Goal: Transaction & Acquisition: Obtain resource

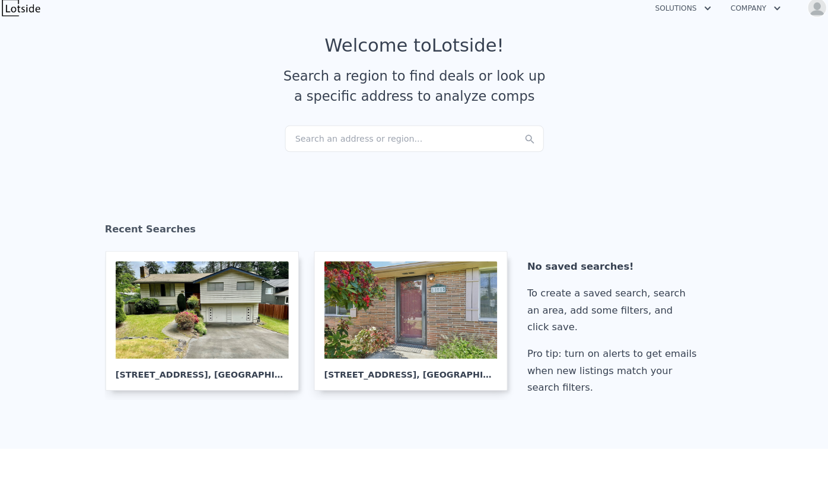
scroll to position [30, 0]
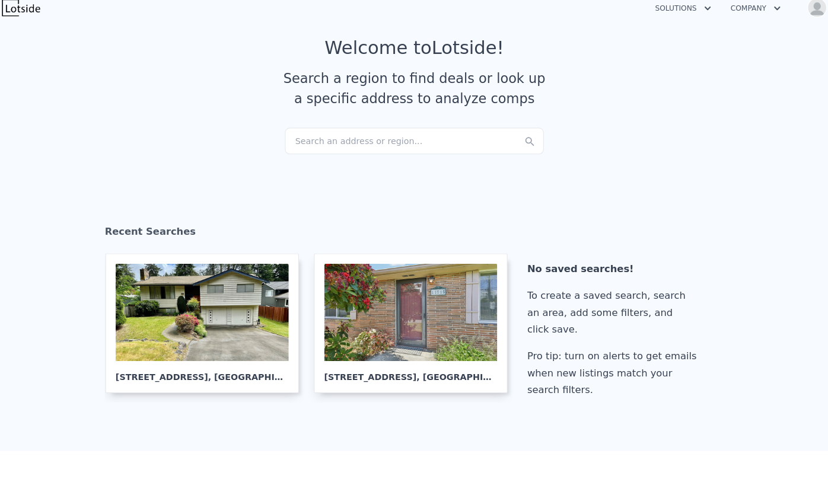
click at [317, 146] on div "Search an address or region..." at bounding box center [414, 148] width 254 height 26
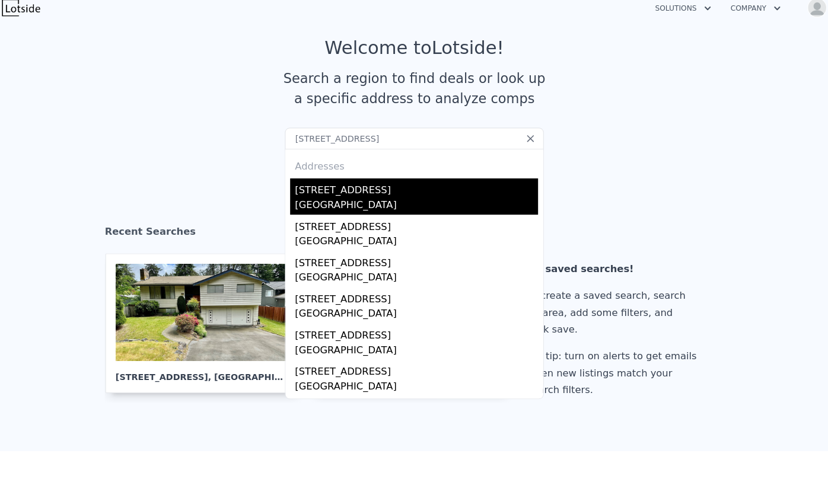
type input "3142 Glendale Dr W, University Place, WA 98466"
click at [349, 213] on div "University Place, WA 98466" at bounding box center [416, 211] width 238 height 17
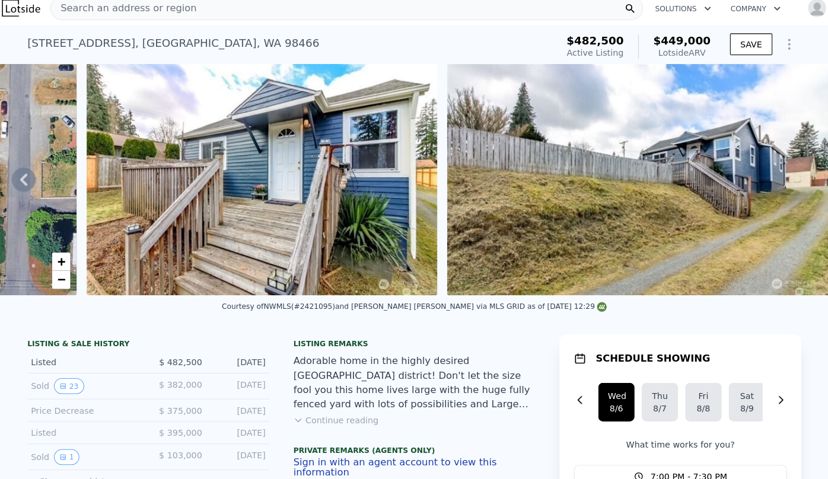
click at [195, 14] on div "Search an address or region" at bounding box center [347, 17] width 581 height 24
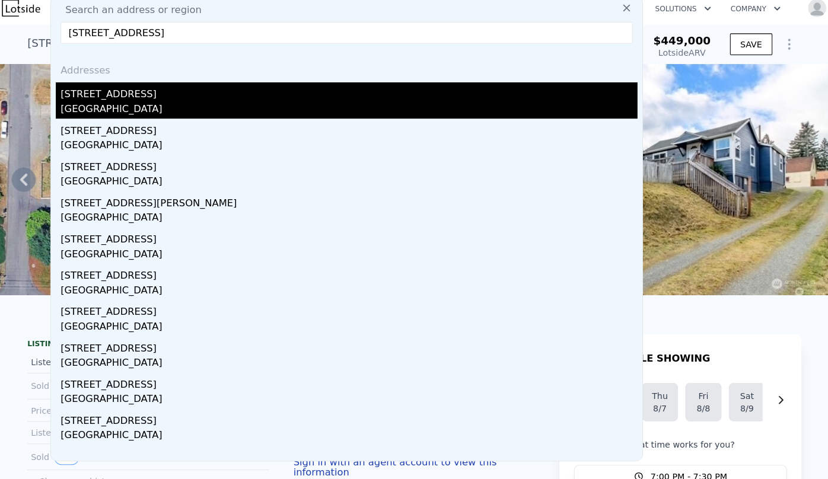
type input "3117 15th Avenue S, Seattle, WA 98144"
click at [221, 98] on div "[STREET_ADDRESS]" at bounding box center [350, 99] width 566 height 19
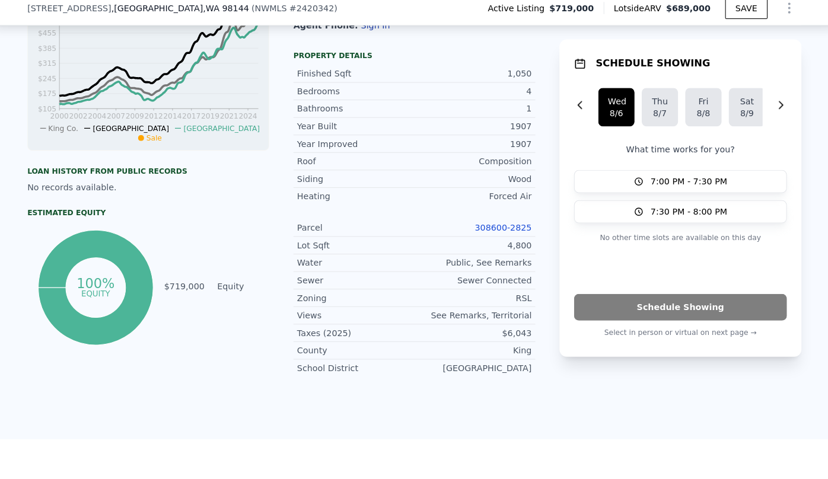
scroll to position [471, 0]
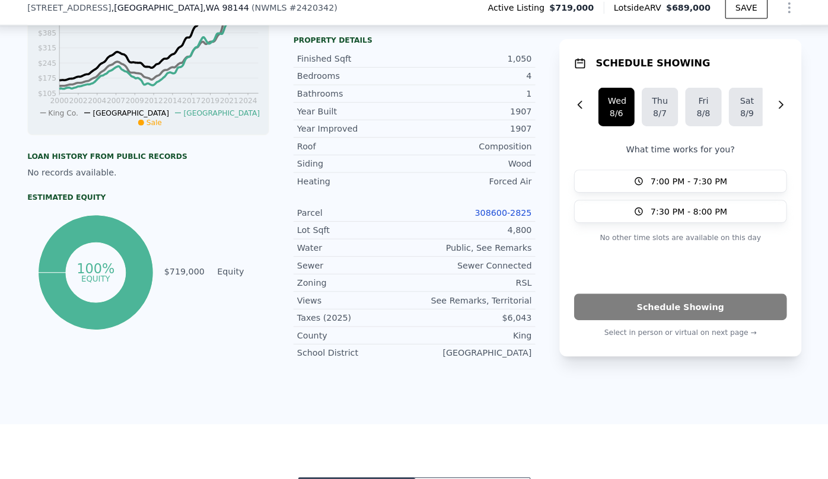
click at [511, 218] on link "308600-2825" at bounding box center [501, 217] width 56 height 9
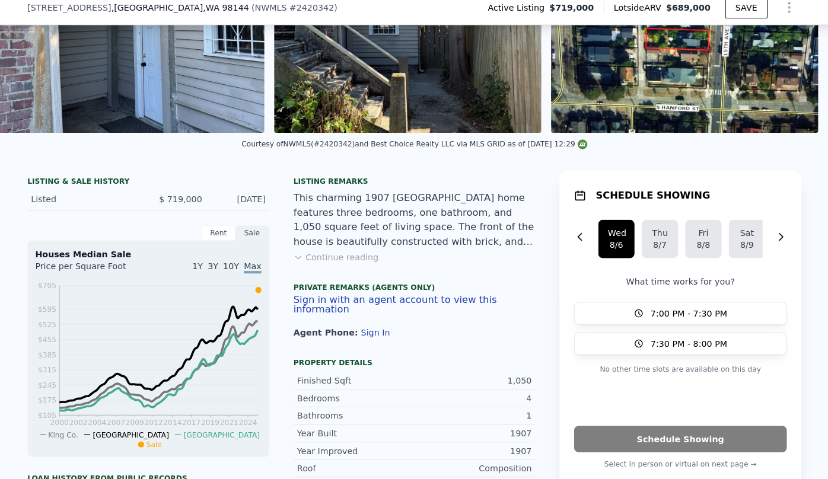
scroll to position [154, 0]
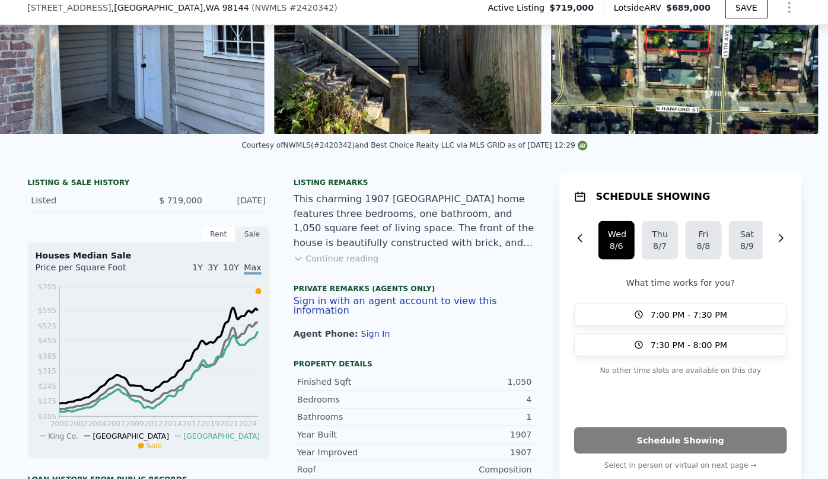
click at [775, 16] on icon "Show Options" at bounding box center [781, 16] width 14 height 14
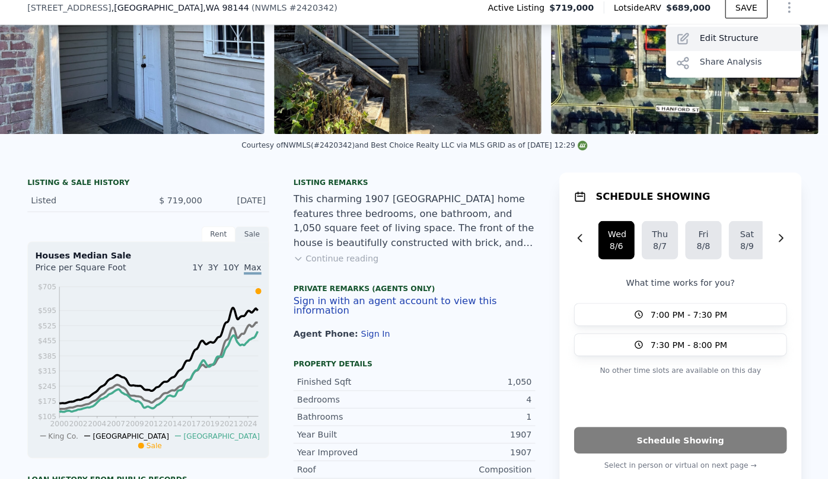
click at [756, 50] on div "Edit Structure" at bounding box center [727, 48] width 133 height 24
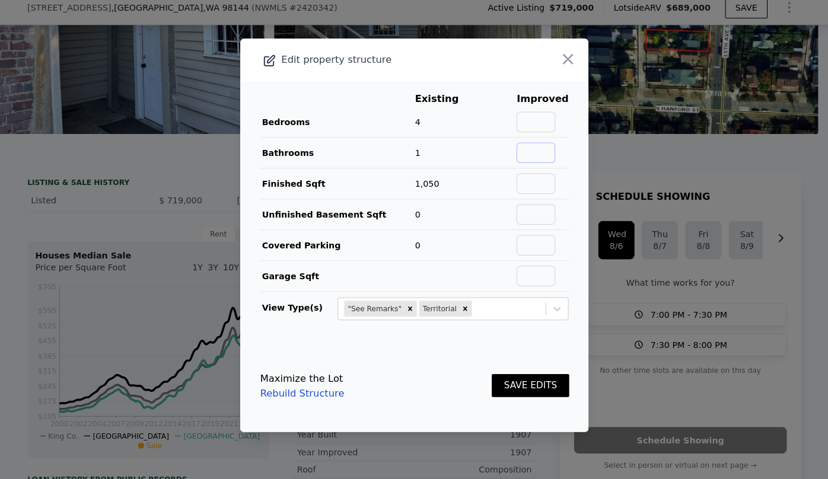
click at [529, 152] on input "text" at bounding box center [533, 159] width 38 height 20
type input "2"
click at [535, 186] on input "text" at bounding box center [533, 189] width 38 height 20
type input "2100"
click at [542, 130] on input "text" at bounding box center [533, 129] width 38 height 20
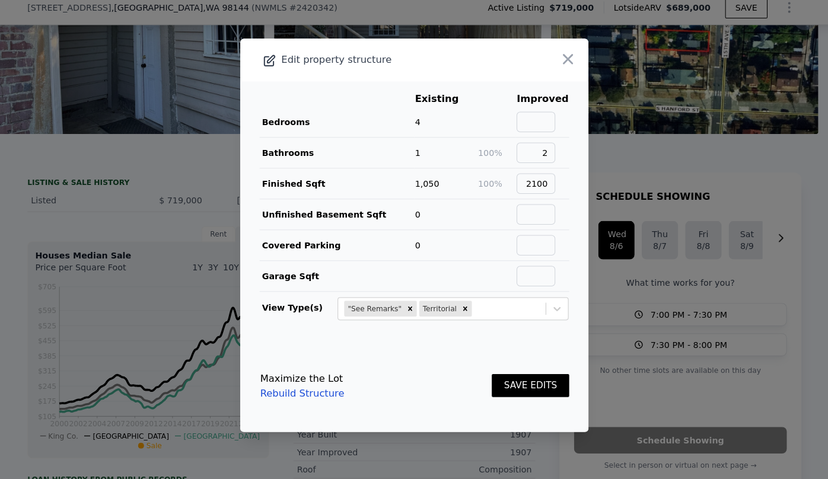
click at [486, 129] on td at bounding box center [495, 129] width 38 height 30
click at [529, 123] on input "text" at bounding box center [533, 129] width 38 height 20
type input "5"
click at [542, 391] on button "SAVE EDITS" at bounding box center [528, 387] width 76 height 23
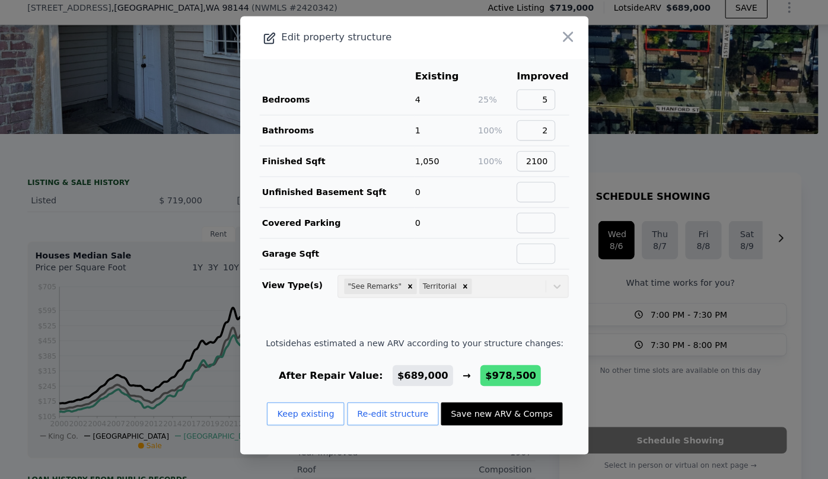
click at [496, 415] on button "Save new ARV & Comps" at bounding box center [499, 415] width 119 height 23
type input "3"
type input "5"
type input "1.5"
type input "3"
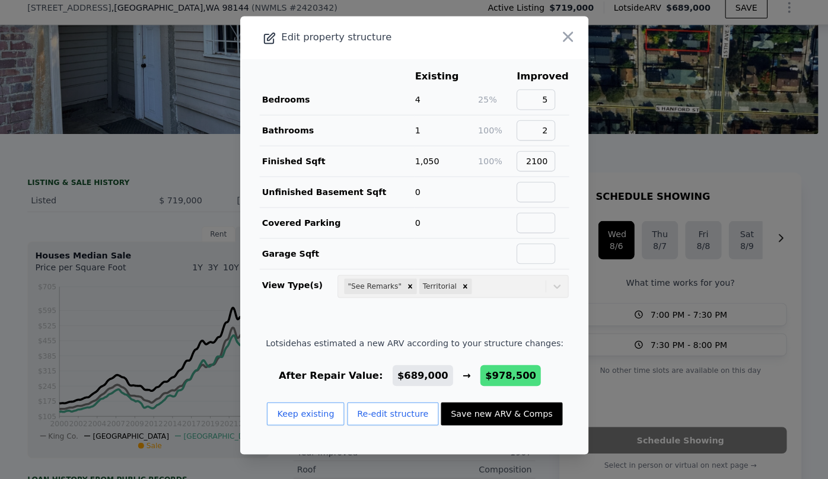
type input "1520"
type input "2740"
type input "3279"
type input "7203"
type input "$ 978,500"
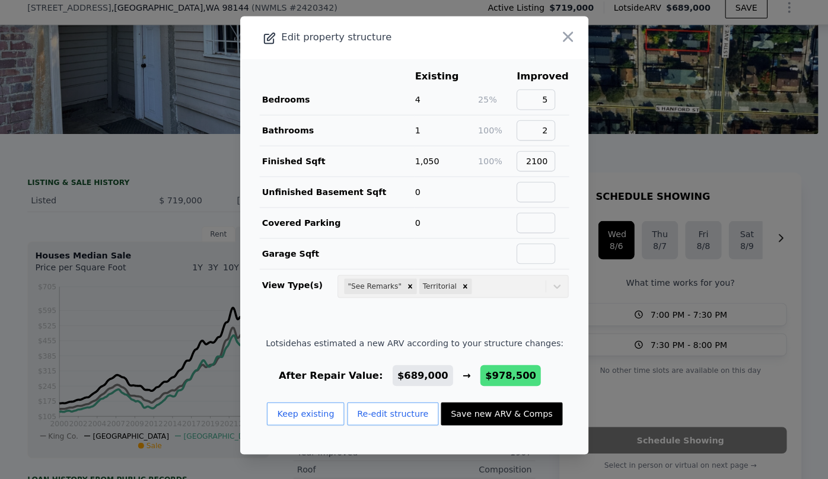
type input "$ 134,741"
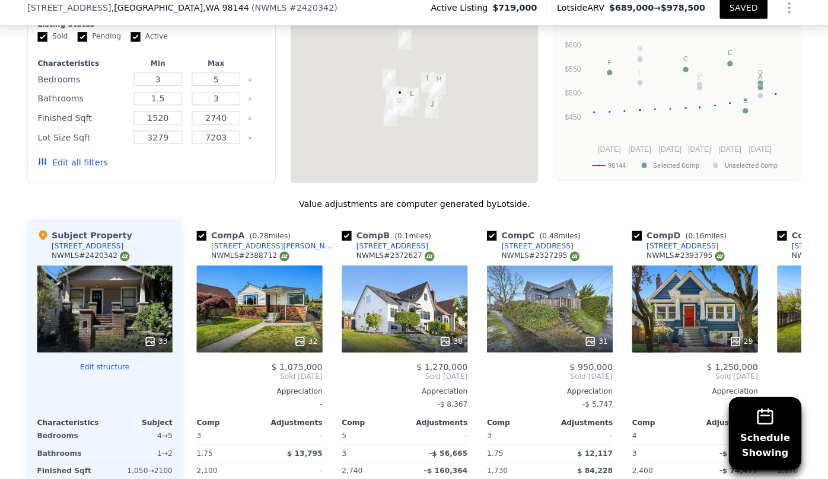
scroll to position [1029, 0]
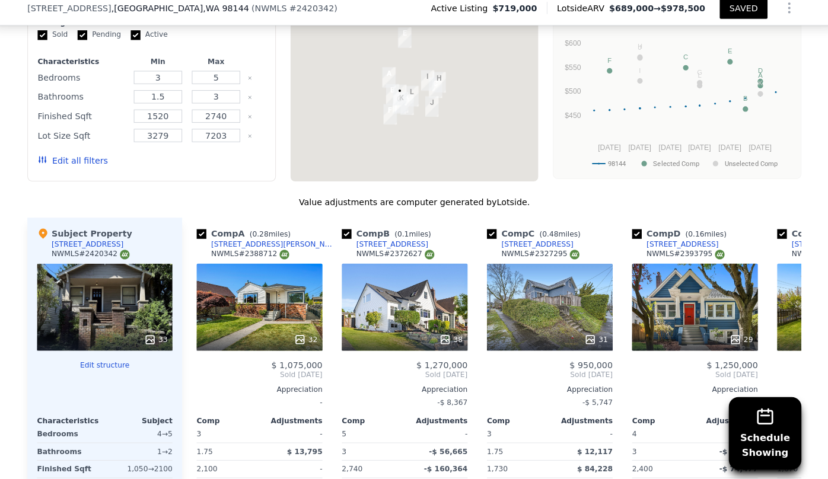
click at [81, 162] on button "Edit all filters" at bounding box center [78, 167] width 69 height 12
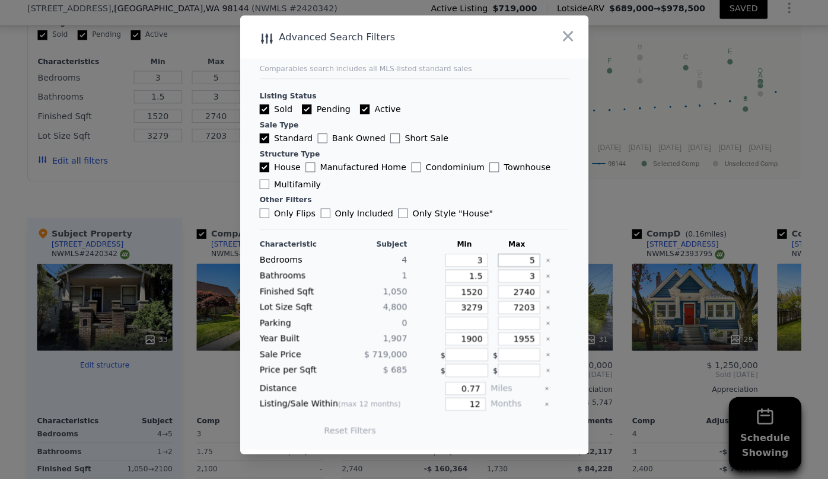
drag, startPoint x: 524, startPoint y: 264, endPoint x: 510, endPoint y: 263, distance: 13.7
click at [510, 263] on input "5" at bounding box center [517, 264] width 42 height 13
type input "4"
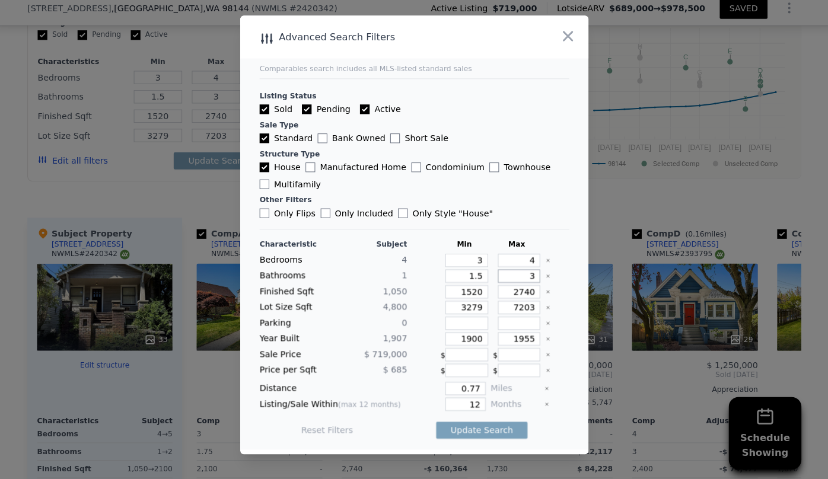
click at [528, 277] on input "3" at bounding box center [517, 279] width 42 height 13
click at [476, 279] on input "1.5" at bounding box center [465, 279] width 42 height 13
type input "1"
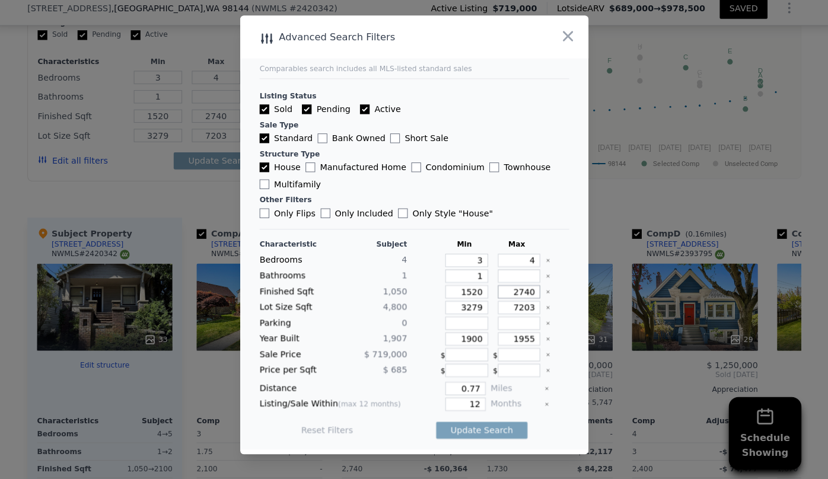
drag, startPoint x: 524, startPoint y: 293, endPoint x: 475, endPoint y: 295, distance: 49.2
click at [475, 295] on div "Finished Sqft 1,050 1520 2740" at bounding box center [414, 295] width 304 height 13
type input "2"
type input "22"
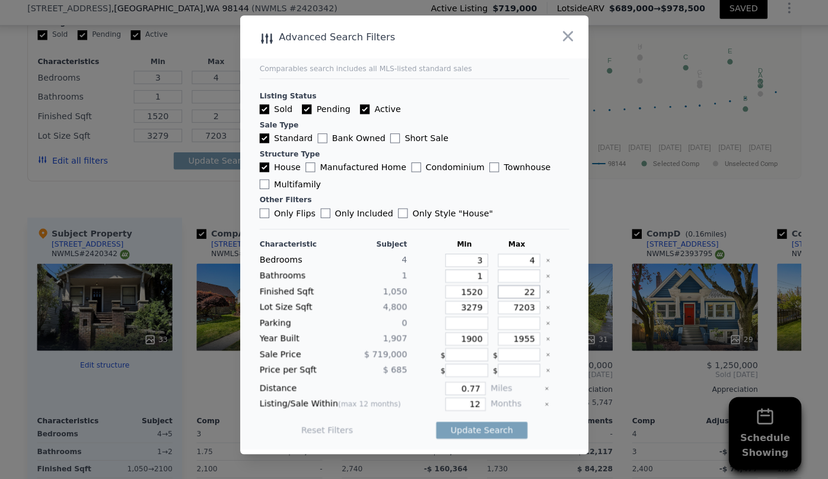
type input "22"
type input "220"
type input "2200"
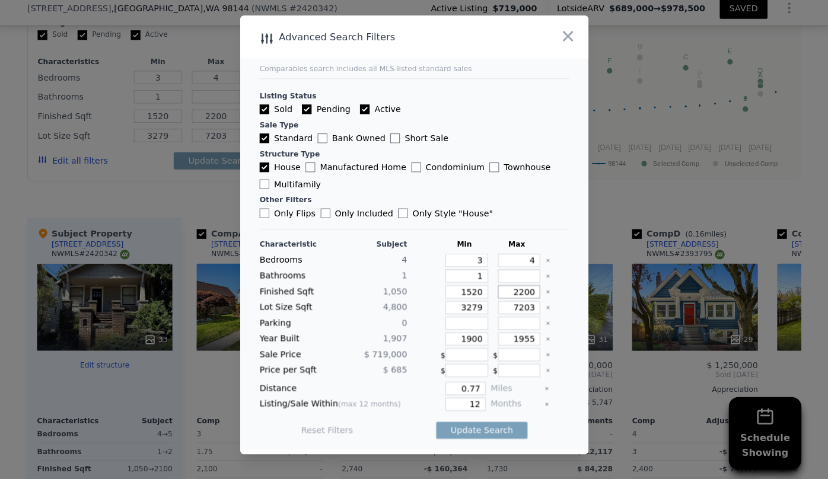
type input "2200"
drag, startPoint x: 476, startPoint y: 315, endPoint x: 426, endPoint y: 310, distance: 50.1
click at [426, 310] on div "Lot Size Sqft 4,800 3279 7203" at bounding box center [414, 310] width 304 height 13
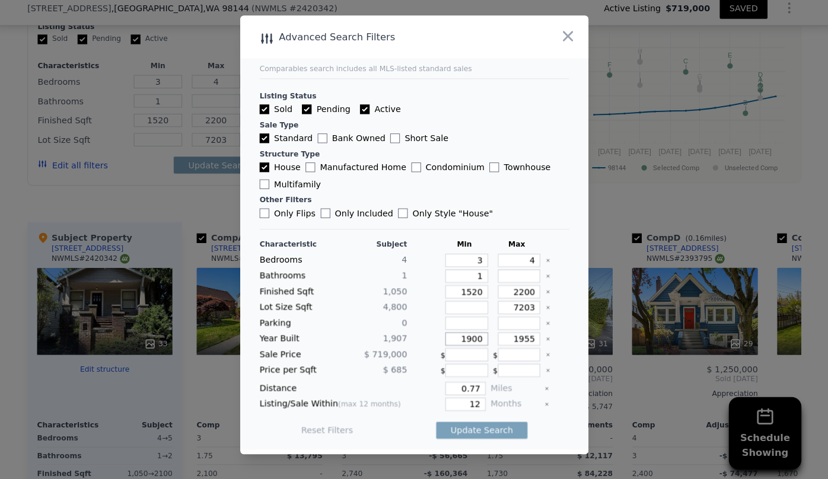
type input "5"
type input "1.5"
type input "3"
type input "2740"
type input "3279"
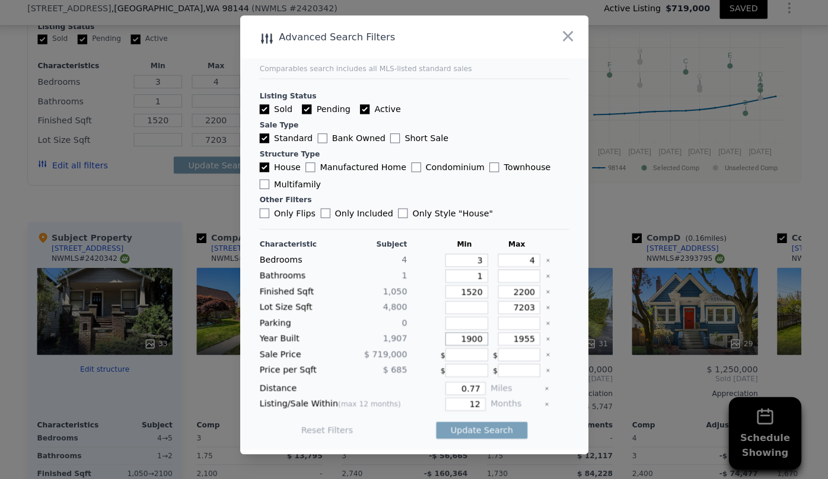
type input "5"
type input "1.5"
type input "3"
type input "2740"
type input "3279"
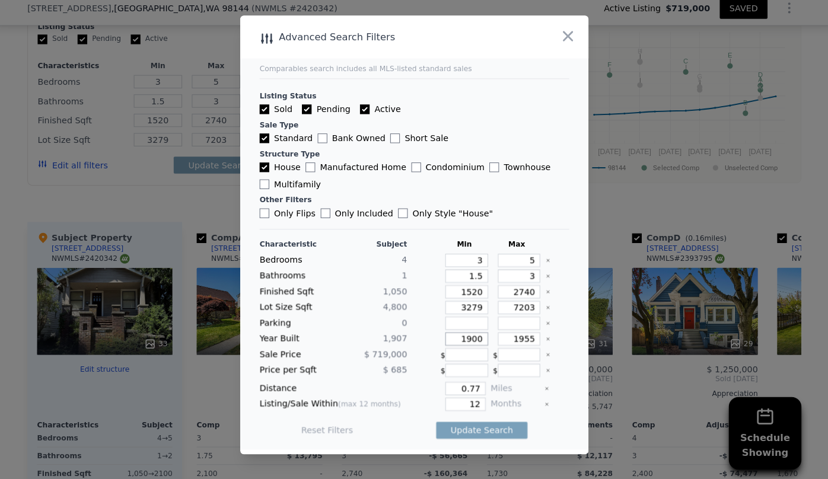
drag, startPoint x: 476, startPoint y: 343, endPoint x: 432, endPoint y: 342, distance: 44.5
click at [432, 342] on div "Year Built 1,907 1900 1955" at bounding box center [414, 341] width 304 height 13
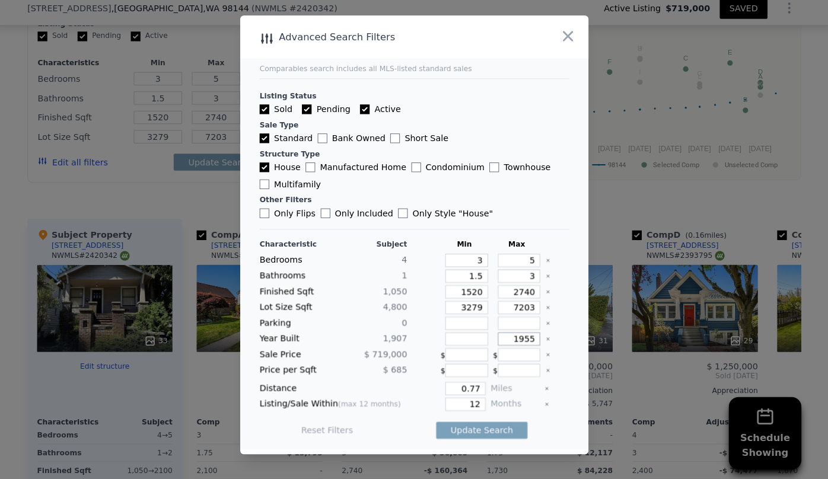
click at [521, 343] on input "1955" at bounding box center [517, 341] width 42 height 13
type input "1985"
drag, startPoint x: 477, startPoint y: 392, endPoint x: 442, endPoint y: 395, distance: 35.7
click at [444, 395] on input "0.77" at bounding box center [464, 390] width 40 height 13
drag, startPoint x: 475, startPoint y: 404, endPoint x: 432, endPoint y: 407, distance: 42.8
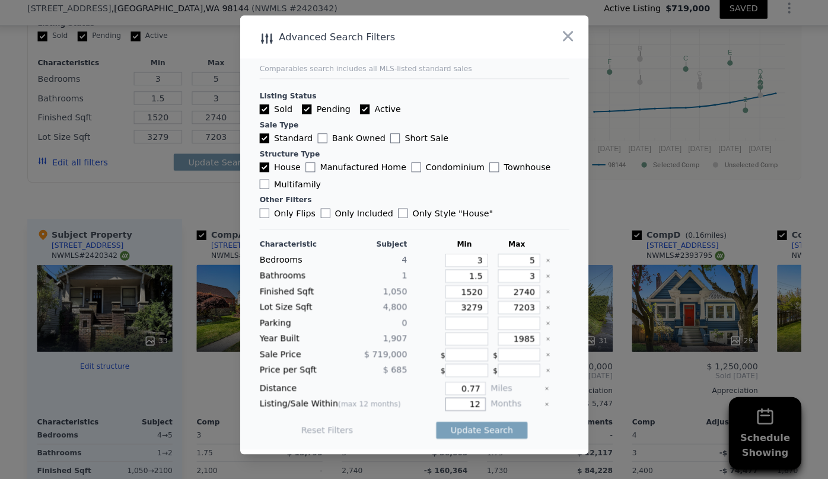
click at [432, 407] on div "12" at bounding box center [447, 405] width 72 height 13
type input "6"
click at [477, 429] on button "Update Search" at bounding box center [480, 431] width 90 height 17
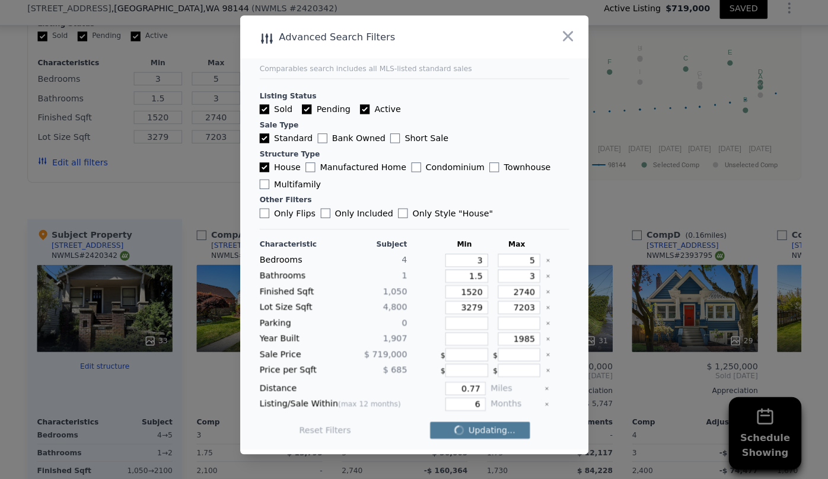
checkbox input "false"
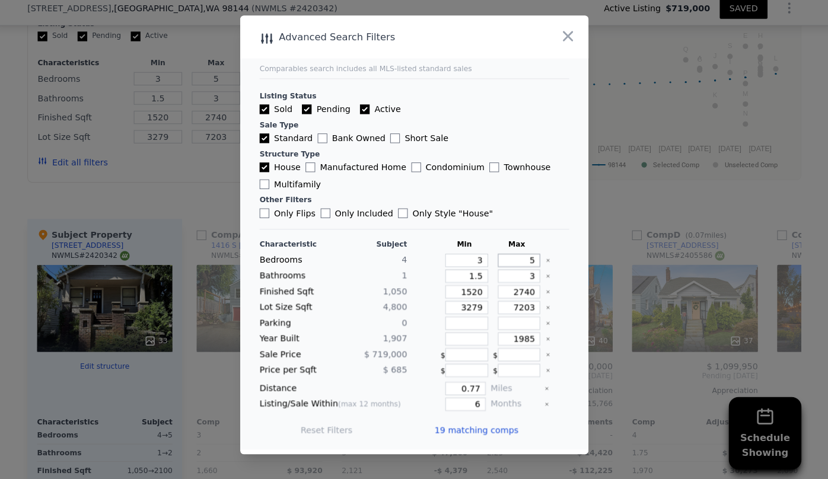
drag, startPoint x: 527, startPoint y: 263, endPoint x: 520, endPoint y: 262, distance: 7.2
click at [520, 262] on input "5" at bounding box center [517, 264] width 42 height 13
type input "4"
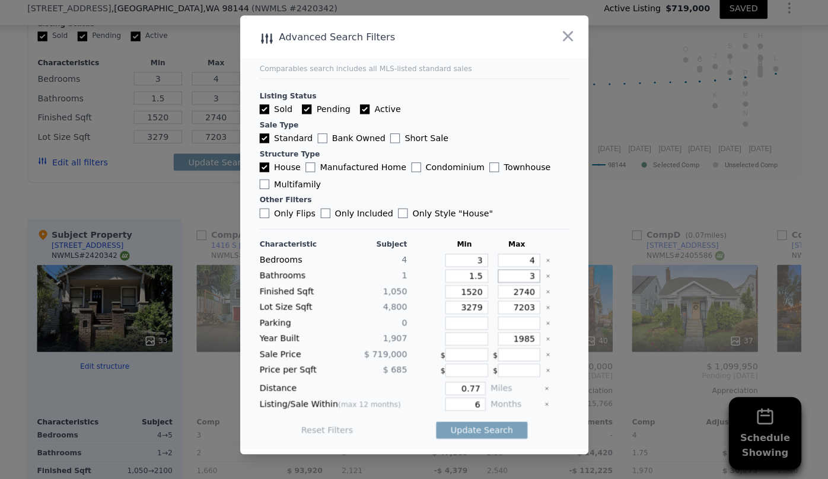
drag, startPoint x: 526, startPoint y: 279, endPoint x: 506, endPoint y: 279, distance: 19.6
click at [506, 279] on input "3" at bounding box center [517, 279] width 42 height 13
click at [474, 280] on input "1.5" at bounding box center [465, 279] width 42 height 13
type input "1"
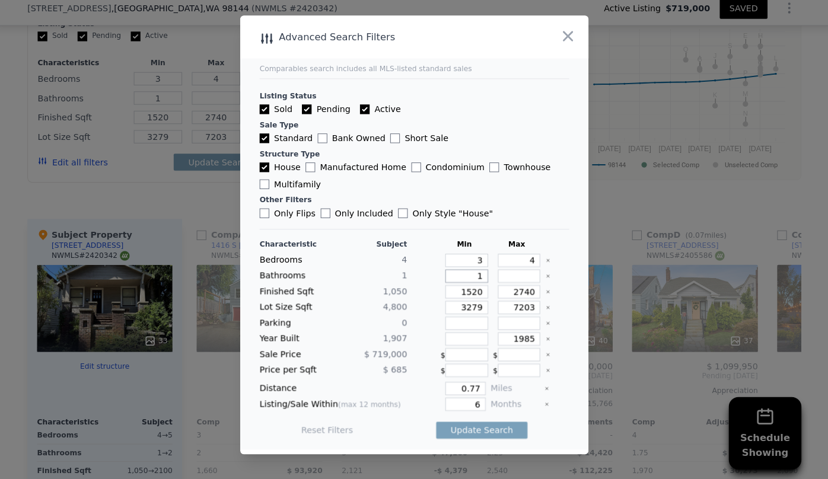
type input "1"
drag, startPoint x: 528, startPoint y: 295, endPoint x: 480, endPoint y: 295, distance: 47.4
click at [480, 295] on div "Finished Sqft 1,050 1520 2740" at bounding box center [414, 295] width 304 height 13
type input "2"
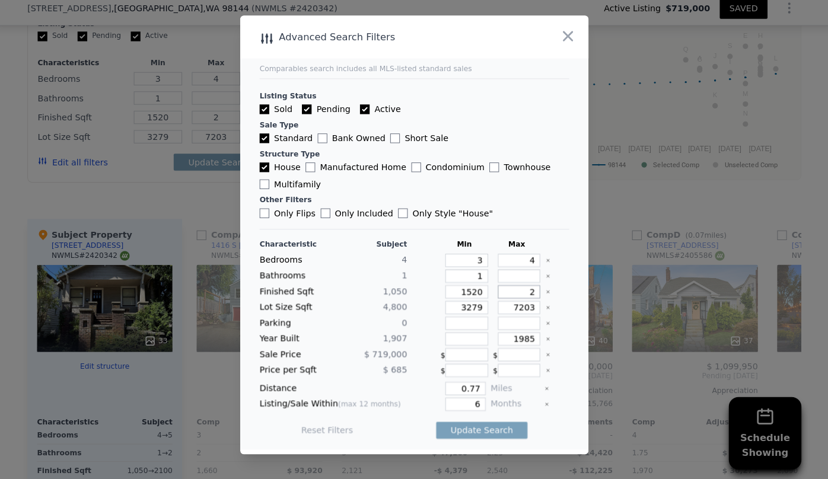
type input "22"
type input "220"
type input "2200"
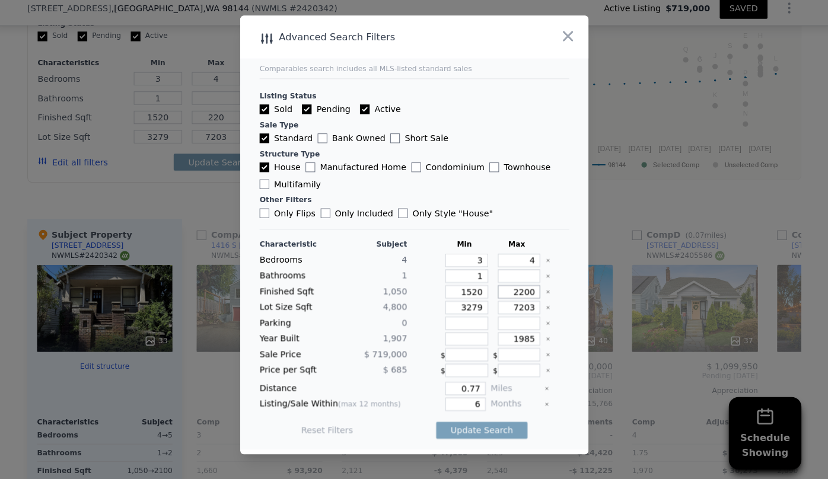
type input "2200"
drag, startPoint x: 477, startPoint y: 311, endPoint x: 434, endPoint y: 313, distance: 43.3
click at [434, 313] on div "Lot Size Sqft 4,800 3279 7203" at bounding box center [414, 310] width 304 height 13
click at [463, 429] on button "Update Search" at bounding box center [480, 431] width 90 height 17
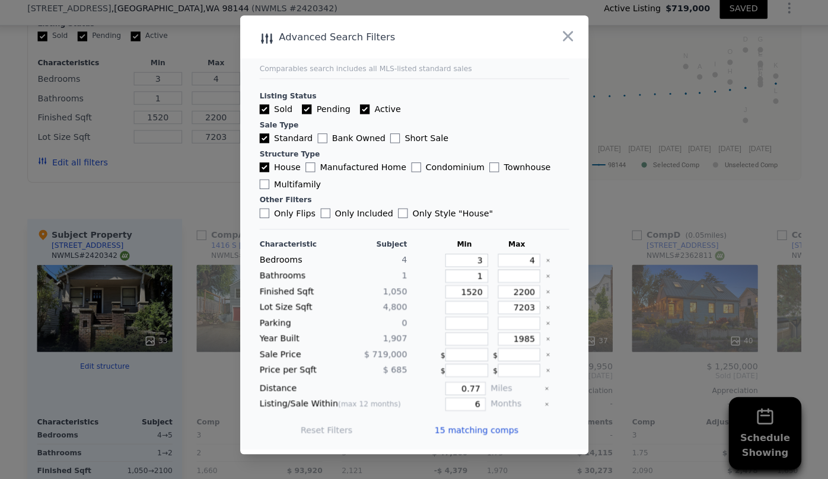
click at [462, 429] on span "15 matching comps" at bounding box center [474, 431] width 82 height 12
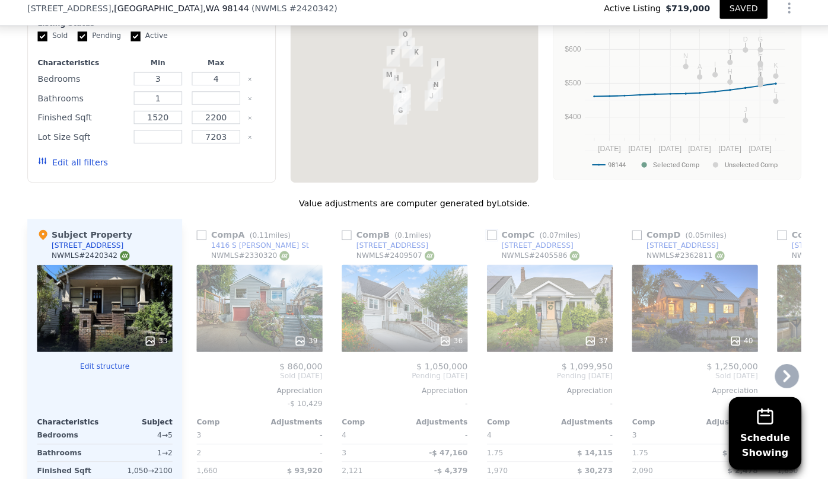
click at [488, 238] on input "checkbox" at bounding box center [489, 239] width 9 height 9
checkbox input "true"
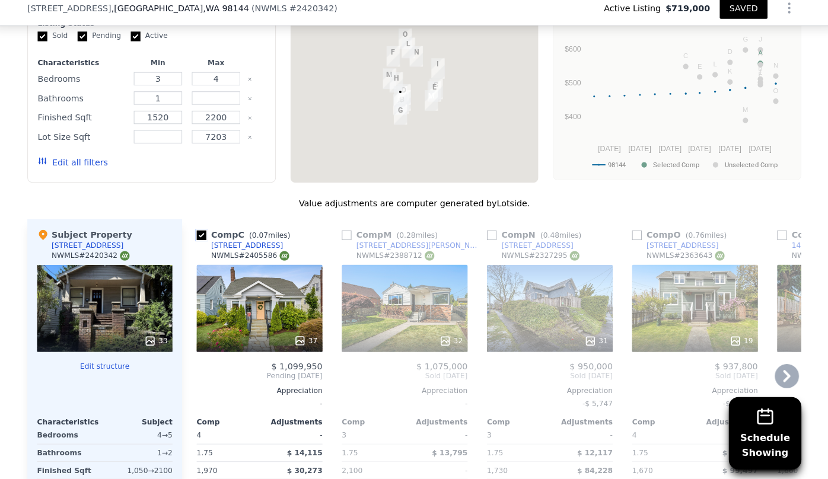
scroll to position [1085, 0]
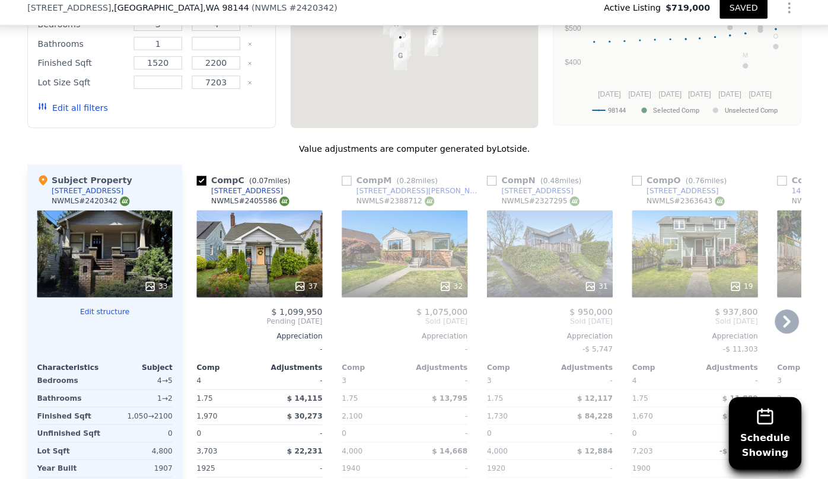
click at [411, 271] on div "32" at bounding box center [404, 257] width 123 height 85
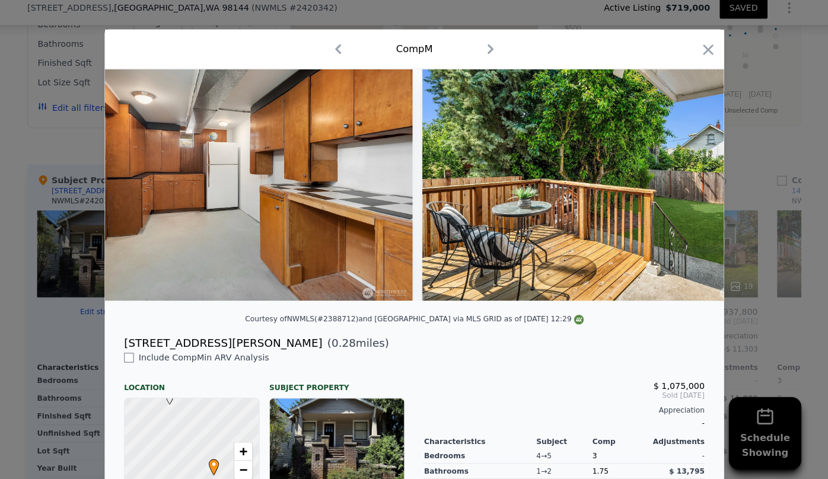
scroll to position [0, 6672]
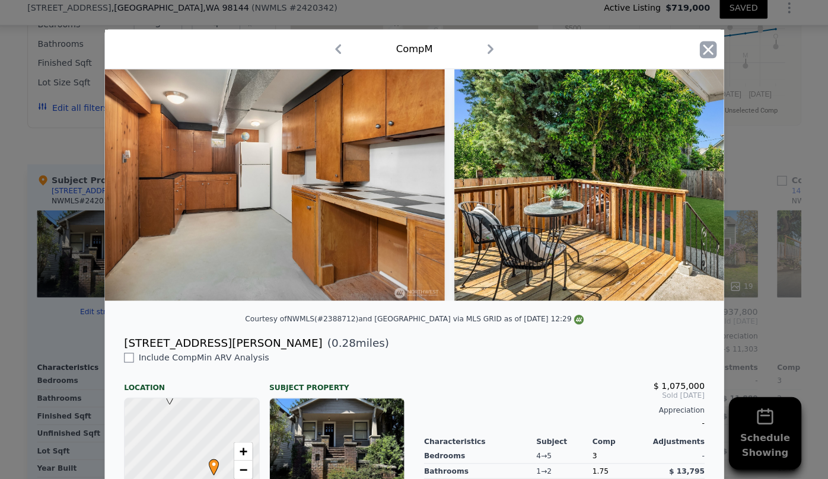
click at [694, 60] on icon "button" at bounding box center [702, 57] width 17 height 17
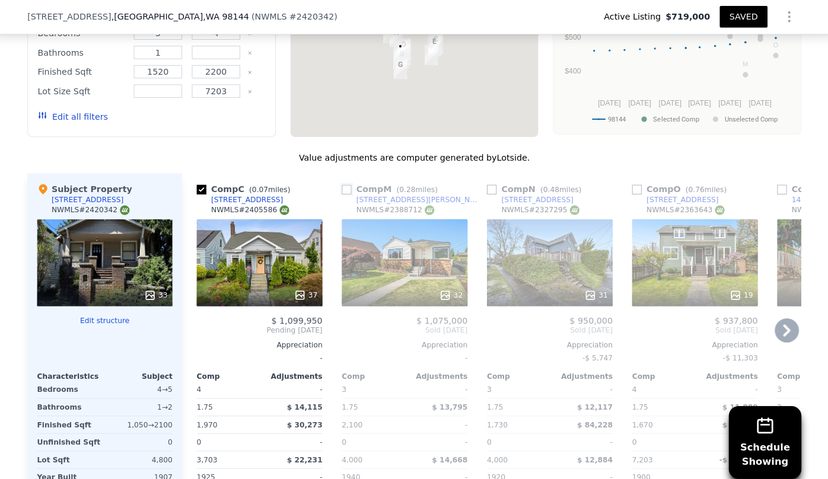
click at [344, 183] on input "checkbox" at bounding box center [347, 185] width 9 height 9
checkbox input "true"
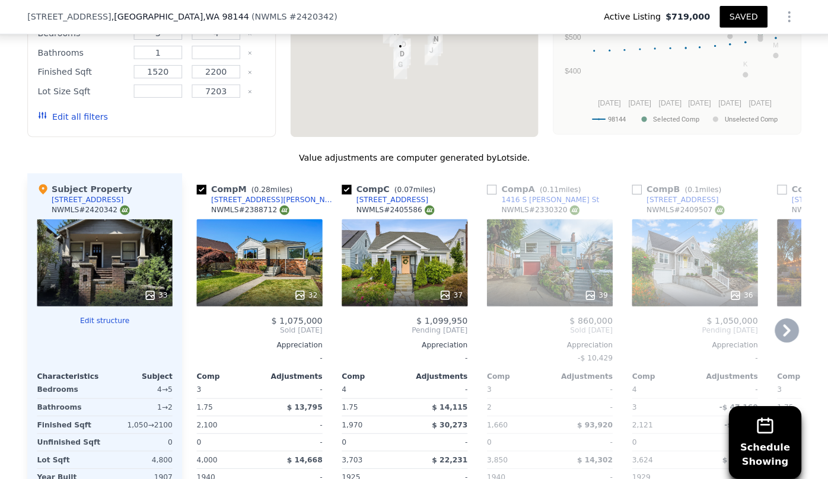
click at [777, 326] on icon at bounding box center [779, 324] width 24 height 24
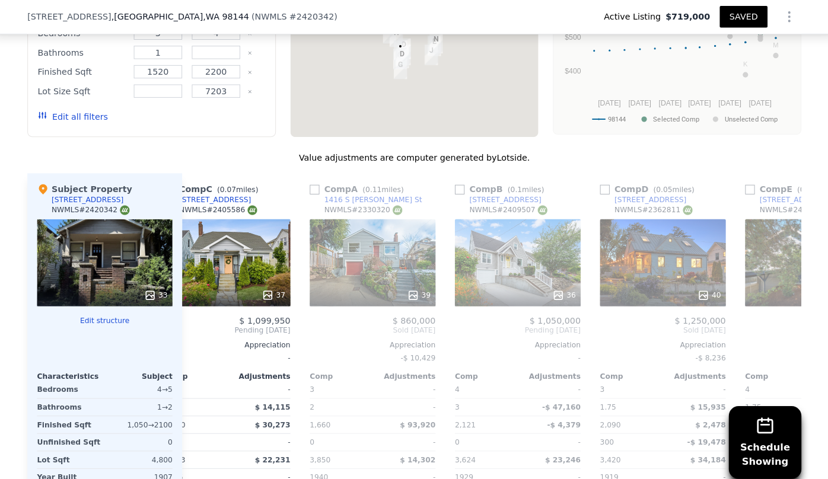
scroll to position [0, 285]
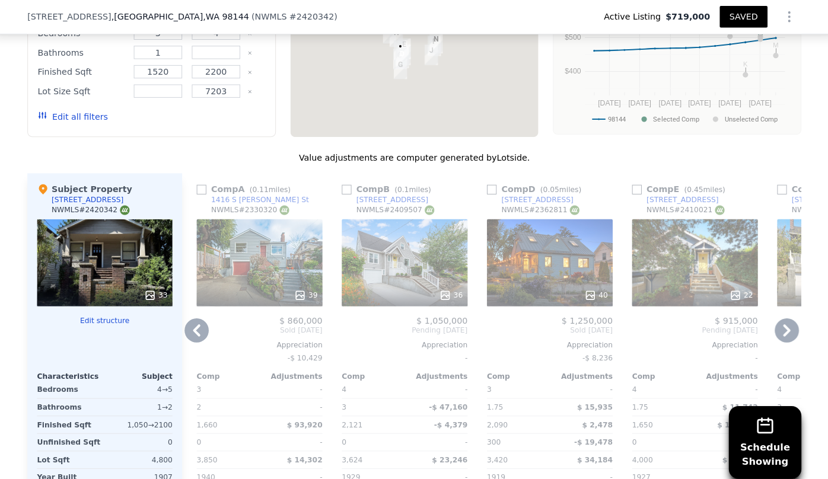
click at [561, 268] on div "40" at bounding box center [546, 257] width 123 height 85
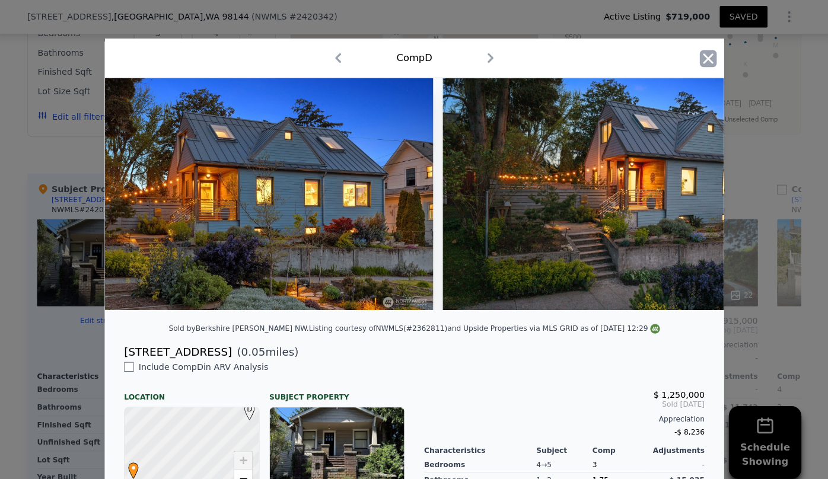
click at [700, 57] on icon "button" at bounding box center [702, 57] width 17 height 17
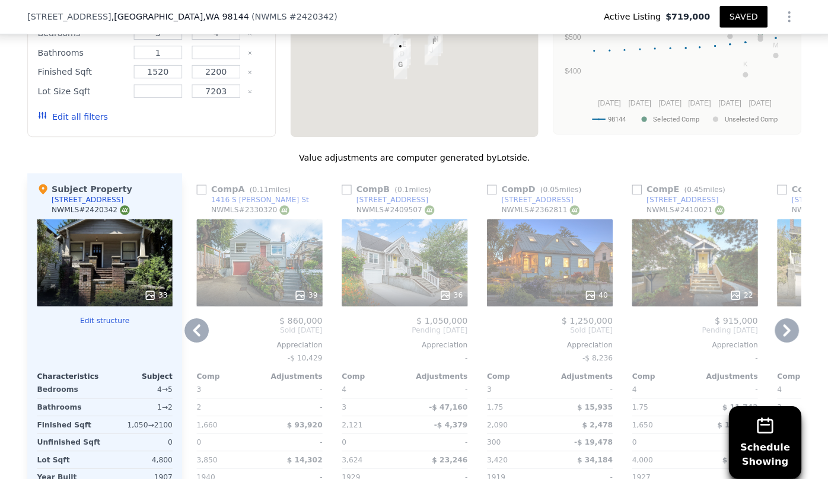
click at [780, 324] on icon at bounding box center [779, 324] width 24 height 24
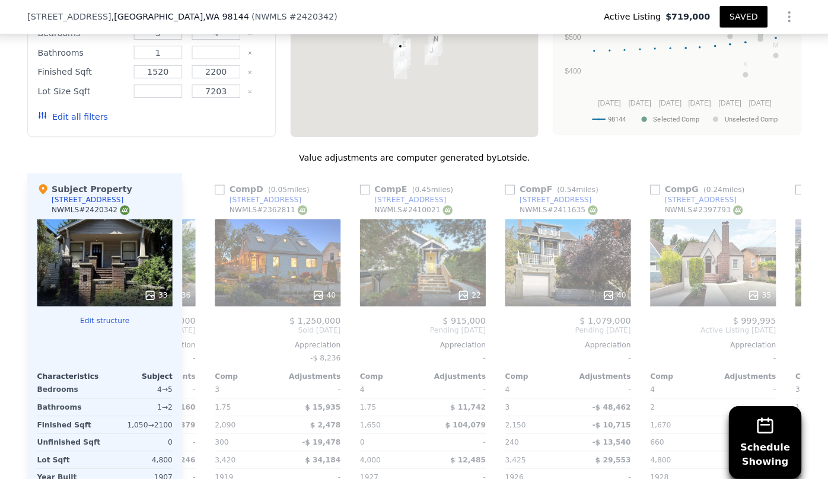
scroll to position [0, 569]
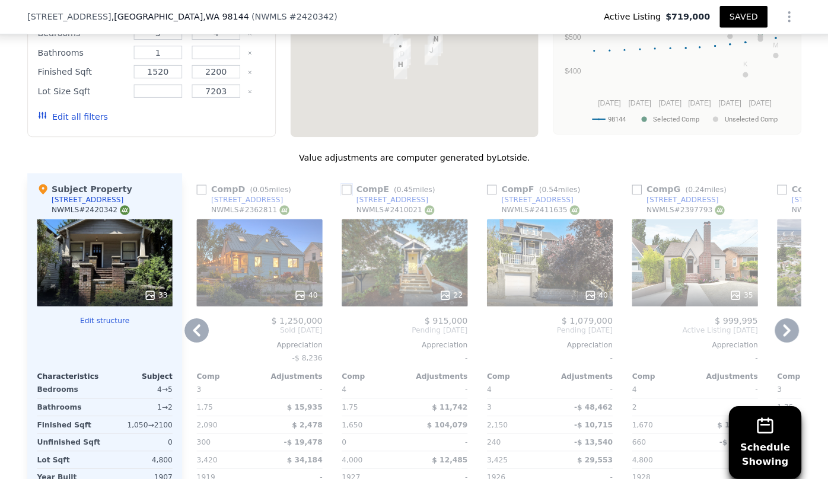
click at [343, 183] on input "checkbox" at bounding box center [347, 185] width 9 height 9
checkbox input "true"
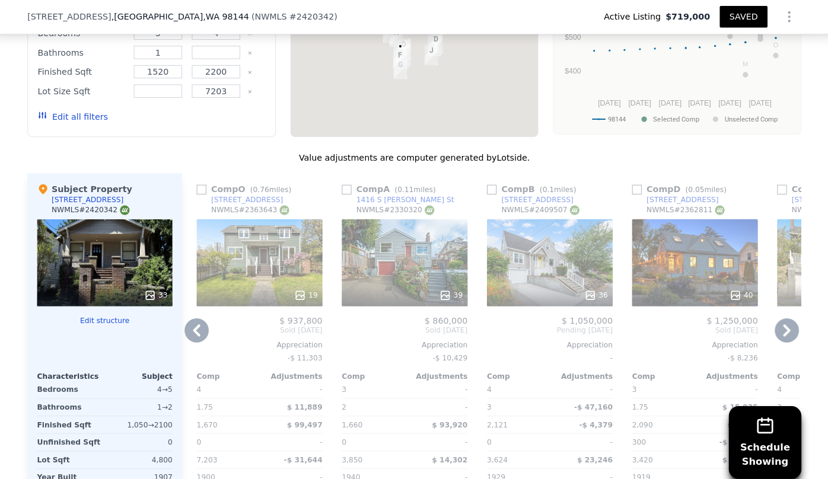
click at [767, 321] on icon at bounding box center [779, 324] width 24 height 24
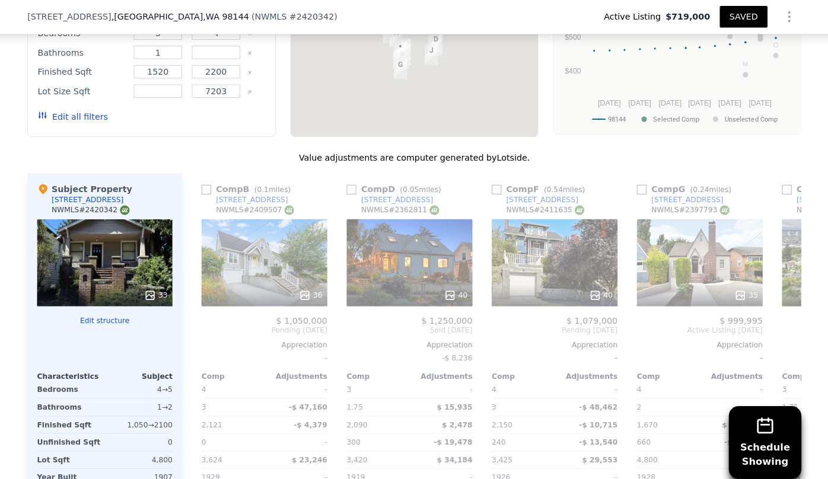
scroll to position [0, 854]
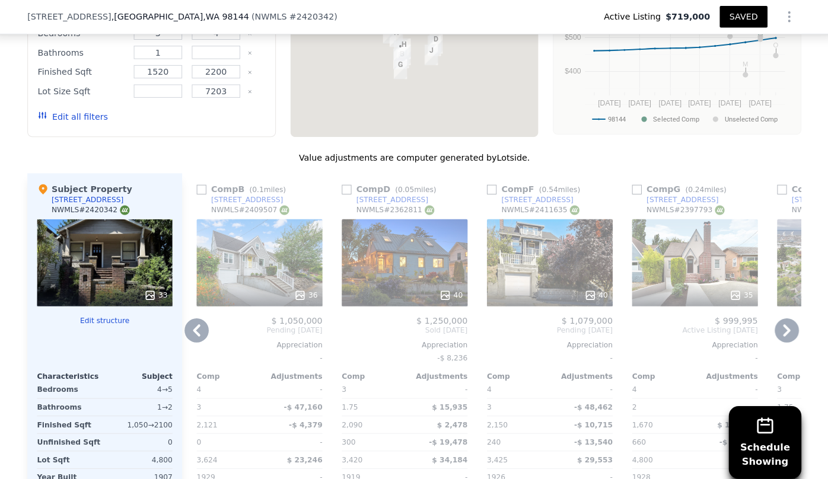
click at [767, 320] on icon at bounding box center [779, 324] width 24 height 24
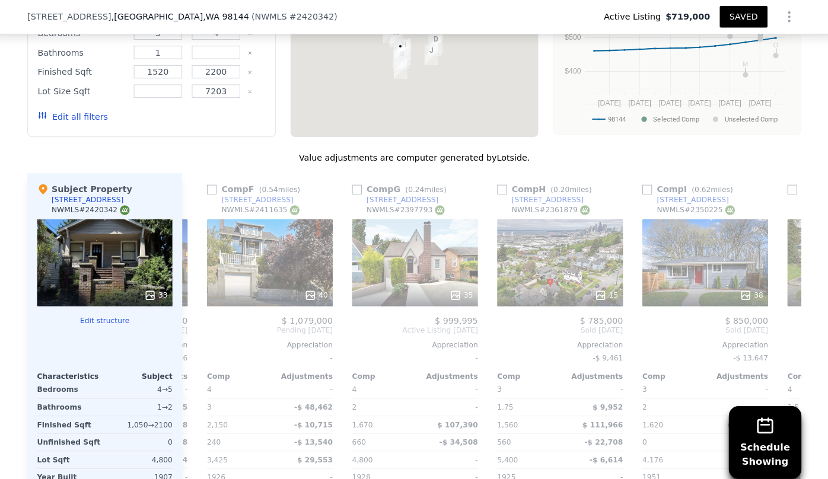
scroll to position [0, 1138]
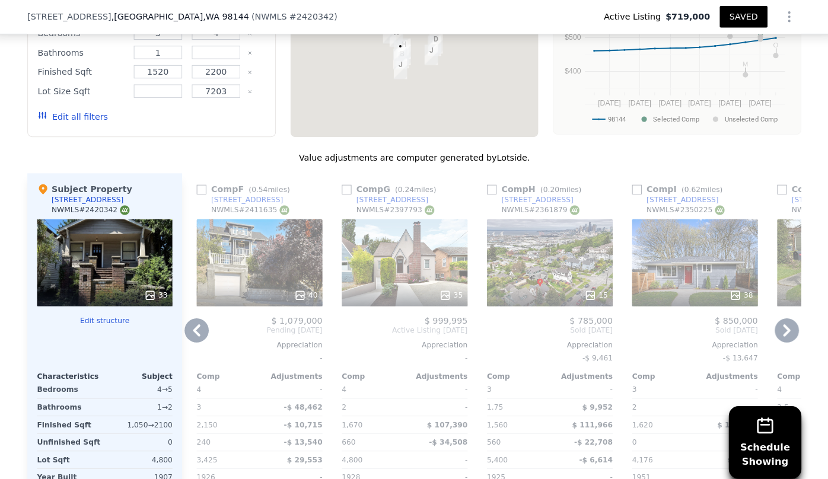
click at [767, 320] on icon at bounding box center [779, 324] width 24 height 24
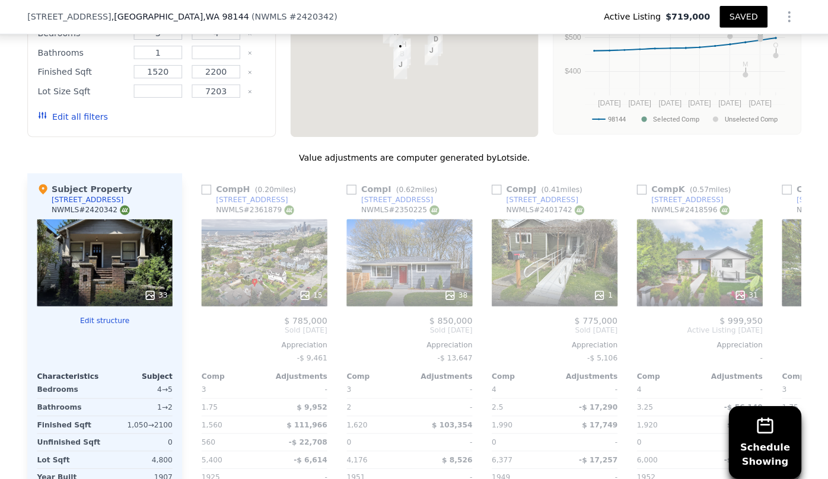
scroll to position [0, 1423]
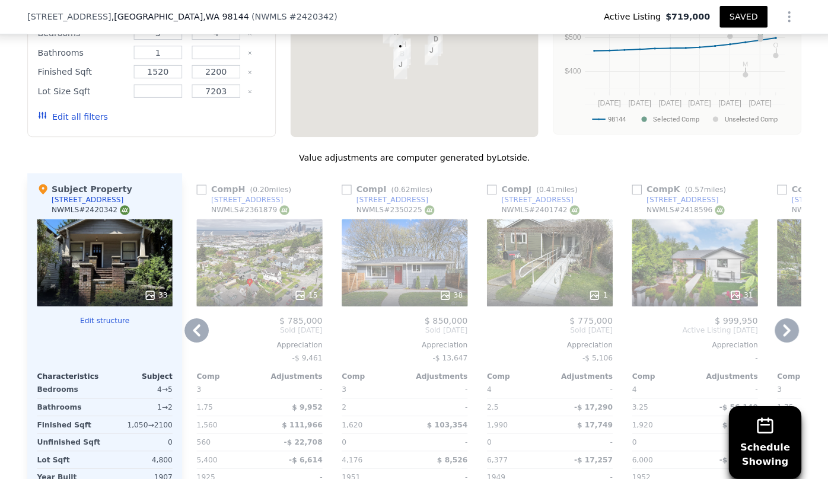
click at [767, 320] on icon at bounding box center [779, 324] width 24 height 24
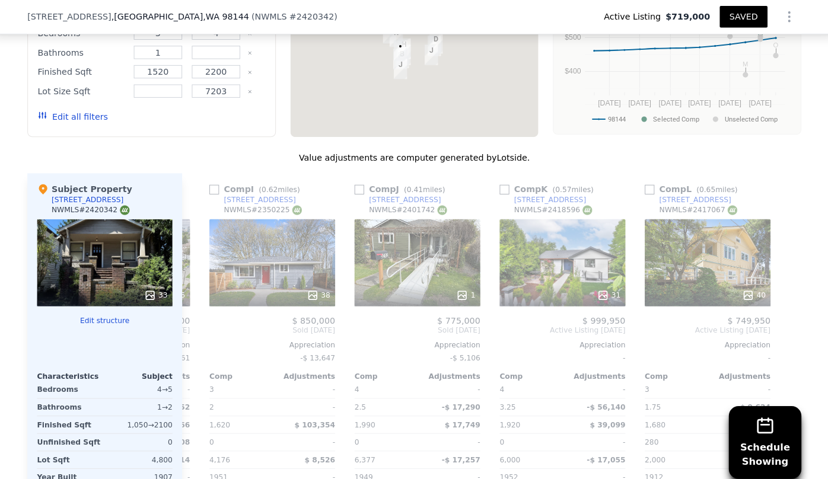
scroll to position [0, 1555]
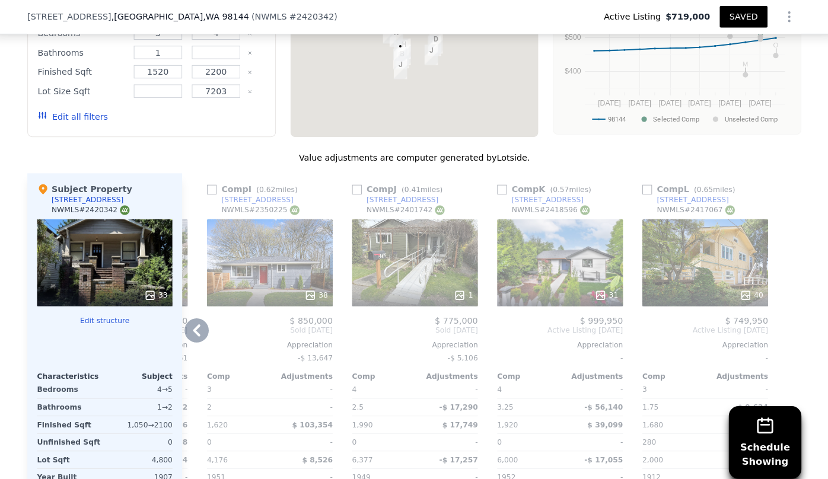
click at [199, 323] on icon at bounding box center [201, 324] width 24 height 24
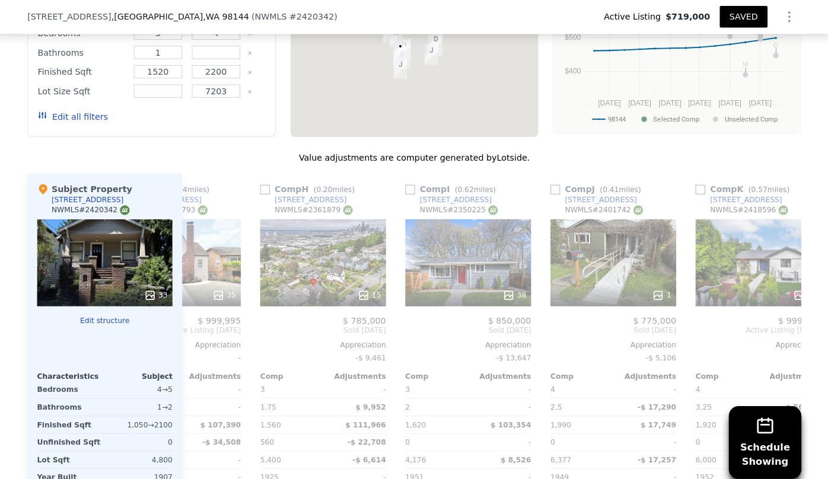
scroll to position [0, 1271]
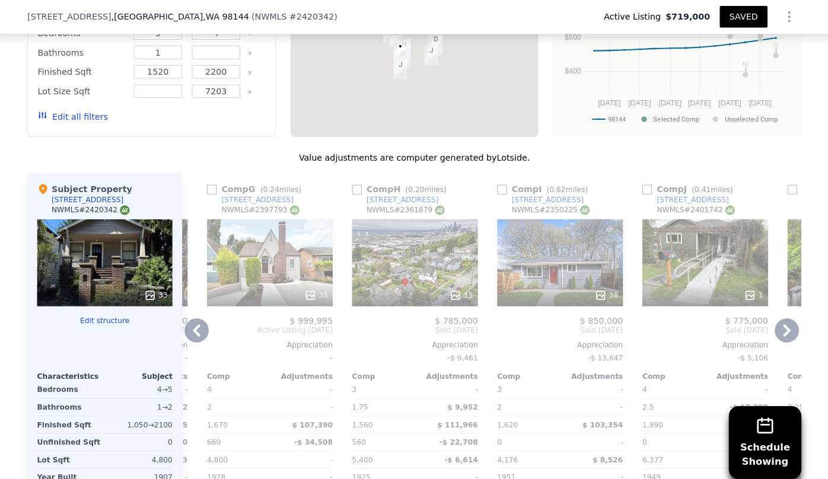
click at [199, 323] on icon at bounding box center [201, 324] width 24 height 24
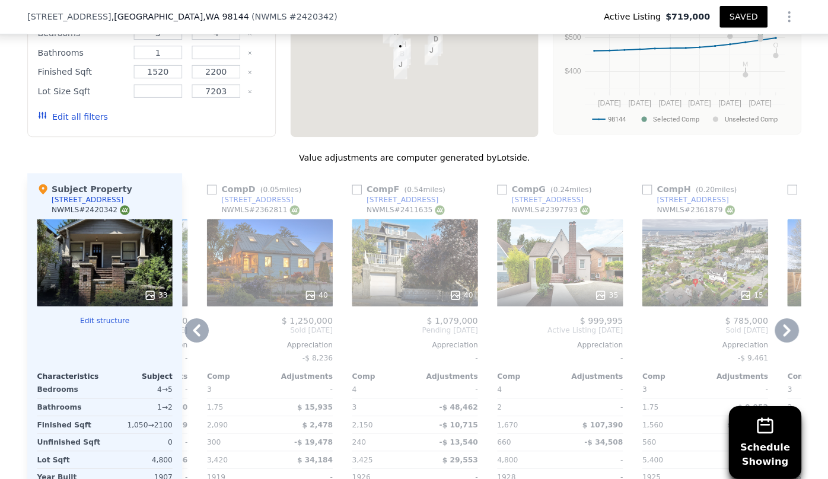
click at [199, 323] on icon at bounding box center [201, 324] width 24 height 24
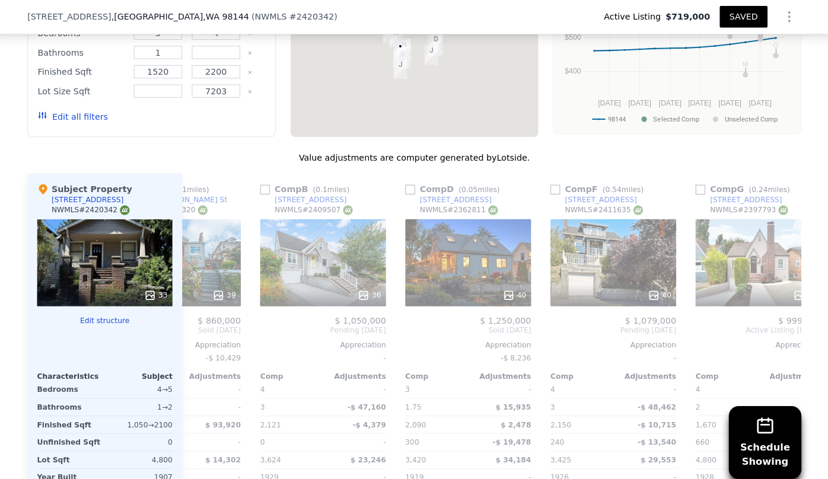
scroll to position [0, 701]
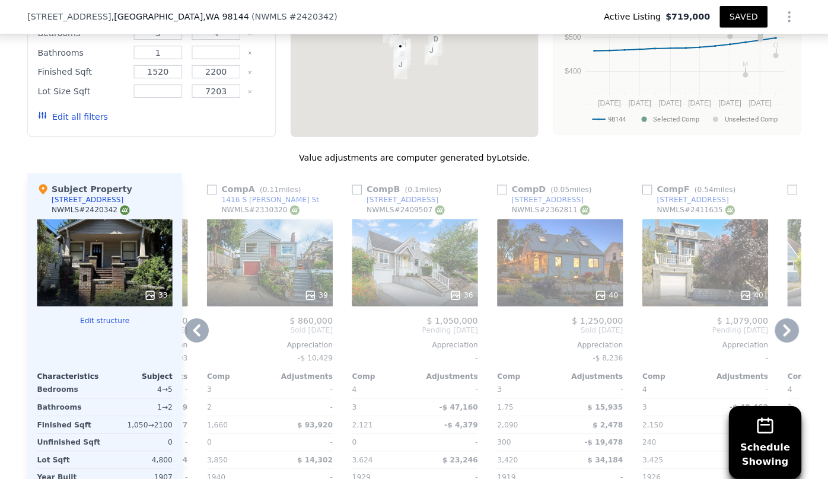
click at [199, 323] on icon at bounding box center [201, 324] width 24 height 24
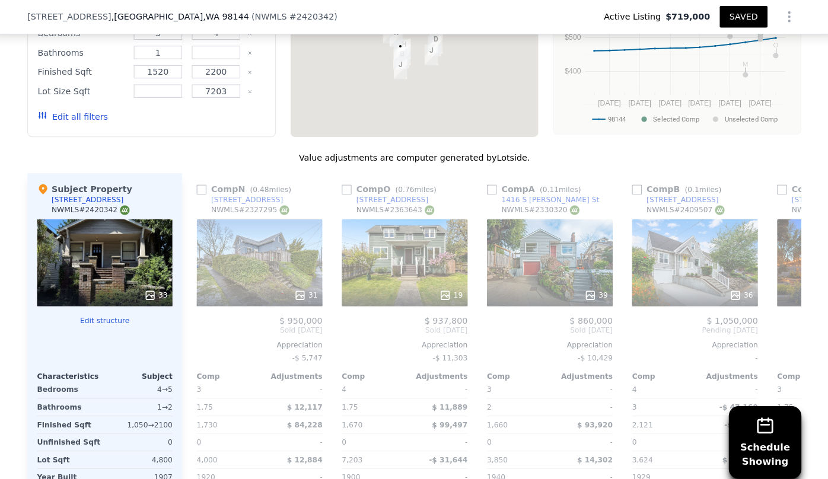
scroll to position [0, 417]
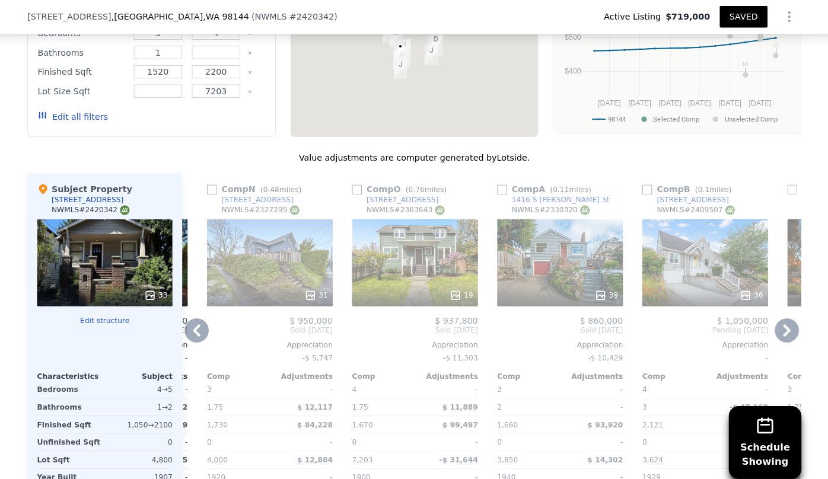
click at [199, 323] on icon at bounding box center [201, 324] width 24 height 24
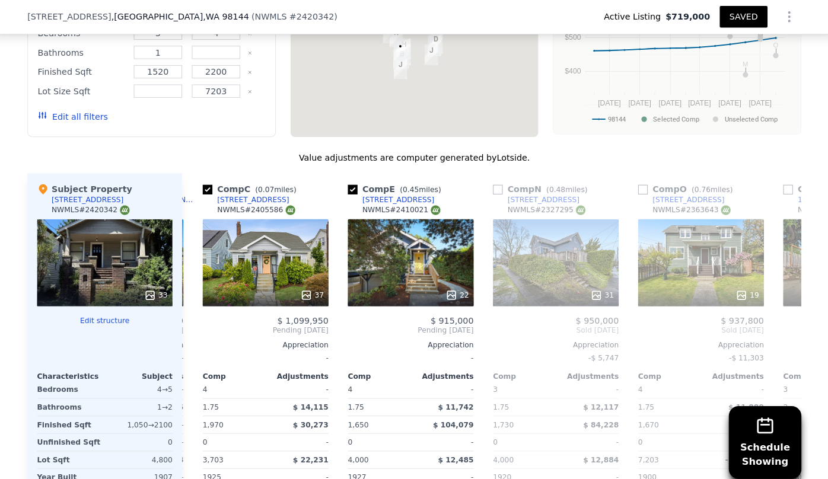
scroll to position [0, 132]
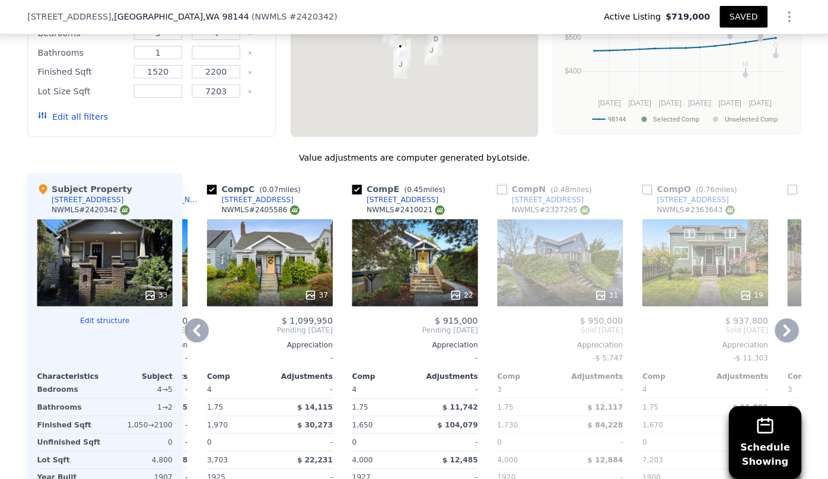
click at [496, 183] on input "checkbox" at bounding box center [499, 185] width 9 height 9
checkbox input "true"
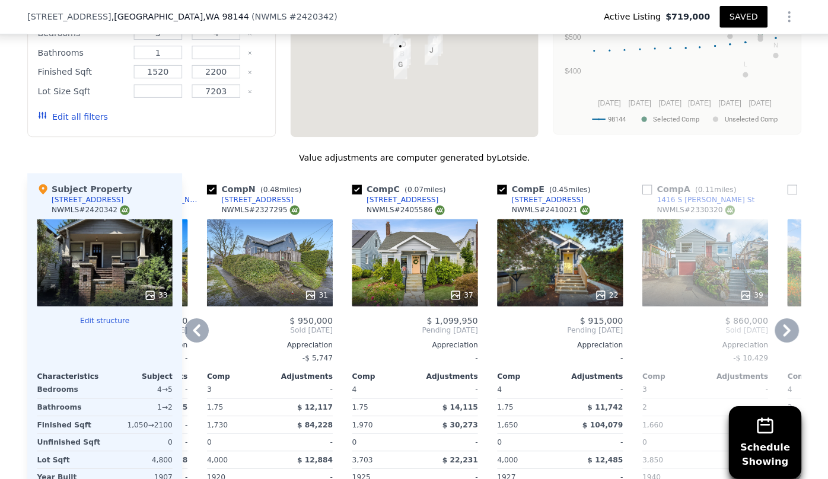
click at [190, 326] on icon at bounding box center [201, 324] width 24 height 24
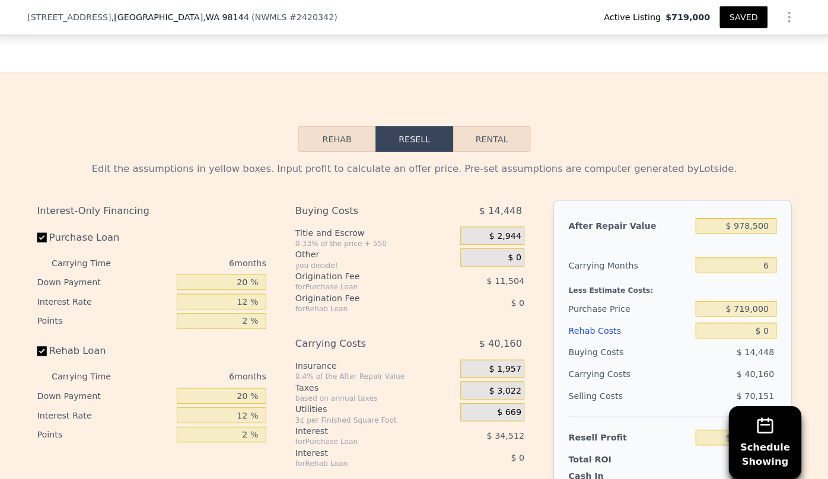
scroll to position [1666, 0]
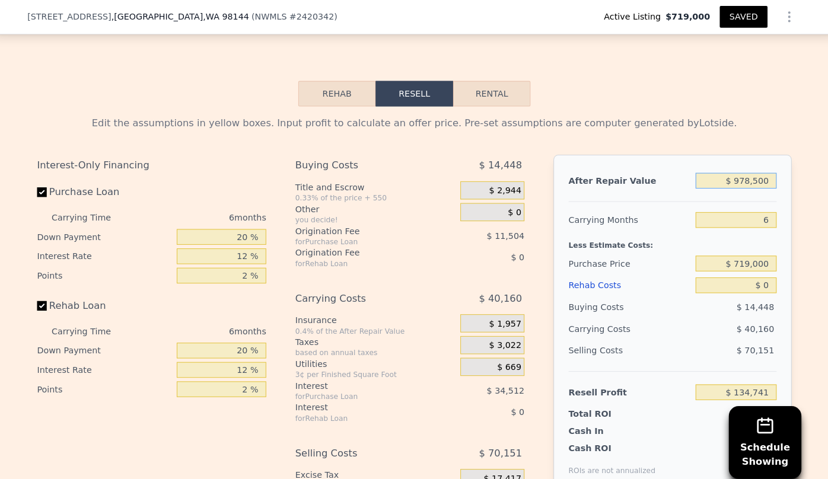
click at [736, 185] on input "$ 978,500" at bounding box center [729, 177] width 79 height 15
type input "$ 98,500"
type input "-$ 680,905"
type input "$ 908,500"
type input "$ 69,860"
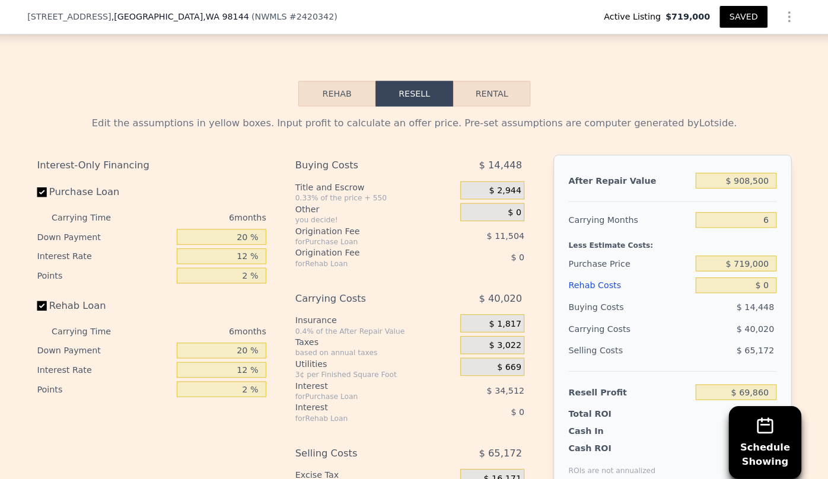
click at [722, 104] on div "Rehab Resell Rental Edit the assumptions in yellow boxes. Input profit to calcu…" at bounding box center [414, 313] width 828 height 572
click at [748, 185] on input "$ 908,500" at bounding box center [729, 177] width 79 height 15
type input "$ 90,800"
type input "-$ 688,041"
type input "$ 9,000"
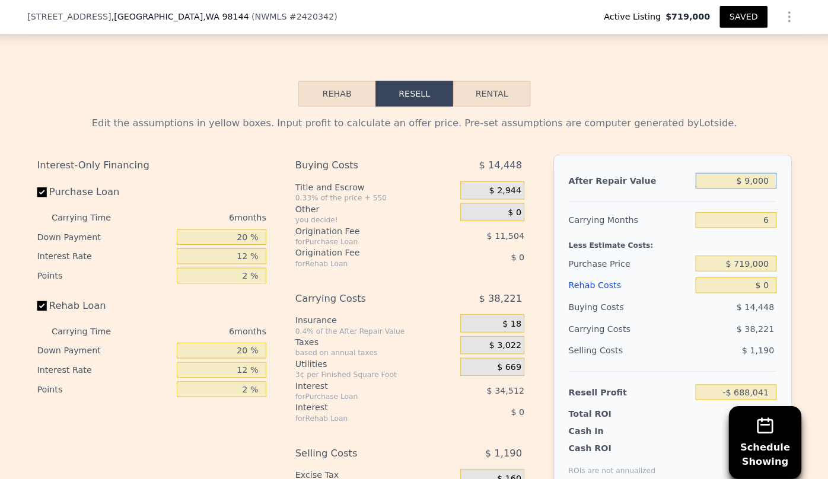
type input "-$ 763,859"
type input "$ 90,000"
type input "-$ 688,783"
type input "$ 900,000"
type input "$ 61,982"
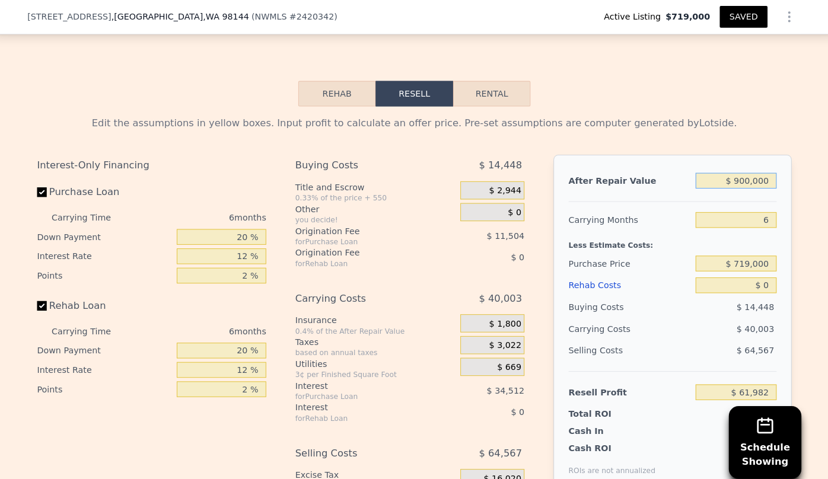
type input "$ 9,000,000"
type input "$ 7,569,629"
type input "$ 900,000"
type input "$ 61,982"
type input "$ 900,000"
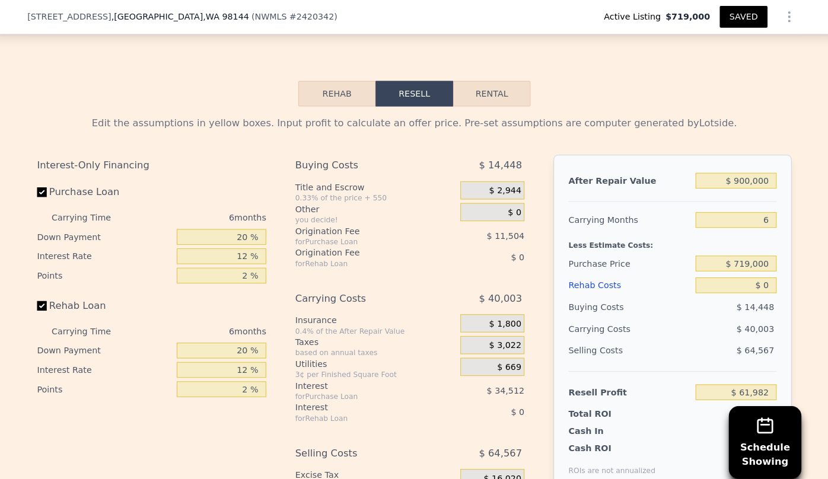
click at [742, 128] on div "Edit the assumptions in yellow boxes. Input profit to calculate an offer price.…" at bounding box center [414, 121] width 740 height 14
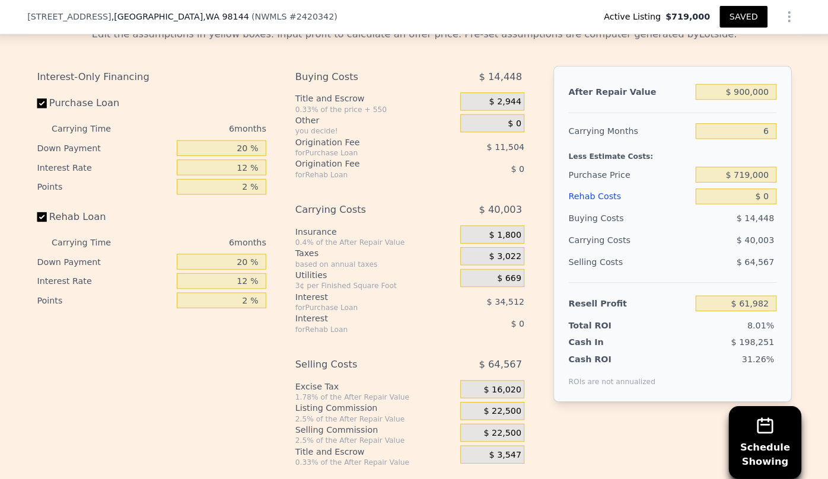
scroll to position [1772, 0]
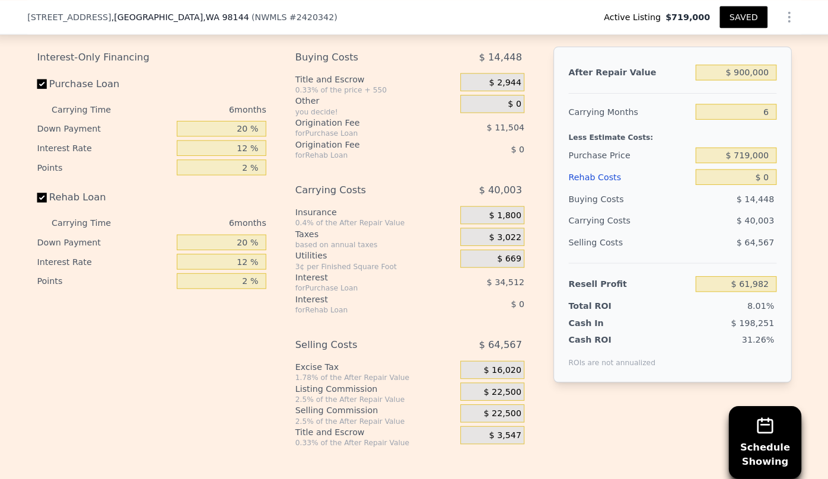
click at [603, 180] on div "Rehab Costs" at bounding box center [625, 173] width 120 height 21
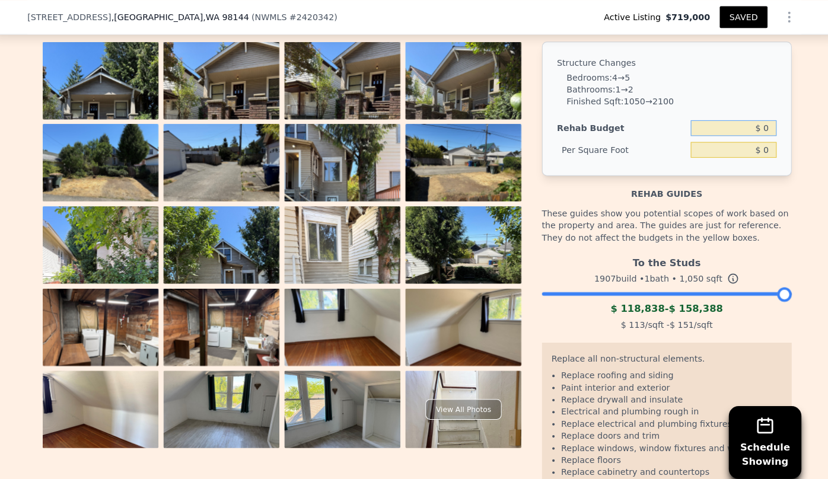
click at [754, 131] on input "$ 0" at bounding box center [727, 125] width 84 height 15
type input "$ 150,000"
type input "$ 142.86"
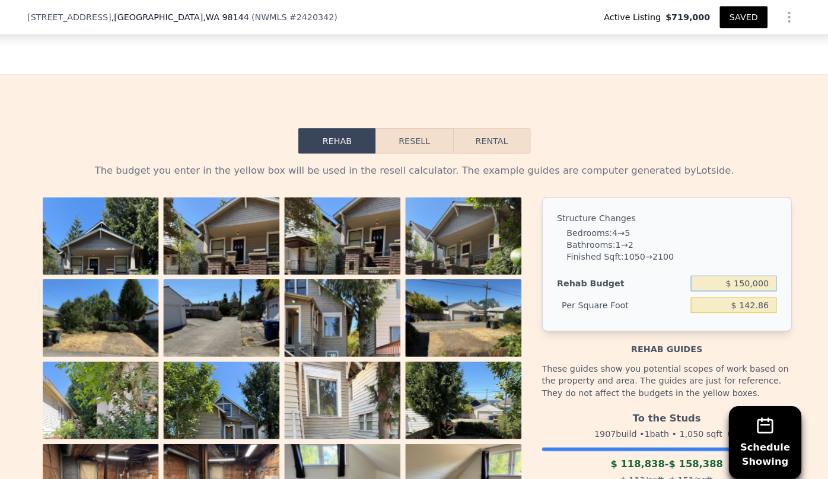
scroll to position [1613, 0]
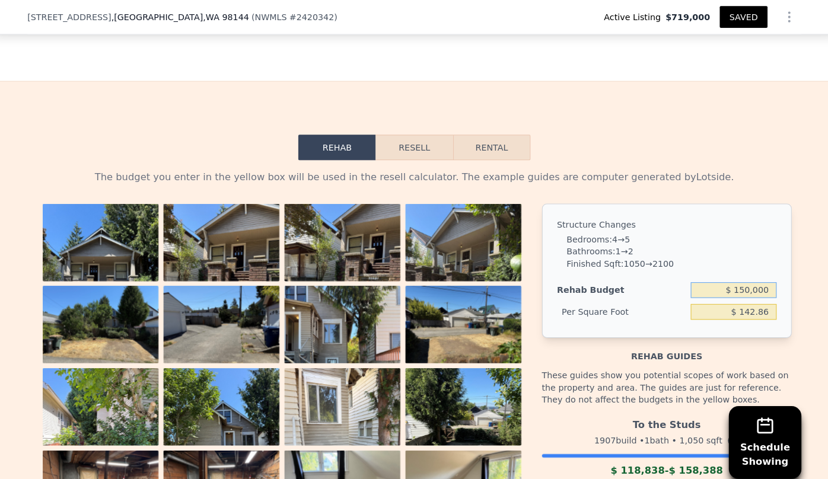
click at [404, 157] on button "Resell" at bounding box center [413, 144] width 75 height 25
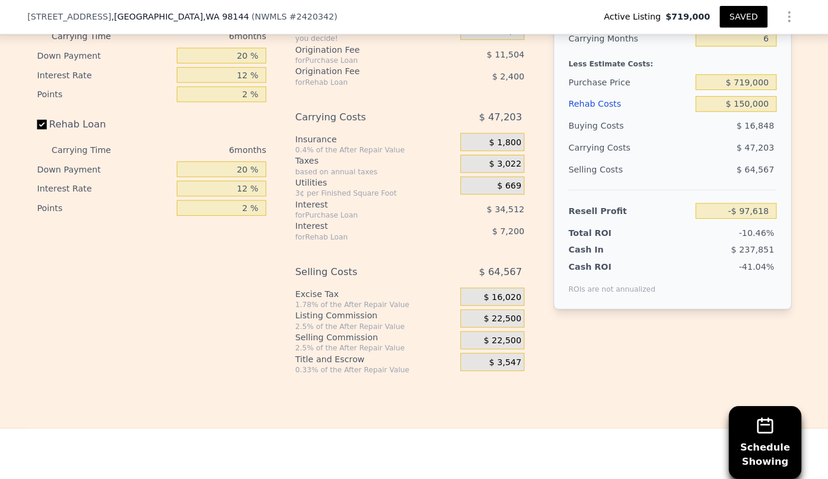
scroll to position [1825, 0]
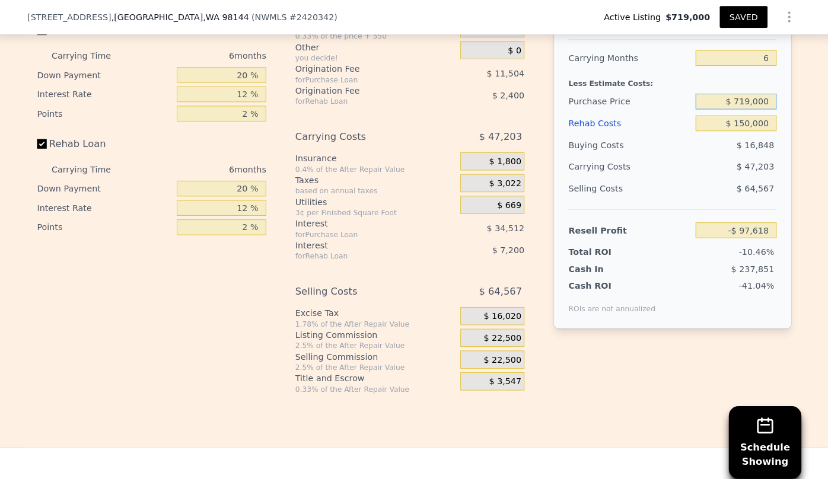
click at [761, 107] on input "$ 719,000" at bounding box center [729, 99] width 79 height 15
type input "$ 7"
type input "$ 650,000"
type input "-$ 23,973"
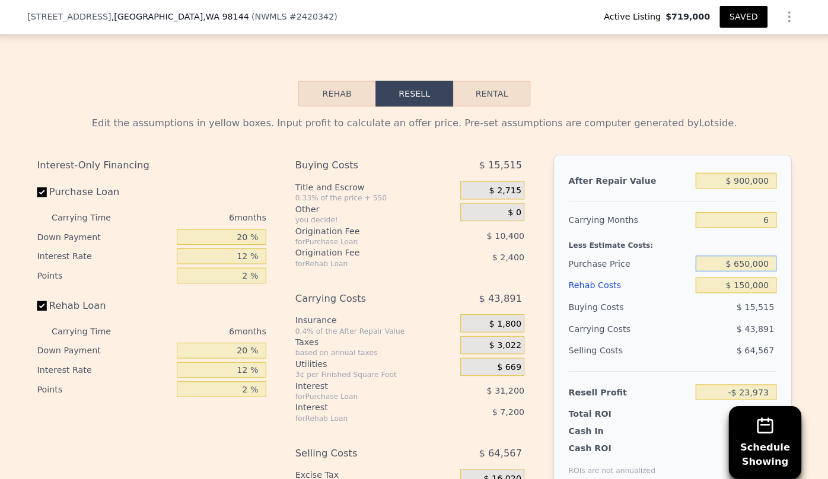
scroll to position [1720, 0]
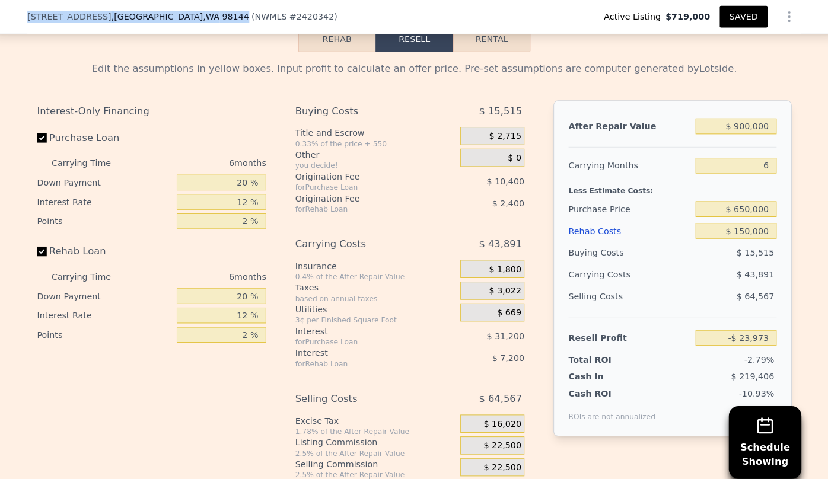
drag, startPoint x: 27, startPoint y: 14, endPoint x: 160, endPoint y: 18, distance: 132.9
click at [160, 18] on div "3117 15th Ave S , Seattle , WA 98144 ( NWMLS # 2420342 ) Active Listing $719,00…" at bounding box center [414, 17] width 828 height 34
copy div "3117 15th Ave S , Seattle , WA 98144"
click at [484, 39] on button "Rental" at bounding box center [490, 38] width 76 height 25
select select "30"
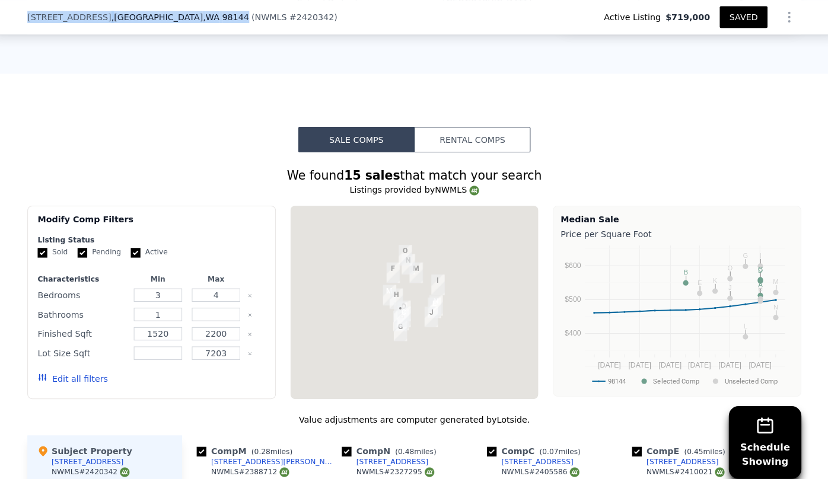
scroll to position [821, 0]
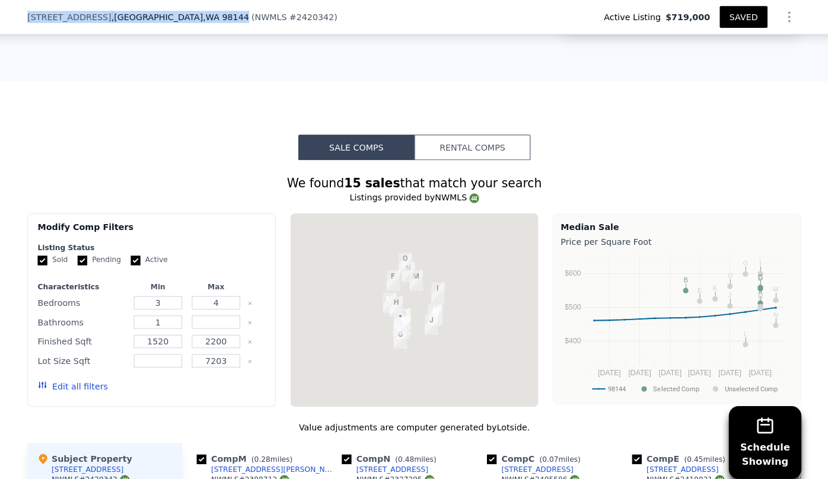
click at [476, 149] on button "Rental Comps" at bounding box center [471, 144] width 114 height 25
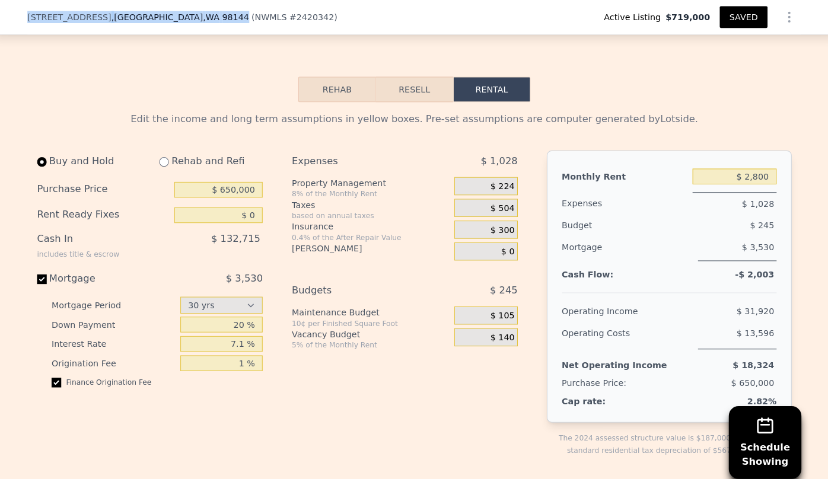
scroll to position [1666, 0]
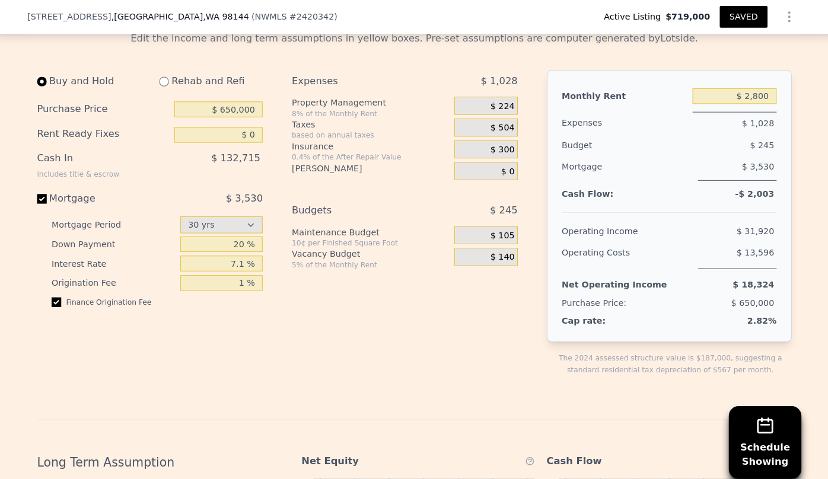
click at [193, 84] on div "Rehab and Refi" at bounding box center [209, 79] width 111 height 21
click at [164, 85] on input "radio" at bounding box center [168, 79] width 9 height 9
radio input "true"
select select "30"
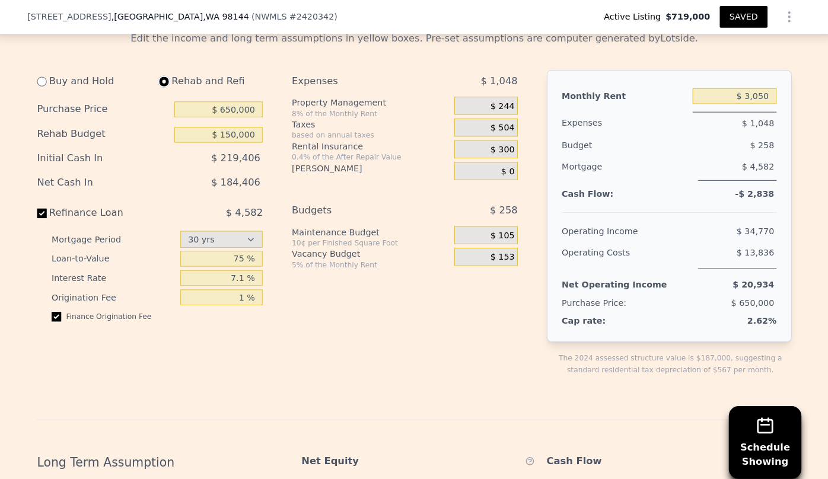
type input "$ 150,000"
click at [763, 102] on input "$ 3,050" at bounding box center [728, 94] width 82 height 15
type input "$ 3"
type input "$ 5,435"
click at [708, 153] on div "$ 258" at bounding box center [707, 142] width 124 height 21
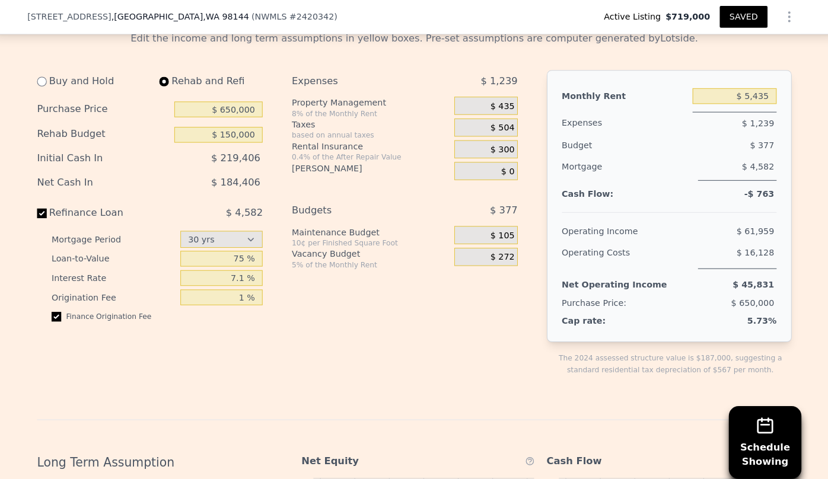
click at [499, 110] on span "$ 435" at bounding box center [501, 104] width 24 height 11
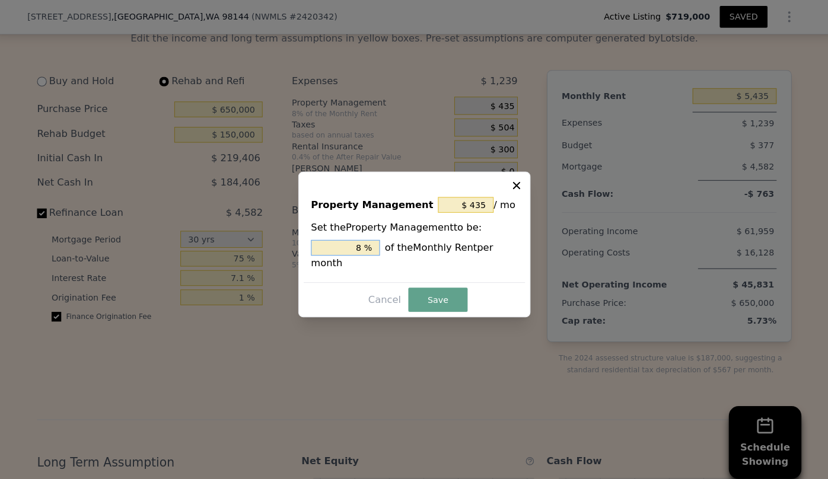
click at [365, 248] on input "8 %" at bounding box center [346, 242] width 68 height 15
type input "$ 0"
type input "0 %"
click at [431, 288] on button "Save" at bounding box center [437, 294] width 58 height 24
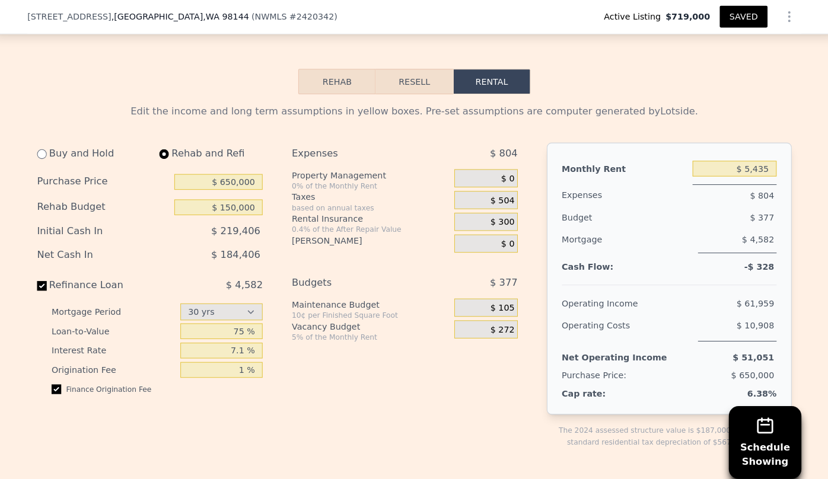
scroll to position [1508, 0]
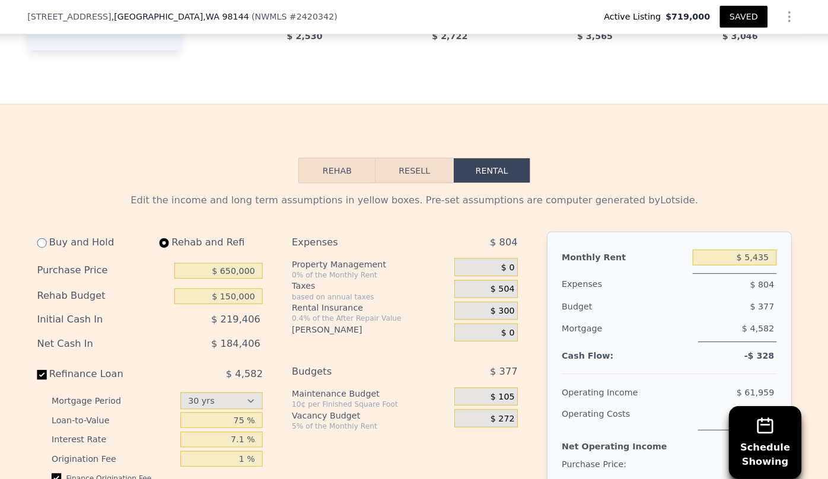
click at [423, 168] on button "Resell" at bounding box center [413, 167] width 75 height 25
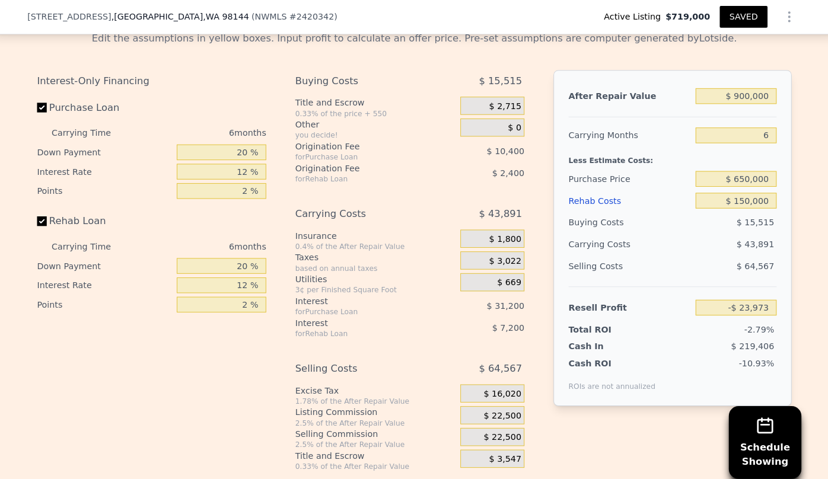
scroll to position [1720, 0]
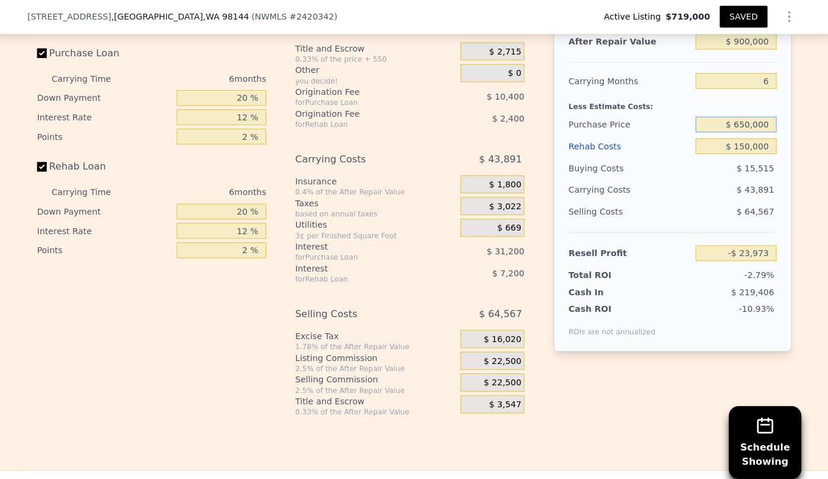
click at [759, 129] on input "$ 650,000" at bounding box center [729, 121] width 79 height 15
type input "$ 6"
click at [759, 129] on input "$ 725,000" at bounding box center [729, 121] width 79 height 15
type input "$ 725,000"
click at [723, 187] on div "$ 43,891" at bounding box center [706, 186] width 125 height 21
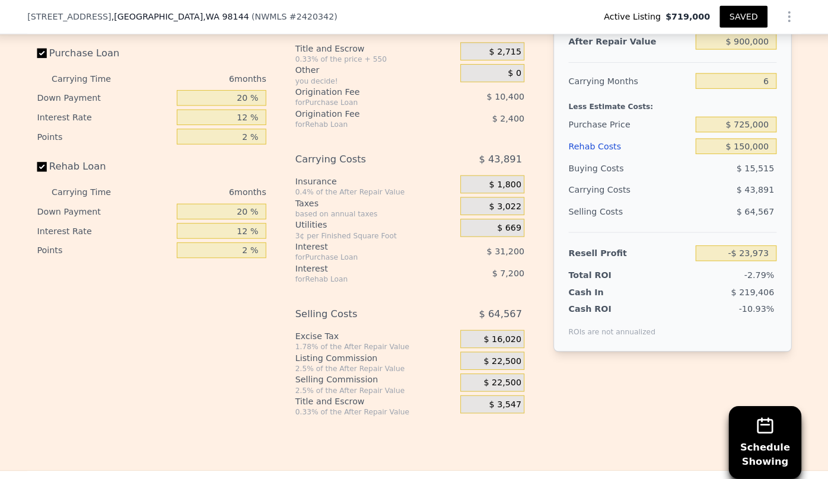
type input "-$ 104,022"
click at [760, 146] on input "$ 150,000" at bounding box center [729, 143] width 79 height 15
type input "$ 15,000"
type input "$ 39,618"
type input "$ 1"
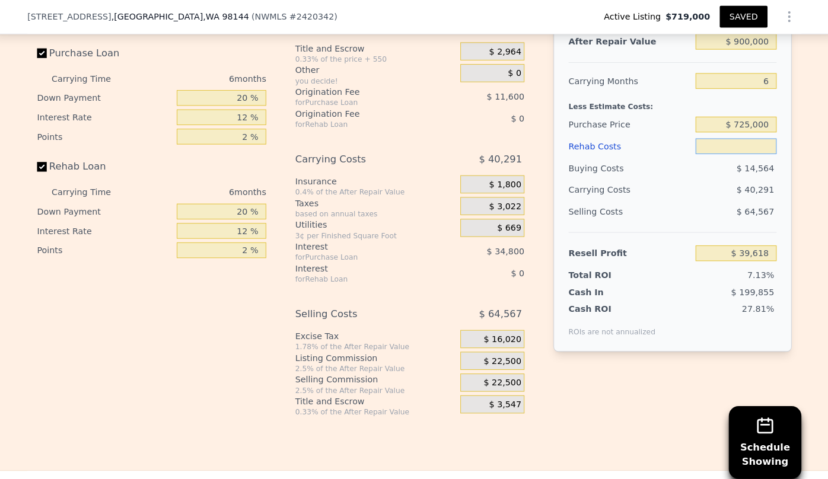
type input "$ 1"
type input "$ 55,577"
type input "$ 81"
type input "$ 55,490"
type input "$ 80,001"
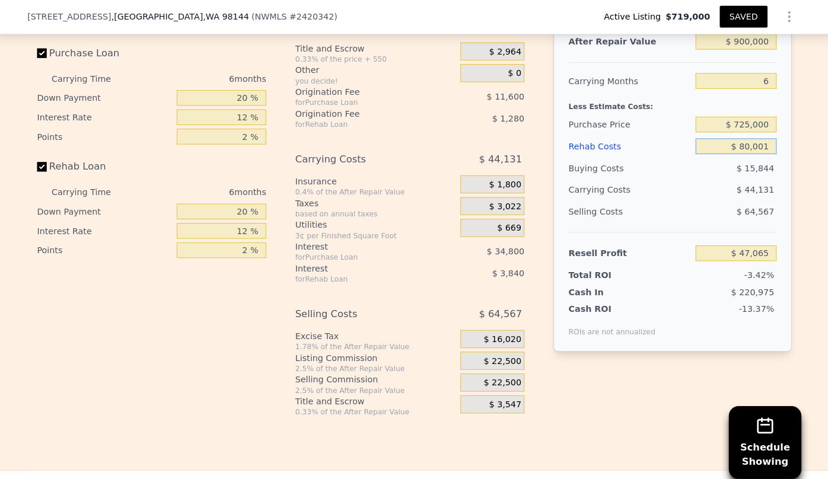
type input "-$ 29,543"
type input "$ 8,000"
type input "$ 47,066"
click at [726, 194] on div "$ 40,675" at bounding box center [706, 186] width 125 height 21
click at [741, 151] on input "$ 8,000" at bounding box center [729, 143] width 79 height 15
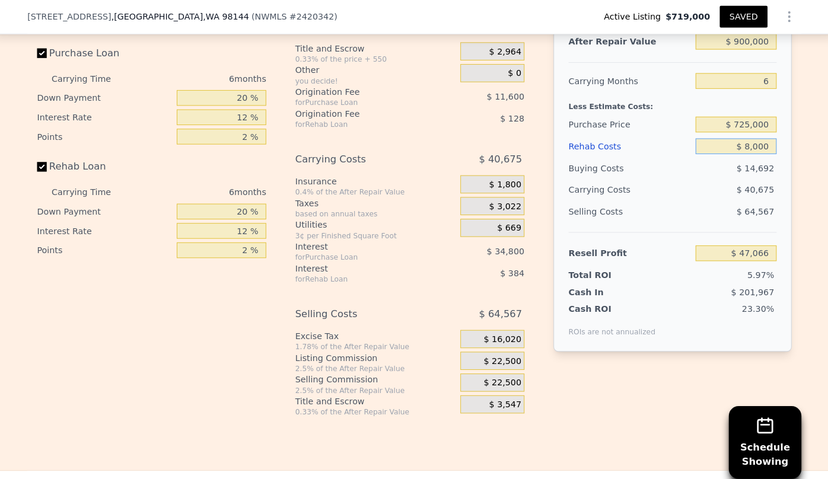
type input "$ 80,000"
type input "-$ 29,542"
click at [684, 197] on div "$ 44,131" at bounding box center [706, 186] width 125 height 21
click at [758, 148] on input "$ 80,000" at bounding box center [729, 143] width 79 height 15
type input "$ 8,000"
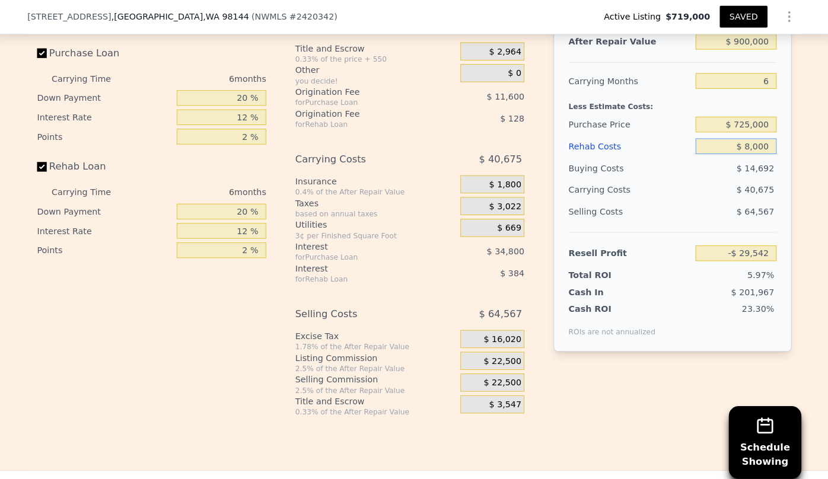
type input "$ 47,066"
type input "$ 8"
type input "$ 55,570"
type input "$ 6"
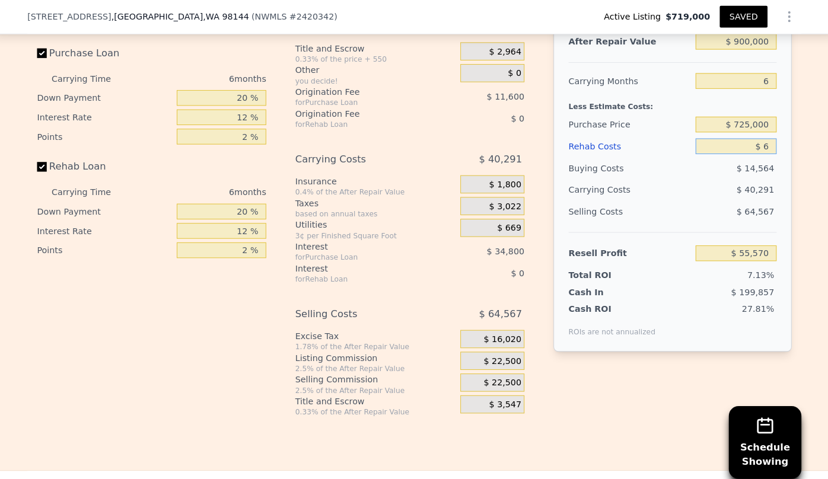
type input "$ 55,572"
type input "$ 60"
type input "$ 55,517"
type input "$ 6,000"
type input "$ 49,194"
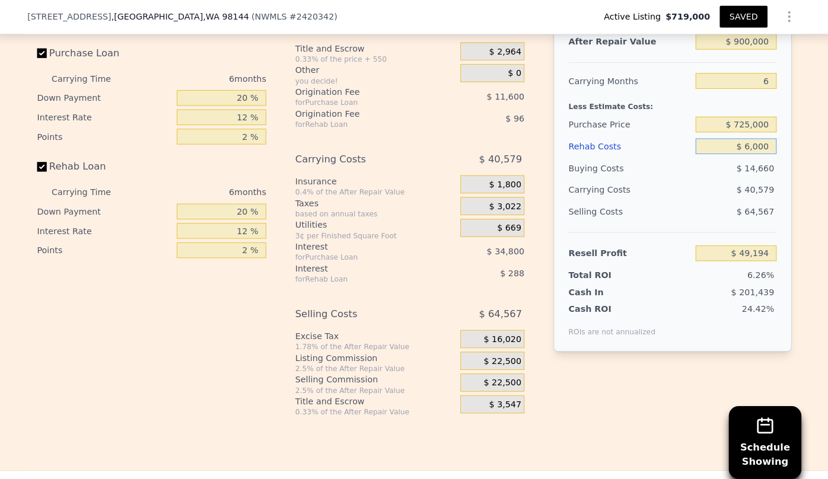
type input "$ 60,000"
type input "-$ 8,262"
type input "$ 6,000"
type input "$ 49,194"
type input "$ 6"
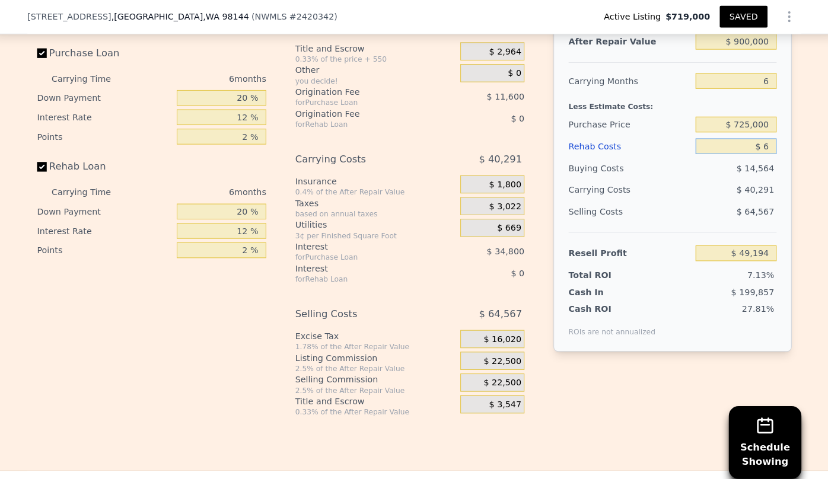
type input "$ 55,572"
type input "$ 5"
type input "$ 55,573"
type input "$ 5,000"
type input "$ 50,258"
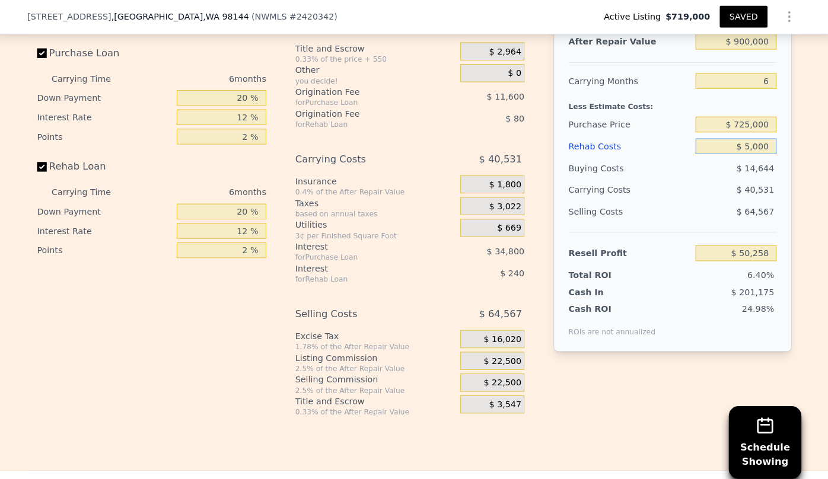
type input "$ 50,000"
type input "$ 2,378"
type input "$ 50,000"
click at [757, 164] on div "$ 15,364" at bounding box center [730, 164] width 80 height 21
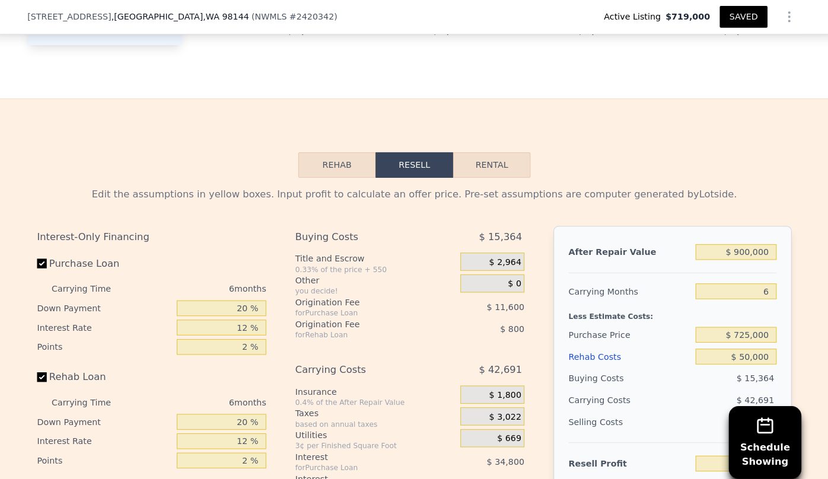
scroll to position [1508, 0]
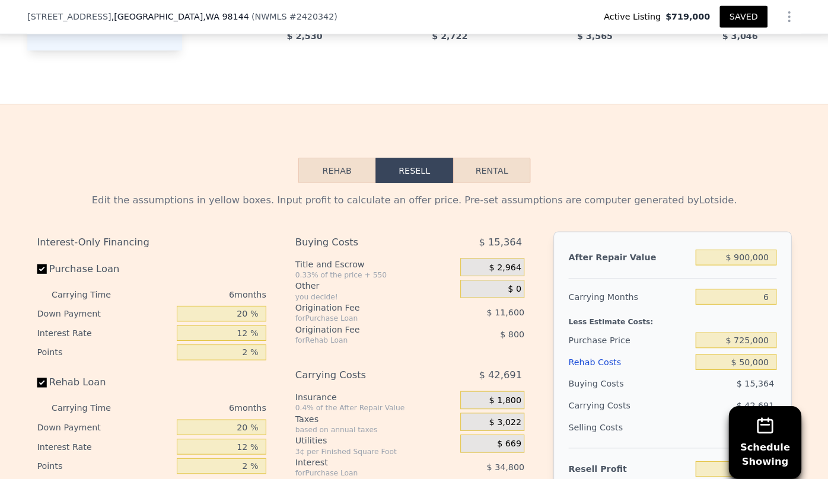
click at [497, 164] on button "Rental" at bounding box center [490, 167] width 76 height 25
select select "30"
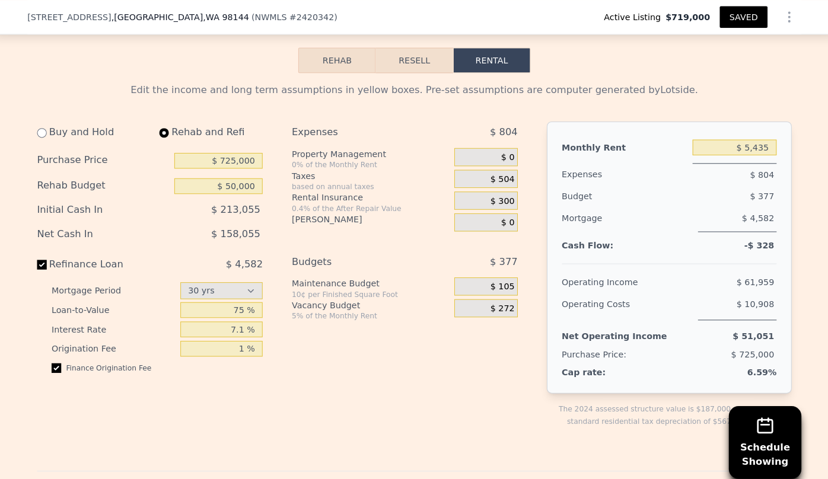
scroll to position [1666, 0]
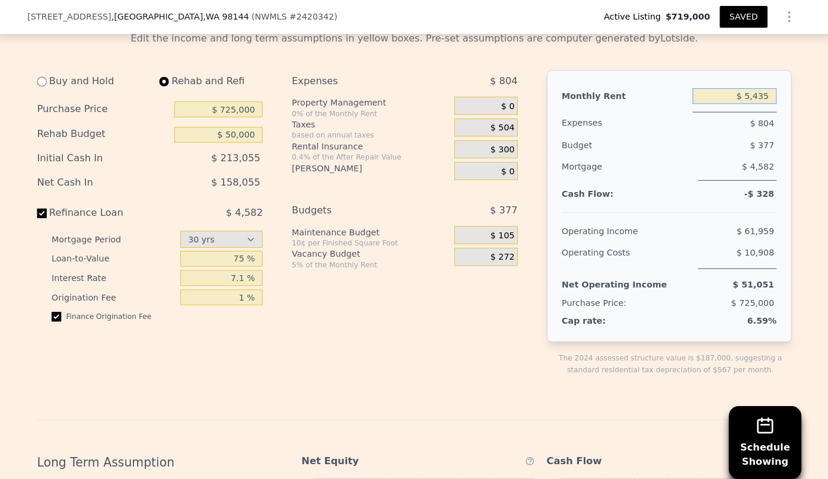
click at [756, 99] on input "$ 5,435" at bounding box center [728, 94] width 82 height 15
type input "$ 5,440"
click at [710, 171] on div "$ 4,582" at bounding box center [730, 165] width 77 height 24
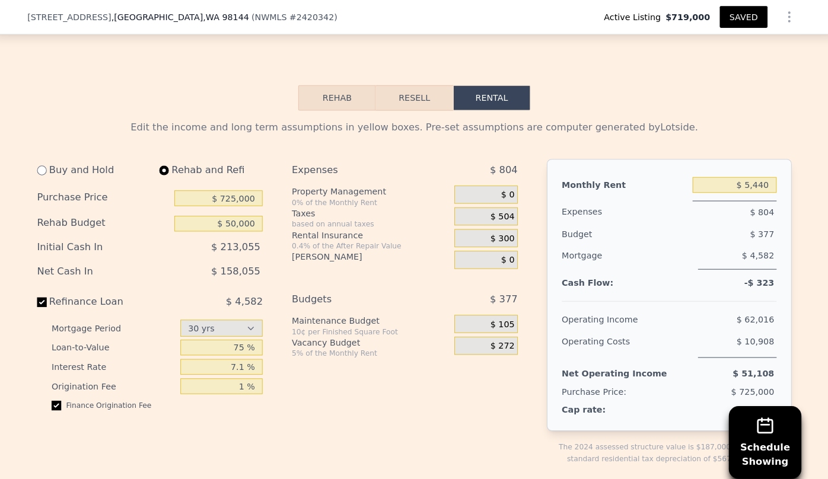
scroll to position [1561, 0]
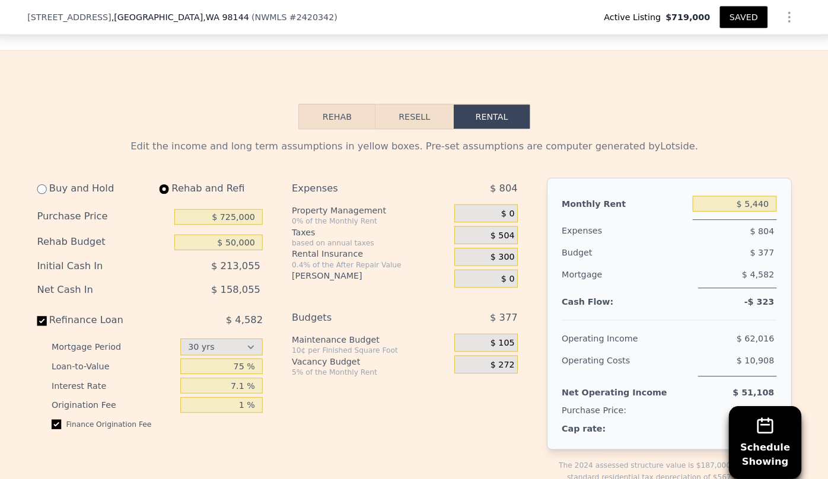
click at [417, 123] on button "Resell" at bounding box center [413, 114] width 75 height 25
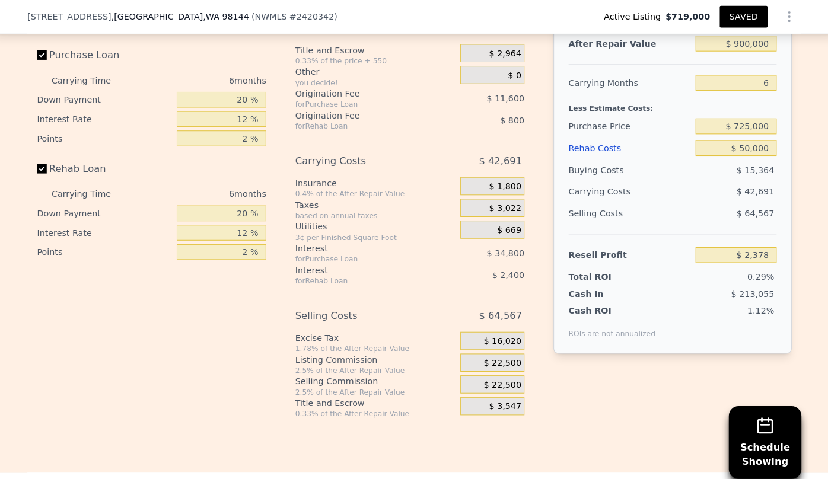
scroll to position [1720, 0]
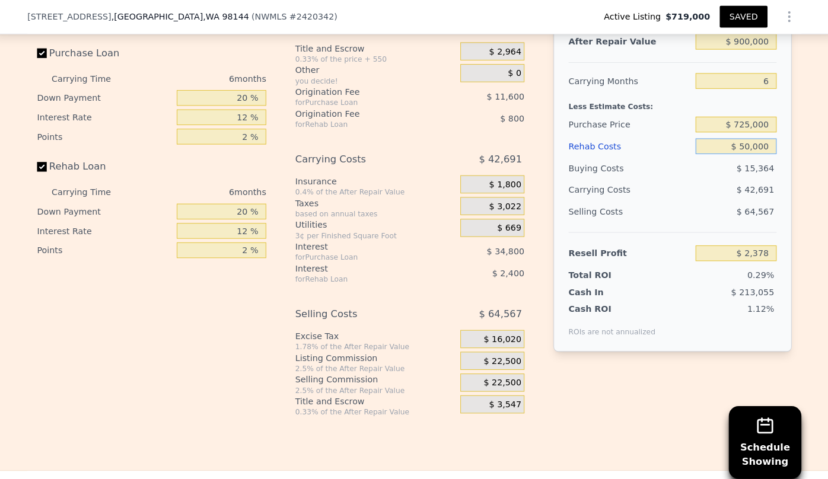
click at [735, 151] on input "$ 50,000" at bounding box center [729, 143] width 79 height 15
type input "$ 150,000"
type input "-$ 104,022"
click at [739, 151] on input "$ 150,000" at bounding box center [729, 143] width 79 height 15
type input "$ 10,000"
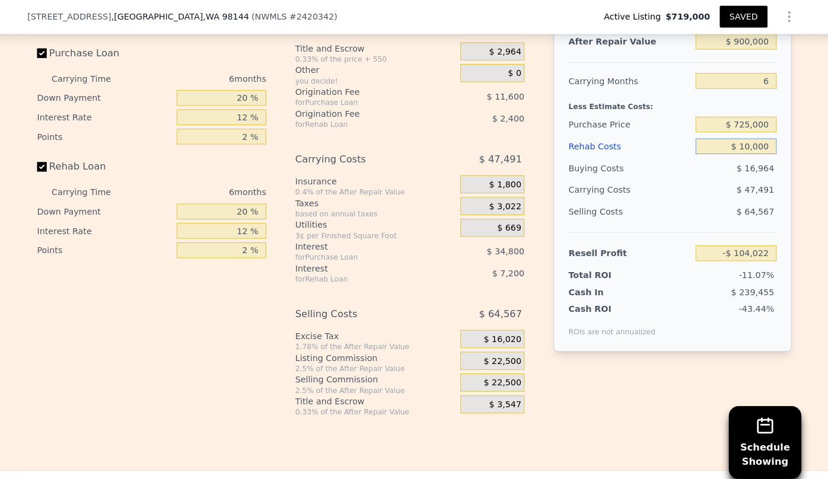
type input "$ 44,938"
type input "$ 180,000"
type input "-$ 135,942"
type input "$ 180,000"
click at [743, 129] on input "$ 725,000" at bounding box center [729, 121] width 79 height 15
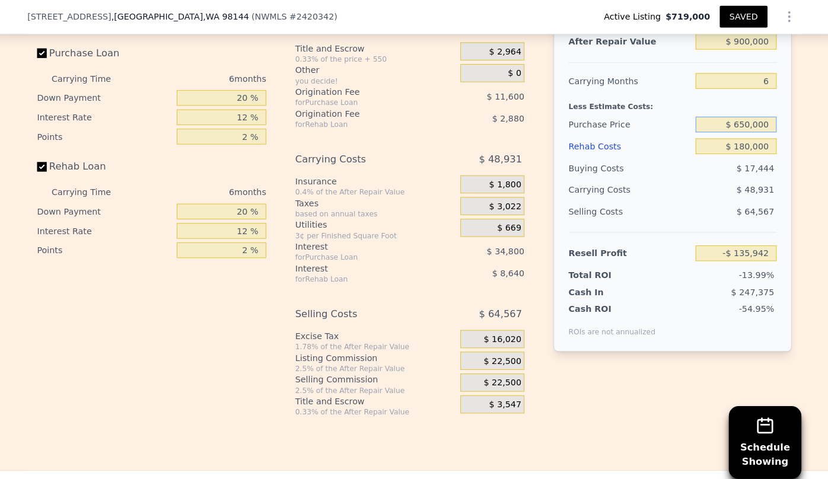
type input "$ 650,000"
type input "-$ 55,893"
click at [708, 195] on div "$ 45,331" at bounding box center [706, 186] width 125 height 21
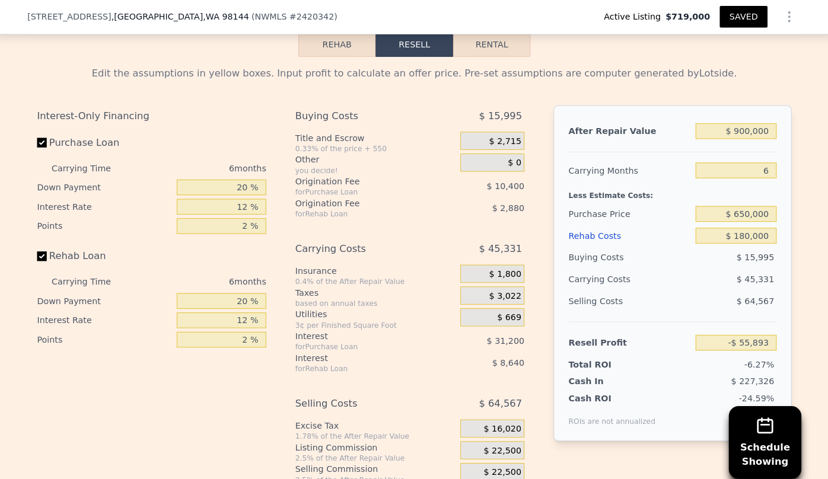
scroll to position [1613, 0]
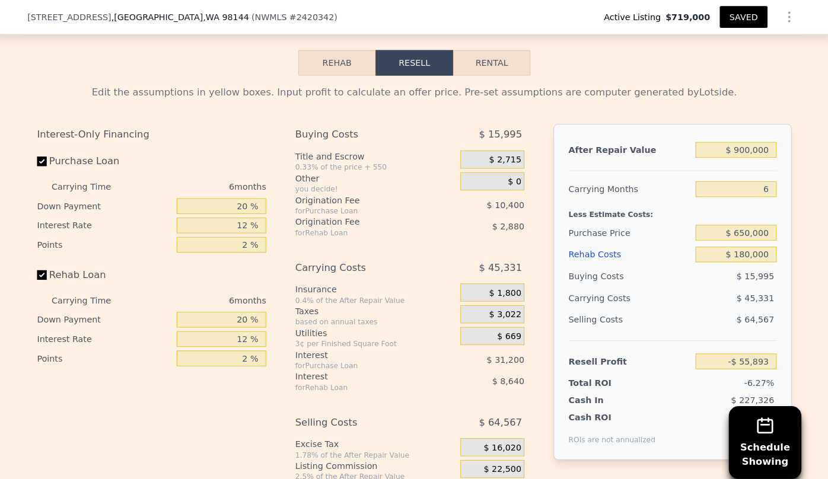
click at [731, 17] on button "SAVED" at bounding box center [736, 16] width 47 height 21
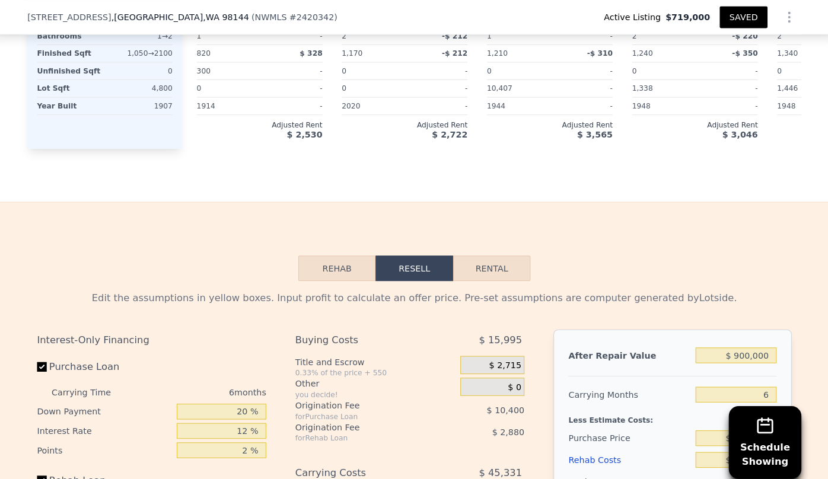
scroll to position [1666, 0]
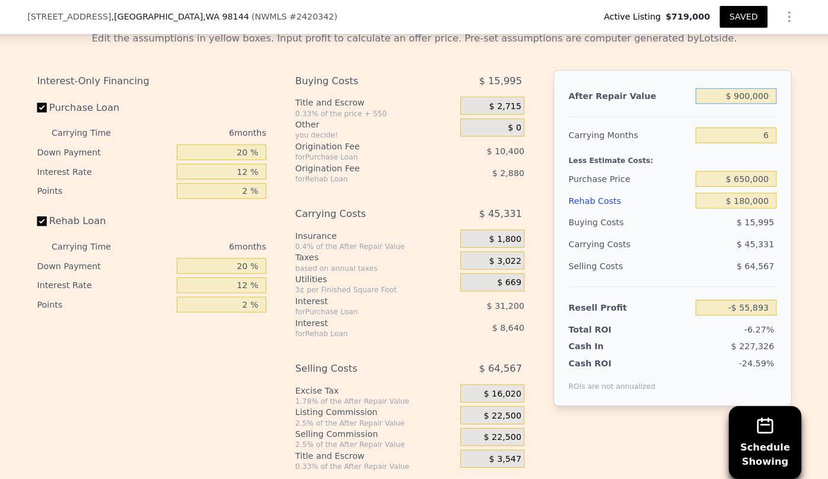
click at [739, 101] on input "$ 900,000" at bounding box center [729, 94] width 79 height 15
type input "$ 90,000"
type input "-$ 806,658"
type input "$ 950,000"
type input "-$ 9,550"
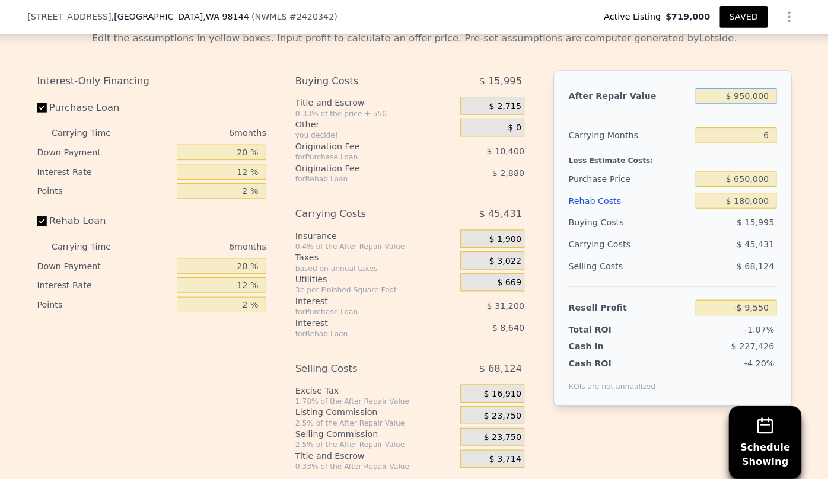
type input "$ 950,000"
click at [659, 143] on div "Carrying Months" at bounding box center [625, 132] width 120 height 21
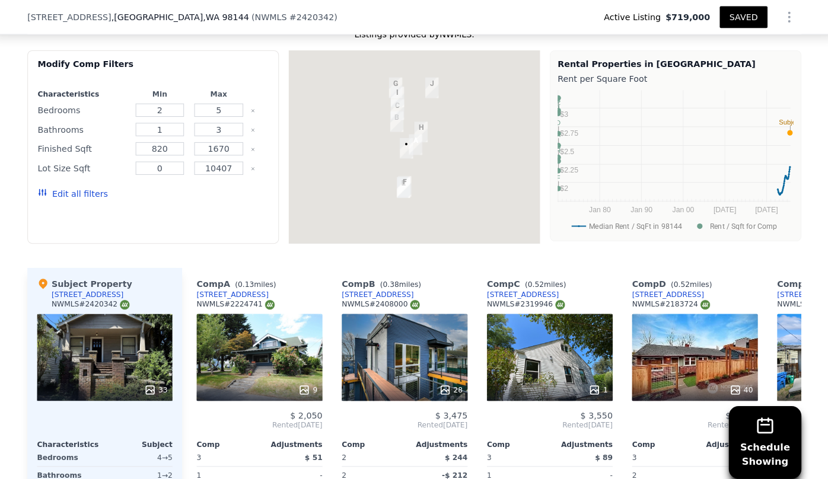
scroll to position [979, 0]
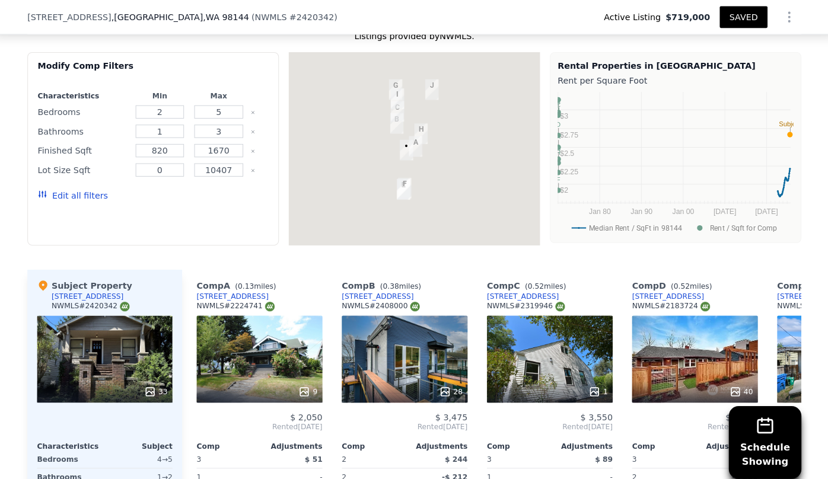
click at [88, 196] on div "Edit all filters" at bounding box center [78, 191] width 69 height 33
click at [94, 190] on button "Edit all filters" at bounding box center [78, 192] width 69 height 12
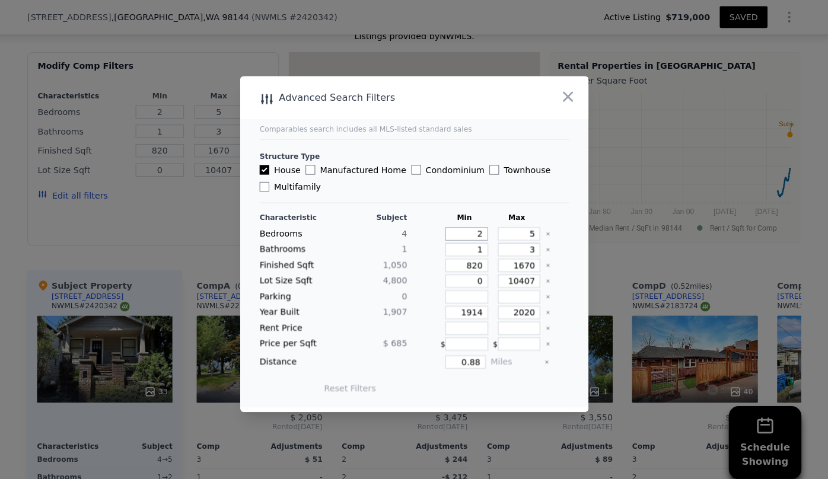
click at [478, 231] on input "2" at bounding box center [465, 229] width 42 height 13
type input "3"
click at [529, 232] on div "5" at bounding box center [514, 229] width 47 height 13
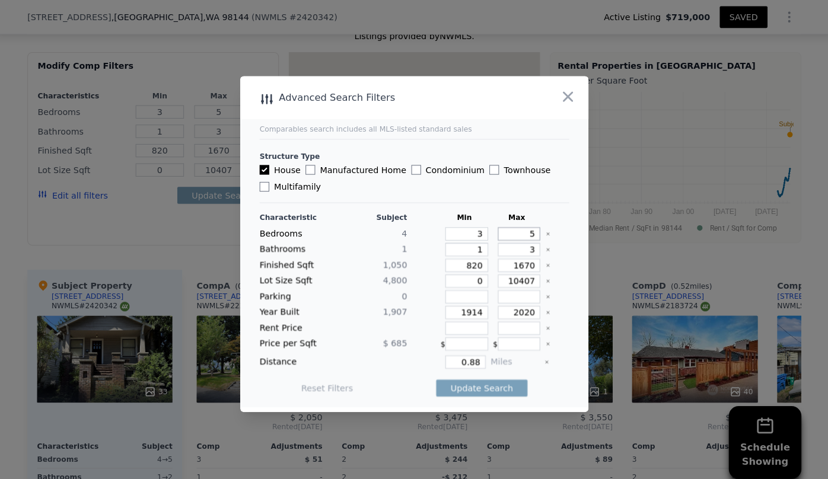
click at [525, 230] on input "5" at bounding box center [517, 229] width 42 height 13
type input "4"
click at [522, 244] on input "3" at bounding box center [517, 244] width 42 height 13
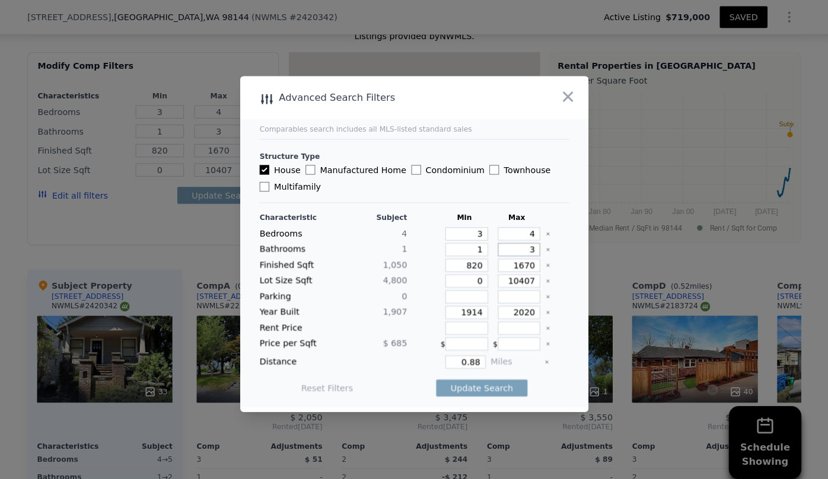
click at [527, 246] on input "3" at bounding box center [517, 244] width 42 height 13
click at [473, 261] on input "820" at bounding box center [465, 260] width 42 height 13
type input "82"
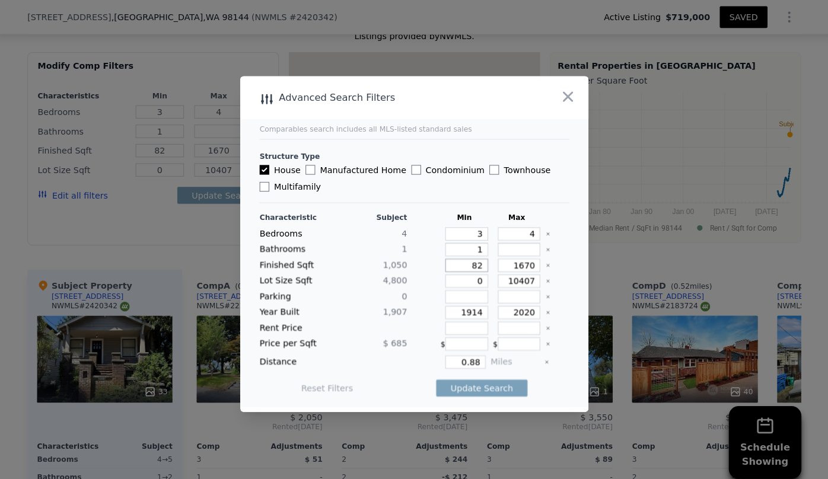
type input "8"
drag, startPoint x: 526, startPoint y: 261, endPoint x: 490, endPoint y: 261, distance: 35.6
click at [496, 261] on input "1670" at bounding box center [517, 260] width 42 height 13
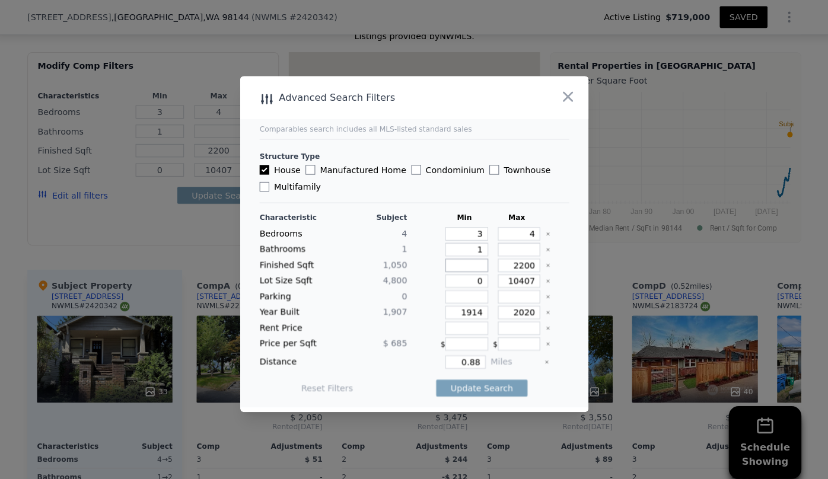
click at [464, 263] on input "number" at bounding box center [465, 260] width 42 height 13
drag, startPoint x: 474, startPoint y: 307, endPoint x: 438, endPoint y: 305, distance: 36.8
click at [439, 305] on div "1914" at bounding box center [462, 306] width 47 height 13
click at [524, 307] on input "2020" at bounding box center [517, 306] width 42 height 13
click at [469, 339] on input "number" at bounding box center [465, 337] width 42 height 13
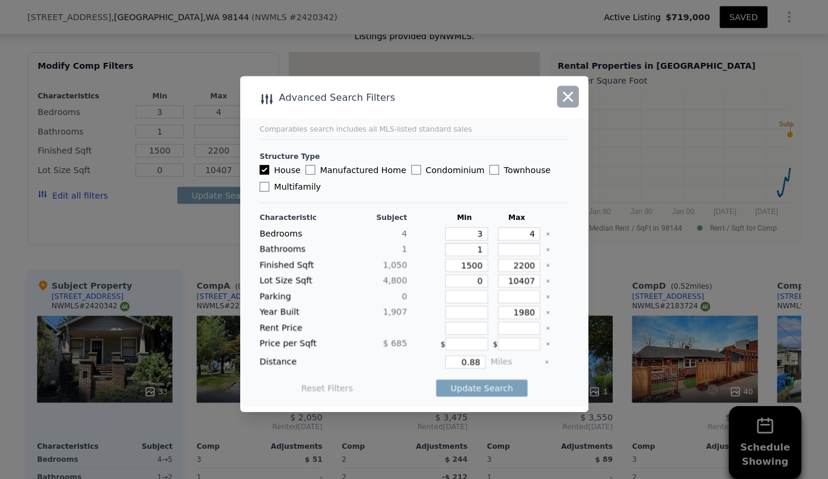
click at [557, 97] on icon "button" at bounding box center [564, 95] width 17 height 17
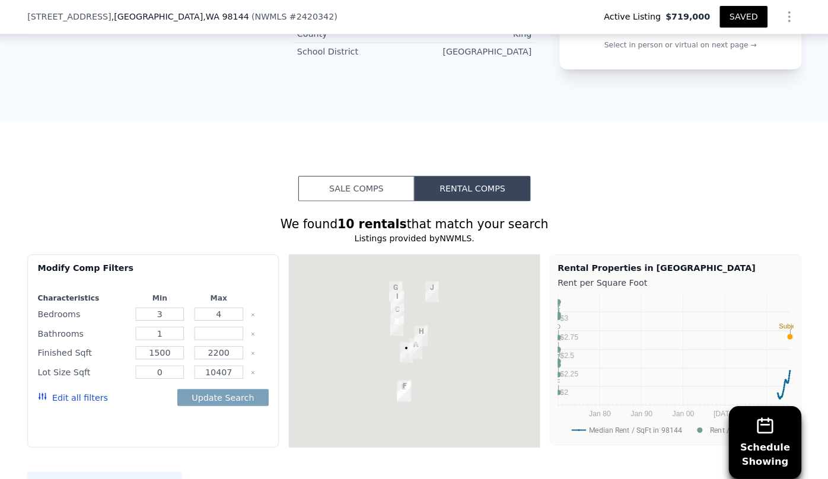
scroll to position [768, 0]
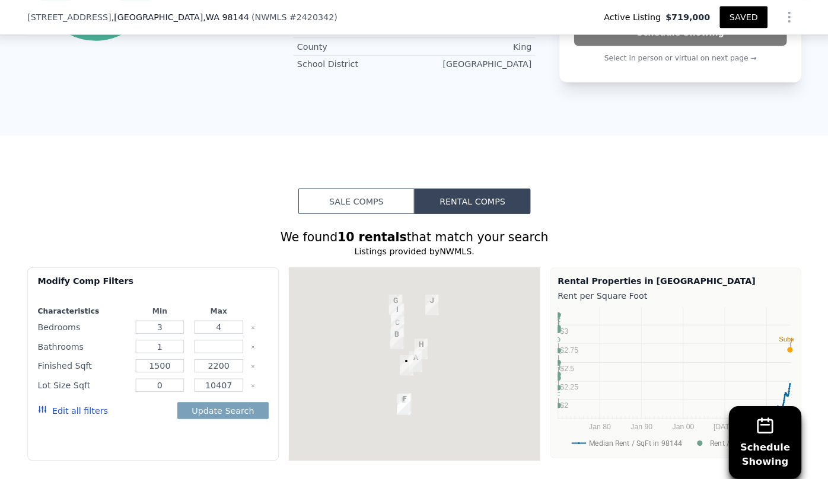
click at [382, 189] on button "Sale Comps" at bounding box center [357, 197] width 114 height 25
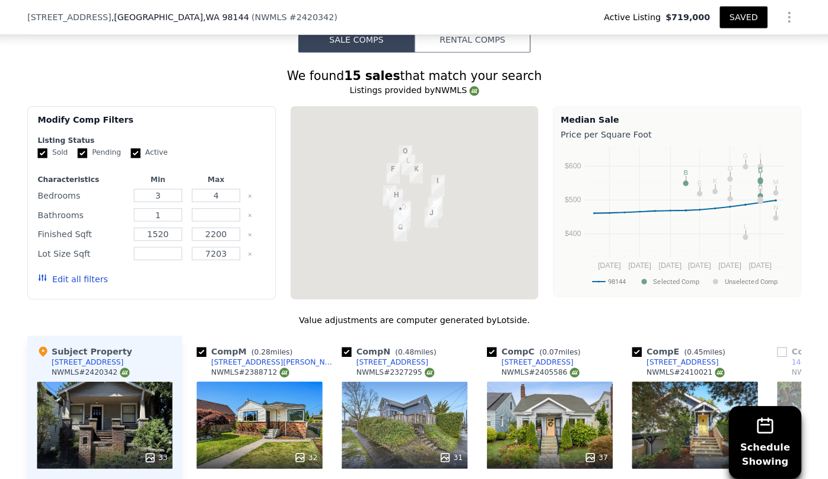
scroll to position [873, 0]
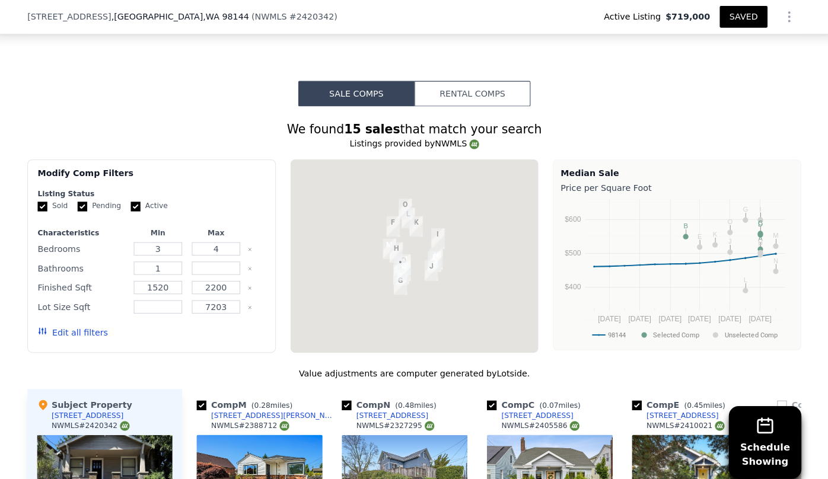
click at [439, 256] on img "3008 22nd Ave S" at bounding box center [433, 257] width 23 height 30
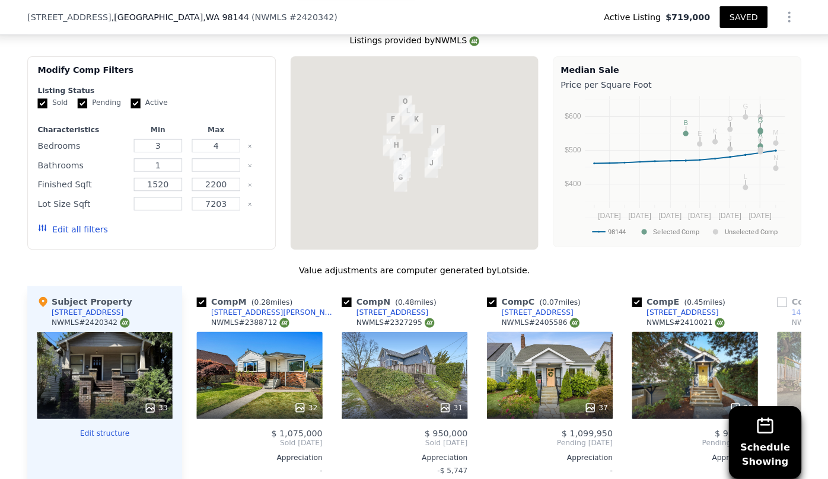
scroll to position [979, 0]
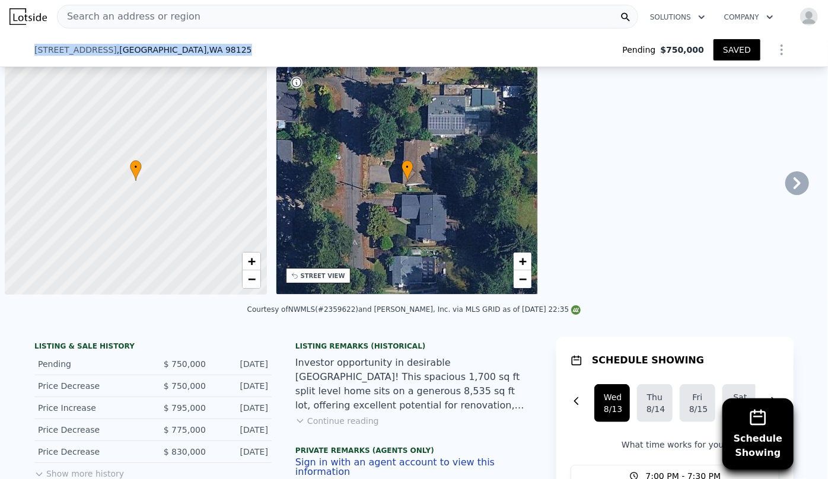
scroll to position [0, 5]
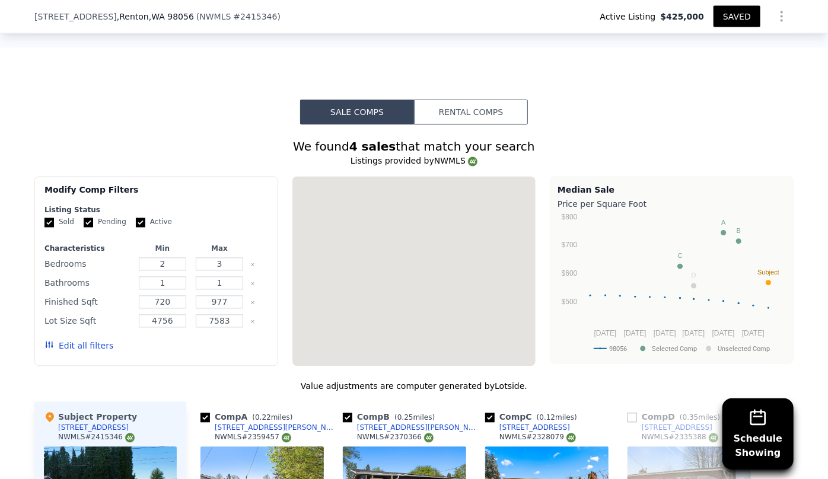
scroll to position [978, 0]
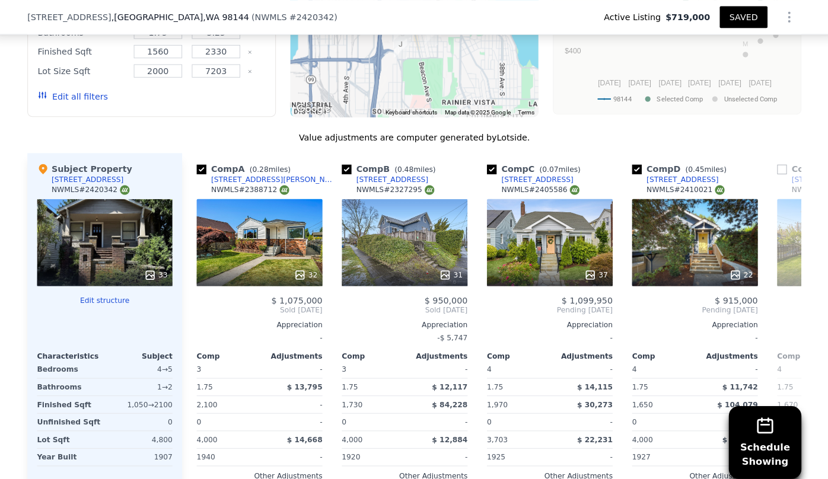
scroll to position [947, 0]
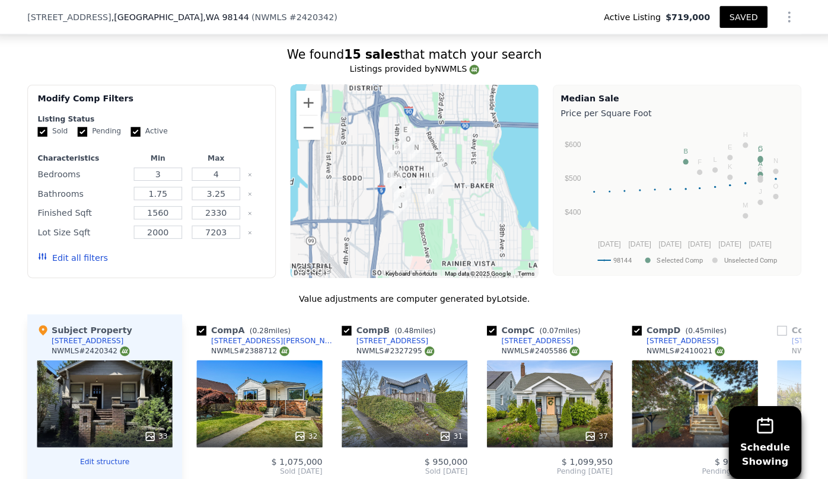
click at [431, 183] on img "2921 23rd Ave S" at bounding box center [435, 181] width 23 height 30
click at [305, 97] on button "Zoom in" at bounding box center [310, 101] width 24 height 24
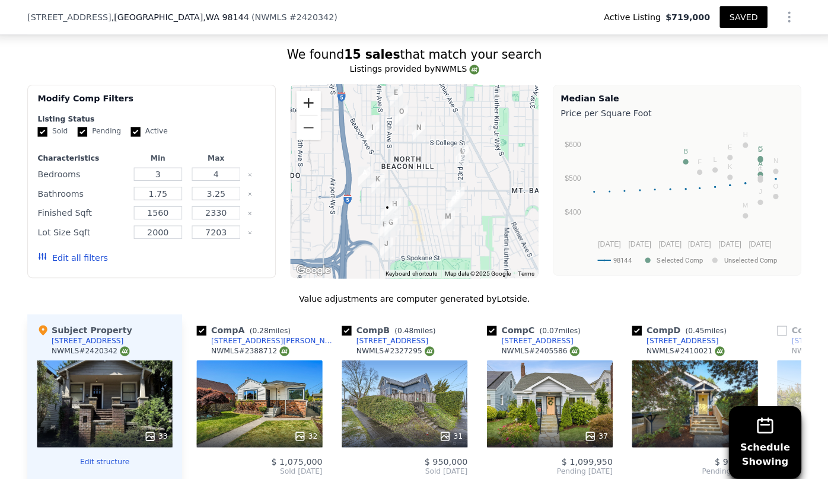
click at [305, 97] on button "Zoom in" at bounding box center [310, 101] width 24 height 24
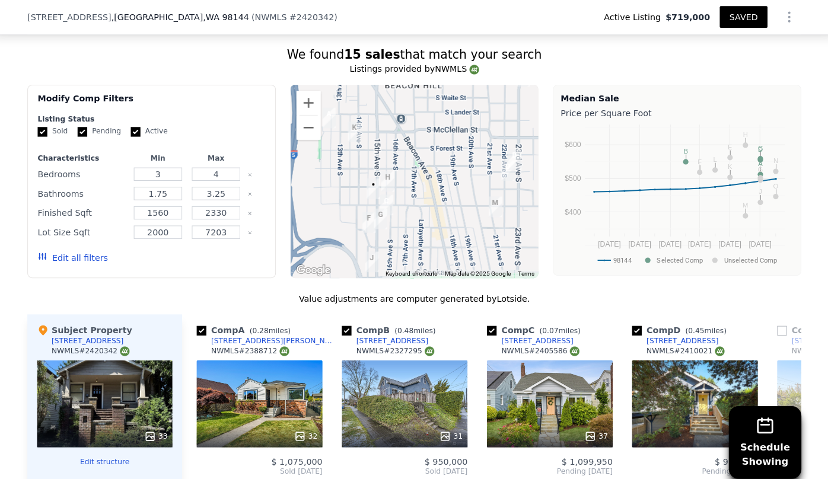
drag, startPoint x: 382, startPoint y: 229, endPoint x: 395, endPoint y: 149, distance: 80.4
click at [395, 149] on div at bounding box center [414, 178] width 244 height 190
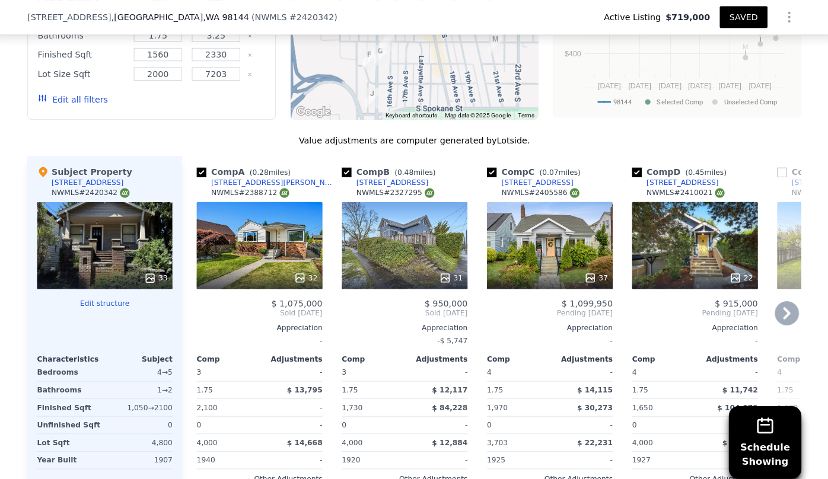
scroll to position [1105, 0]
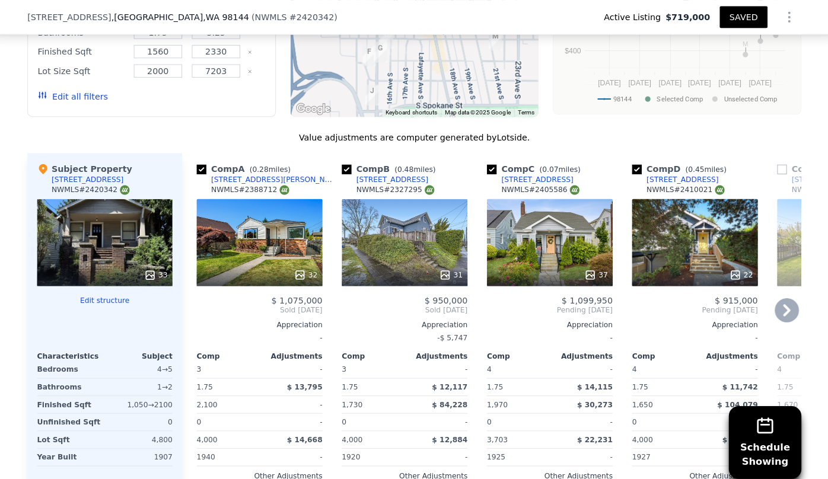
click at [770, 291] on div "$ 937,800" at bounding box center [831, 294] width 123 height 9
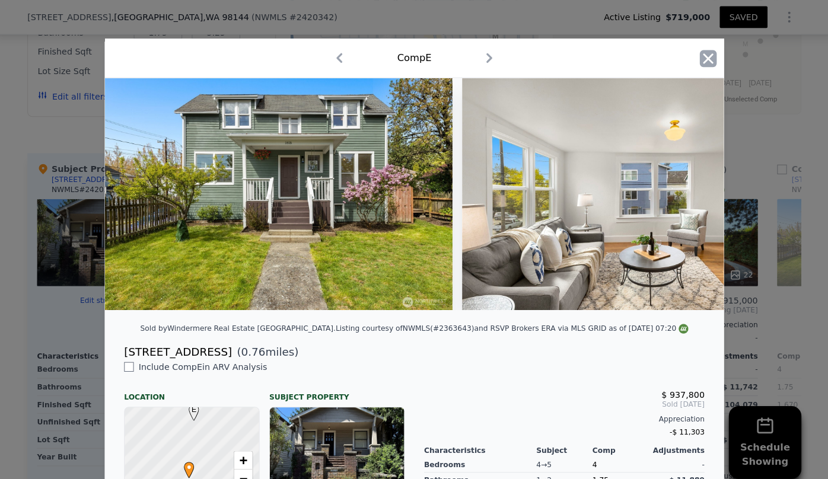
click at [702, 55] on icon "button" at bounding box center [702, 57] width 17 height 17
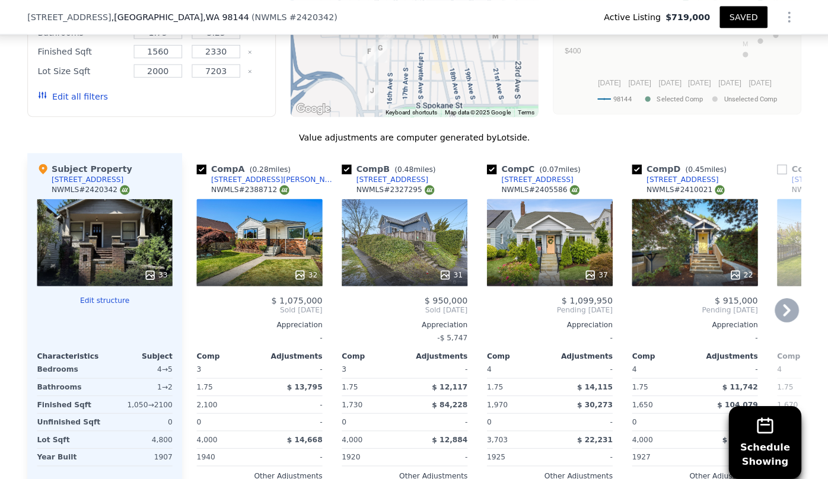
click at [776, 301] on icon at bounding box center [779, 304] width 7 height 12
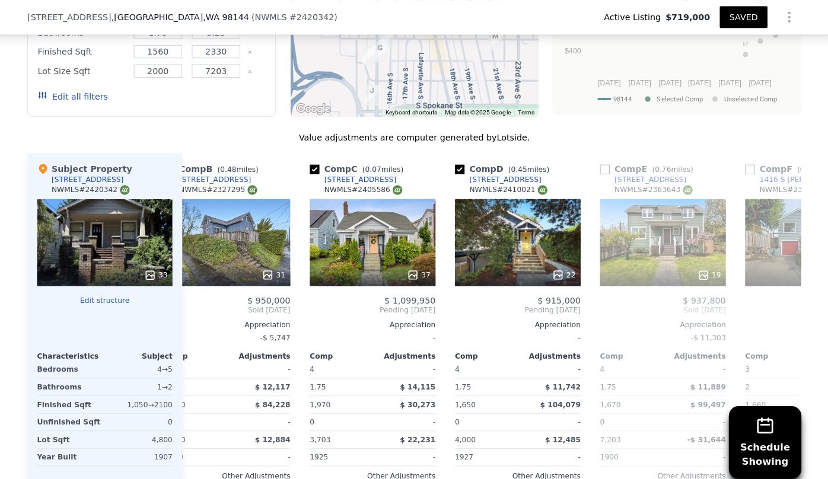
scroll to position [0, 285]
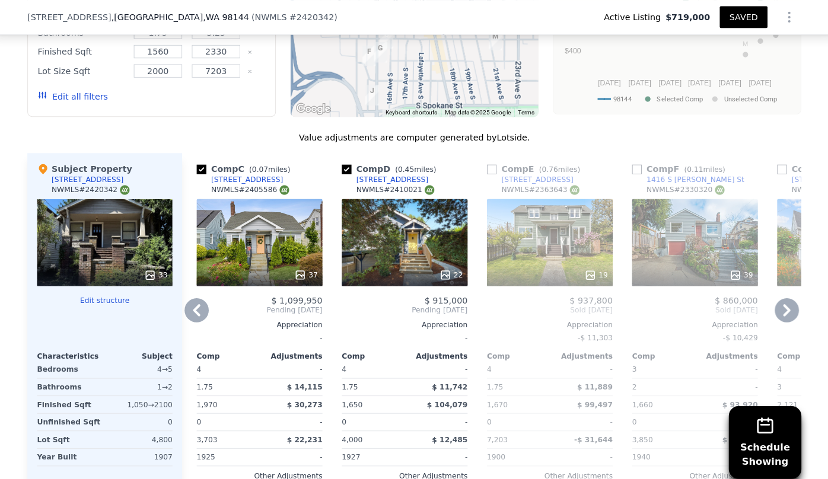
click at [776, 301] on icon at bounding box center [779, 304] width 7 height 12
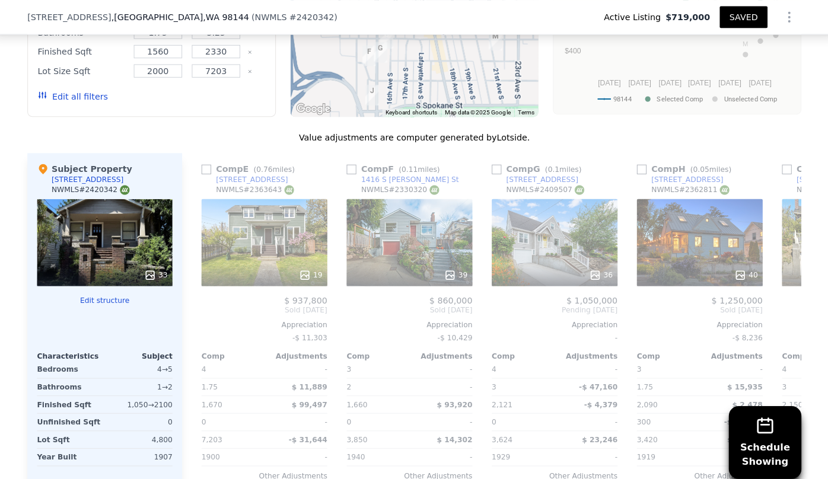
scroll to position [0, 569]
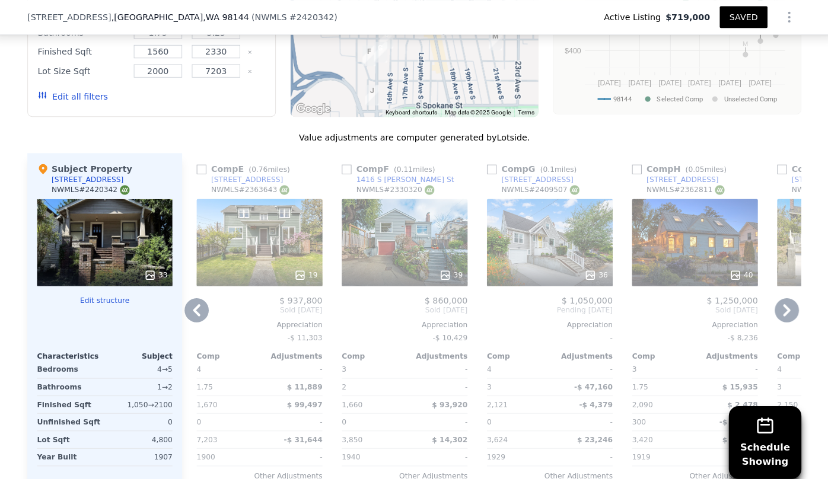
click at [546, 237] on div "36" at bounding box center [546, 237] width 123 height 85
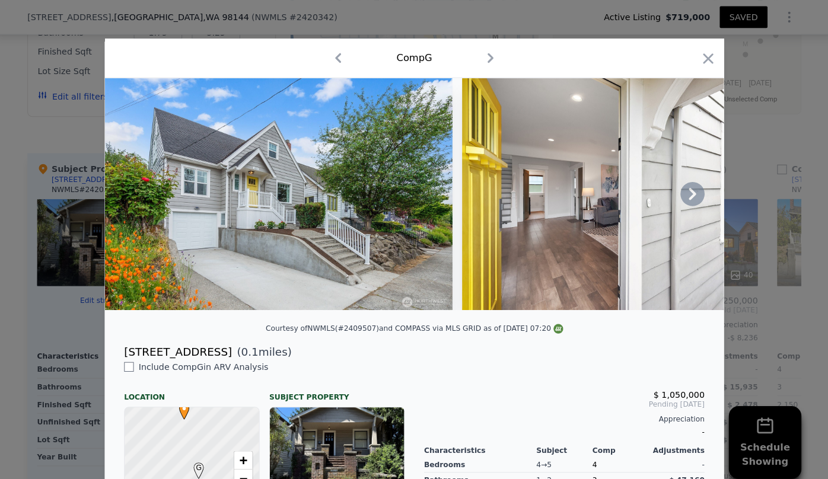
click at [682, 183] on icon at bounding box center [687, 190] width 24 height 24
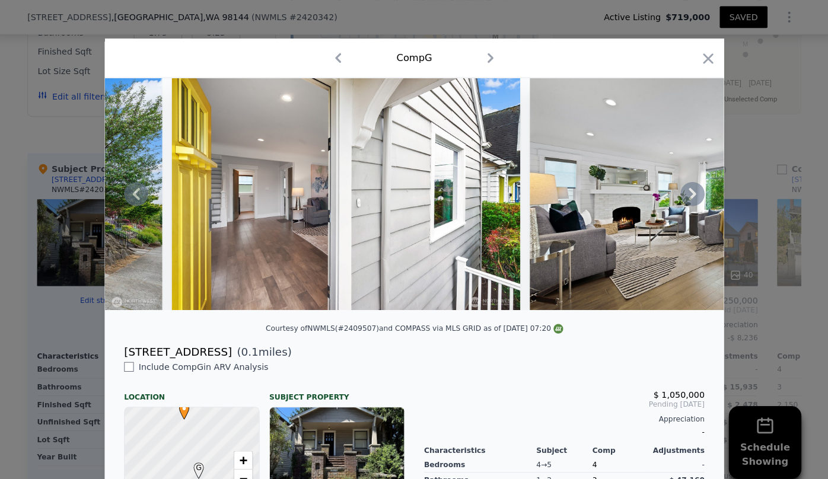
click at [682, 183] on icon at bounding box center [687, 190] width 24 height 24
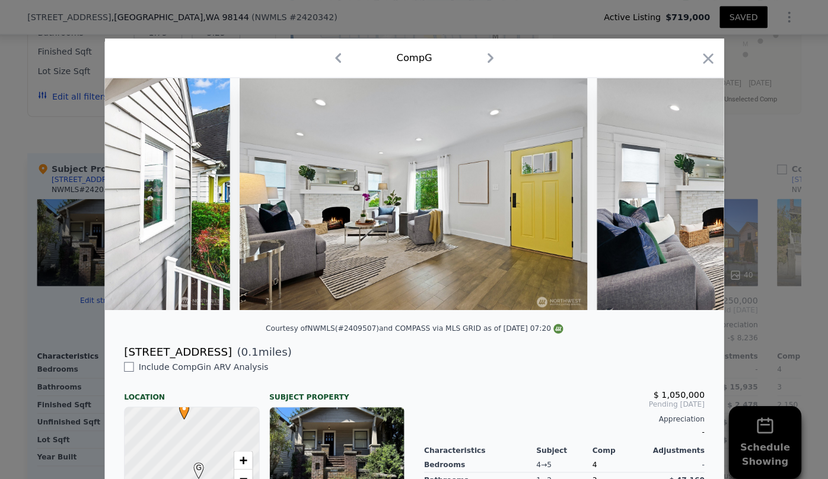
click at [682, 183] on img at bounding box center [763, 190] width 341 height 228
click at [682, 183] on icon at bounding box center [687, 190] width 24 height 24
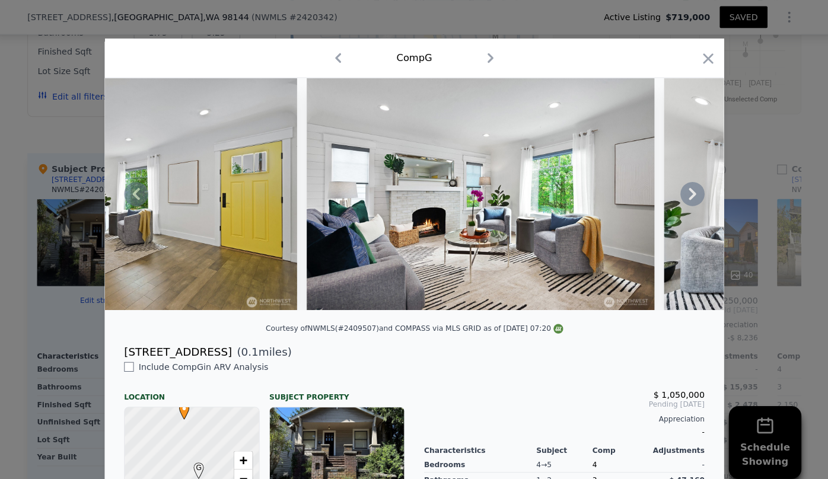
click at [683, 192] on icon at bounding box center [686, 190] width 7 height 12
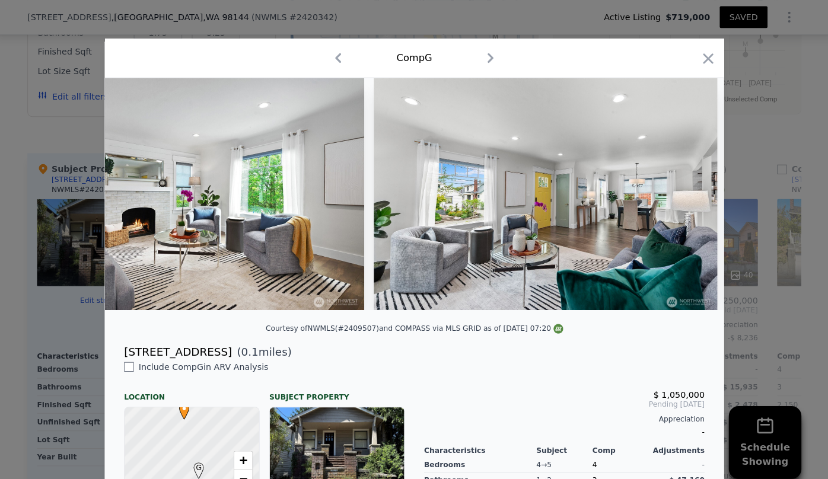
click at [683, 192] on img at bounding box center [542, 190] width 337 height 228
click at [683, 192] on icon at bounding box center [686, 190] width 7 height 12
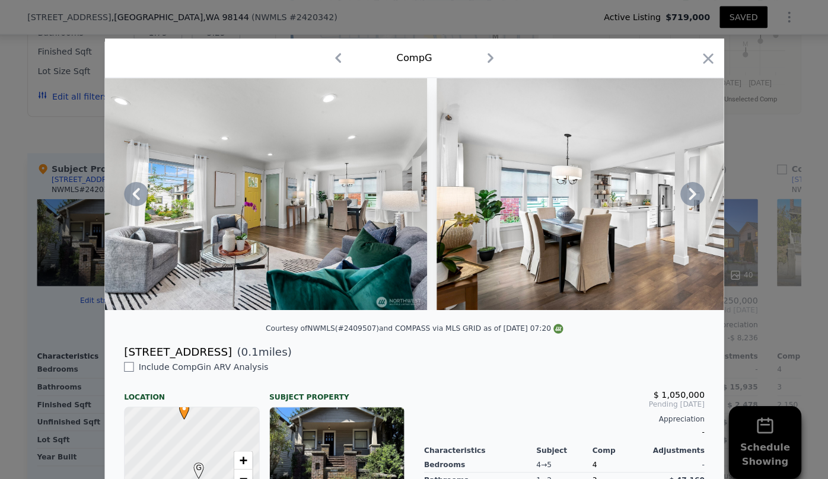
click at [683, 192] on icon at bounding box center [686, 190] width 7 height 12
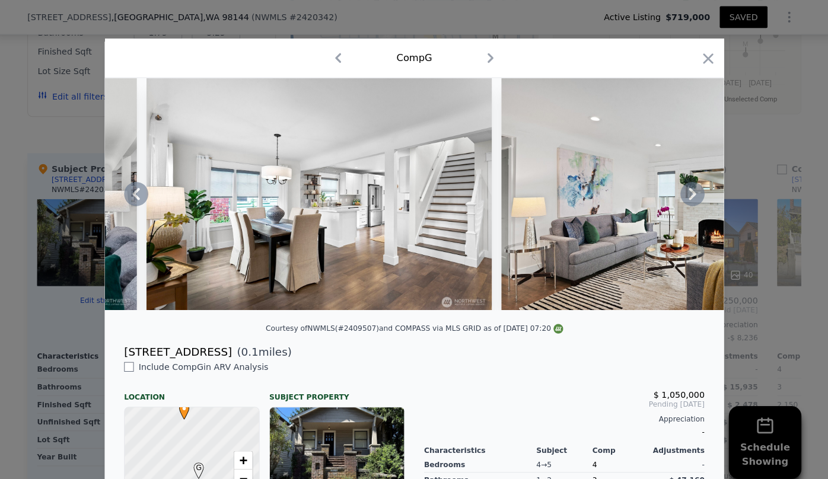
click at [683, 192] on icon at bounding box center [686, 190] width 7 height 12
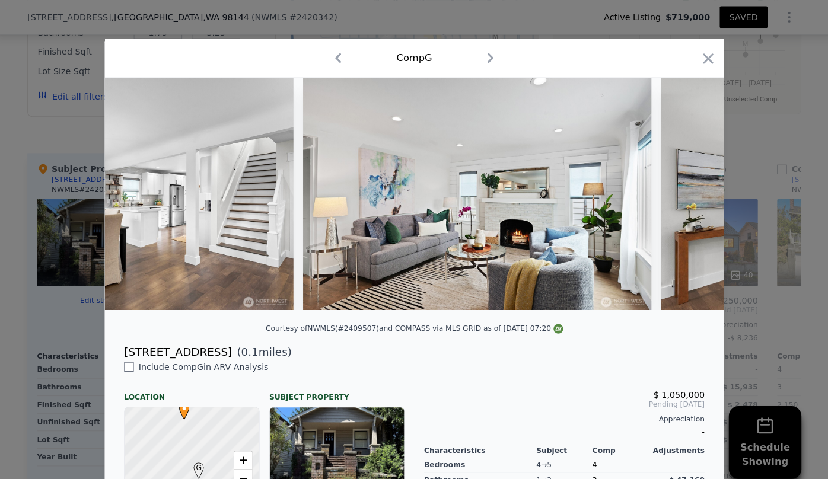
scroll to position [0, 1992]
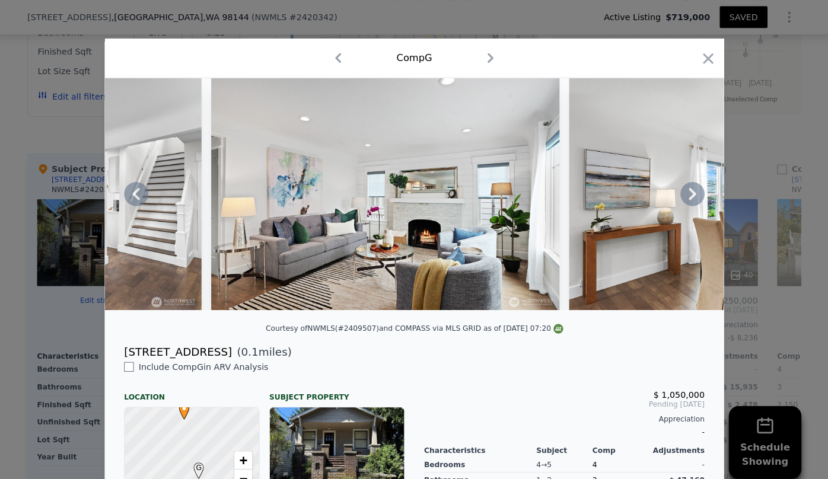
click at [683, 192] on div at bounding box center [413, 190] width 607 height 228
click at [683, 192] on icon at bounding box center [686, 190] width 7 height 12
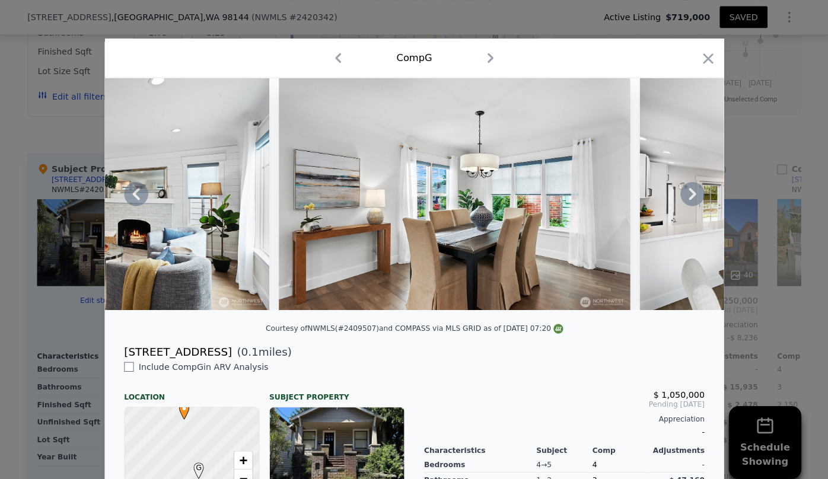
click at [683, 192] on icon at bounding box center [686, 190] width 7 height 12
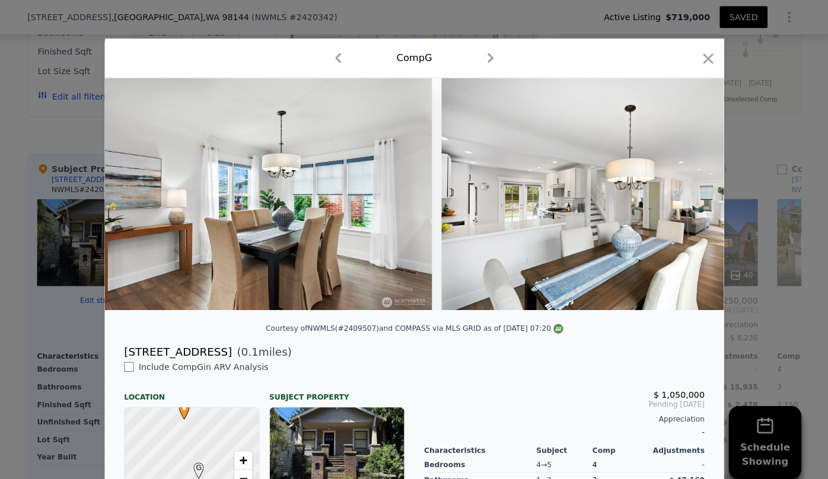
scroll to position [0, 2561]
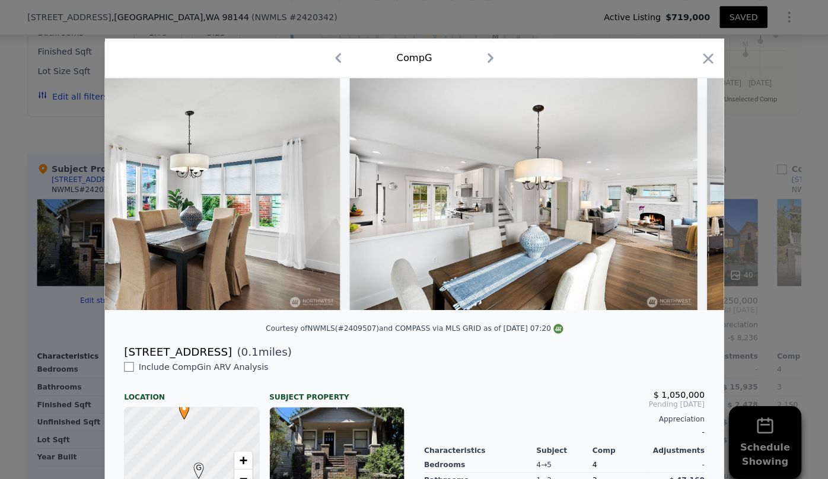
click at [683, 192] on img at bounding box center [520, 190] width 341 height 228
click at [683, 192] on icon at bounding box center [686, 190] width 7 height 12
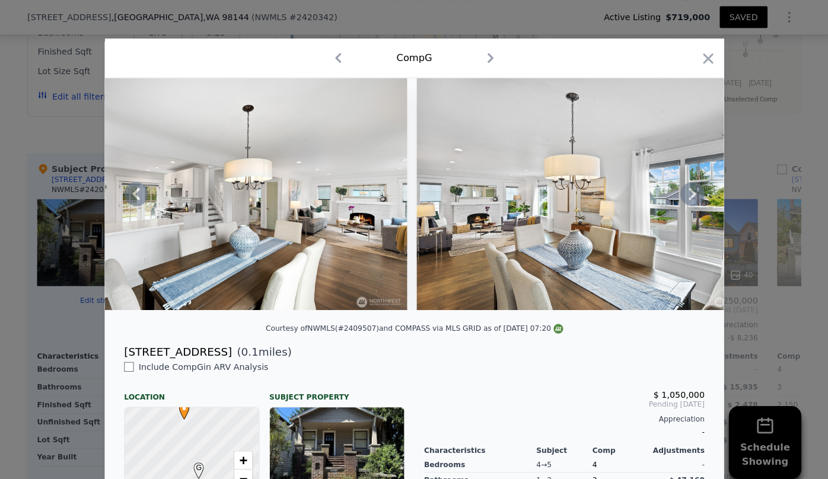
click at [683, 192] on icon at bounding box center [686, 190] width 7 height 12
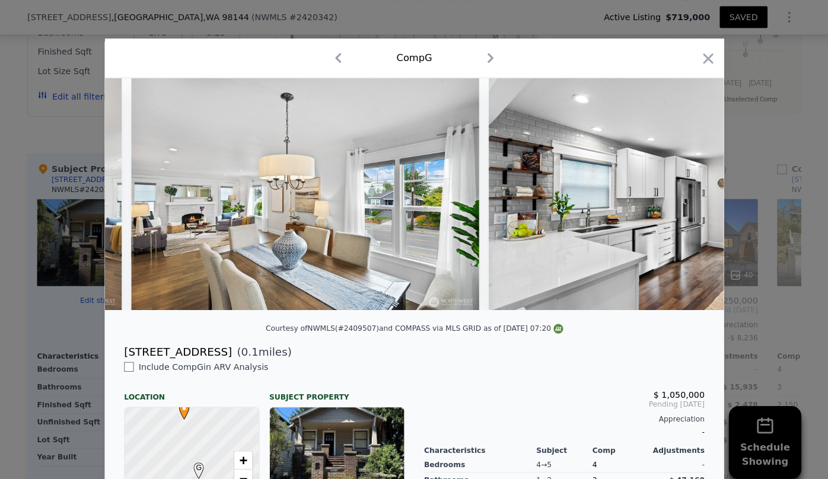
scroll to position [0, 3131]
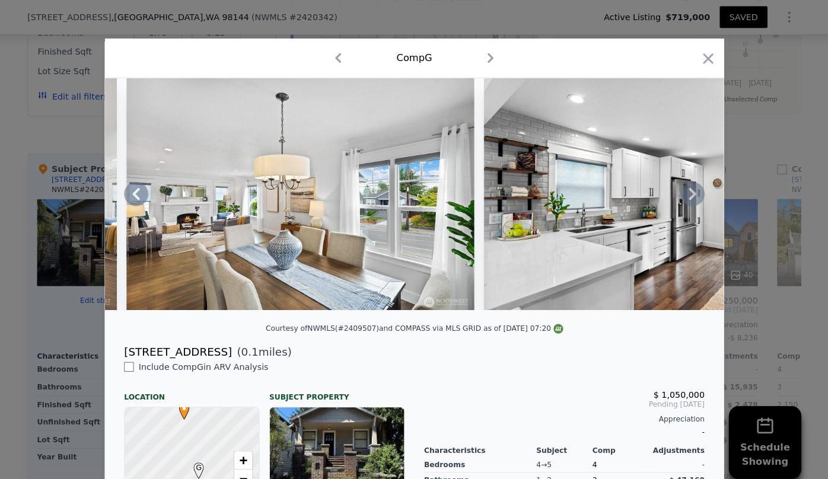
click at [683, 192] on icon at bounding box center [686, 190] width 7 height 12
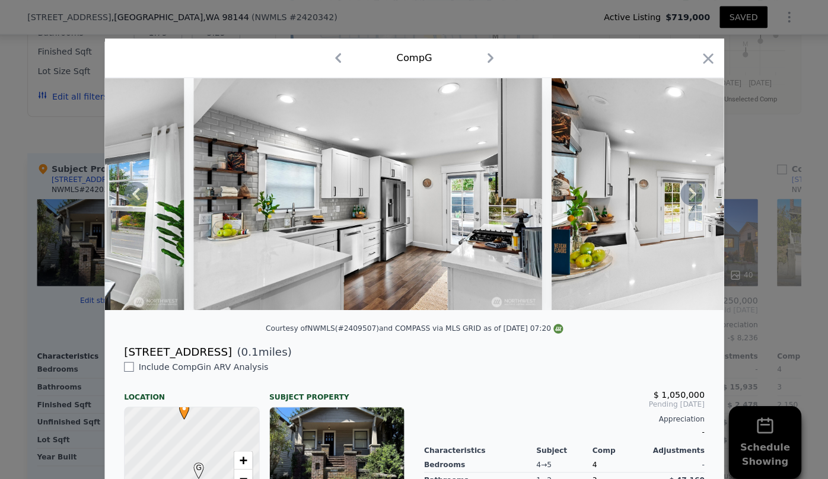
click at [683, 192] on icon at bounding box center [686, 190] width 7 height 12
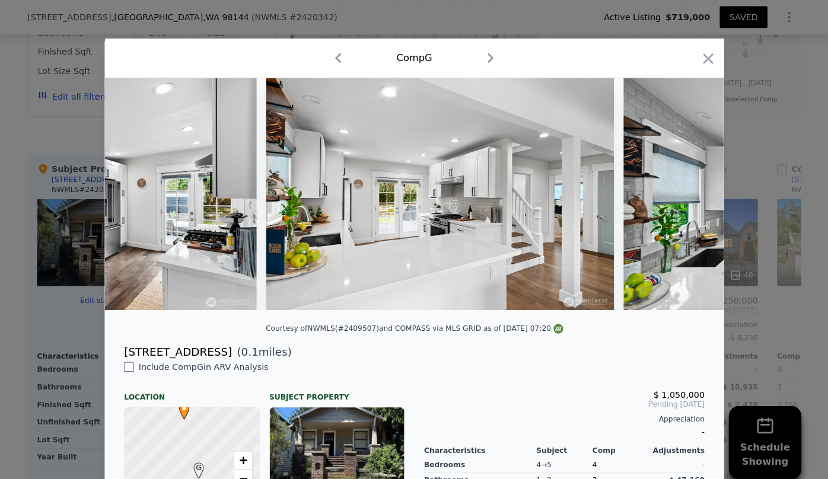
scroll to position [0, 3700]
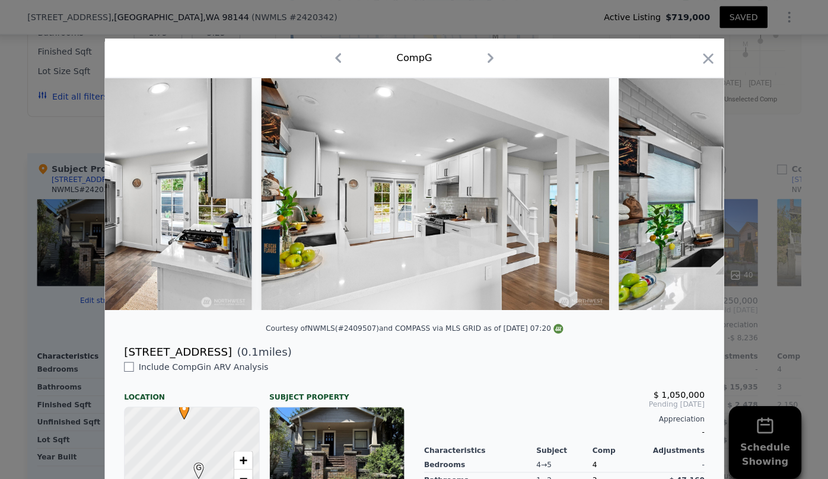
click at [683, 192] on div at bounding box center [413, 190] width 607 height 228
click at [683, 192] on icon at bounding box center [686, 190] width 7 height 12
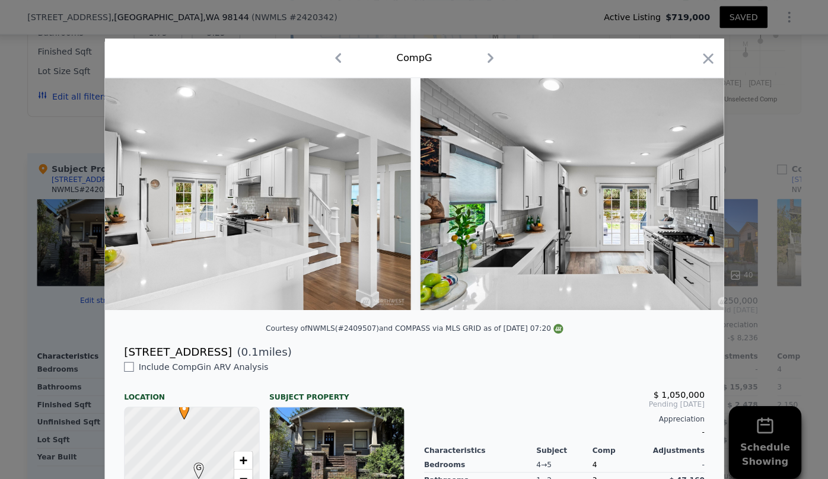
scroll to position [0, 3985]
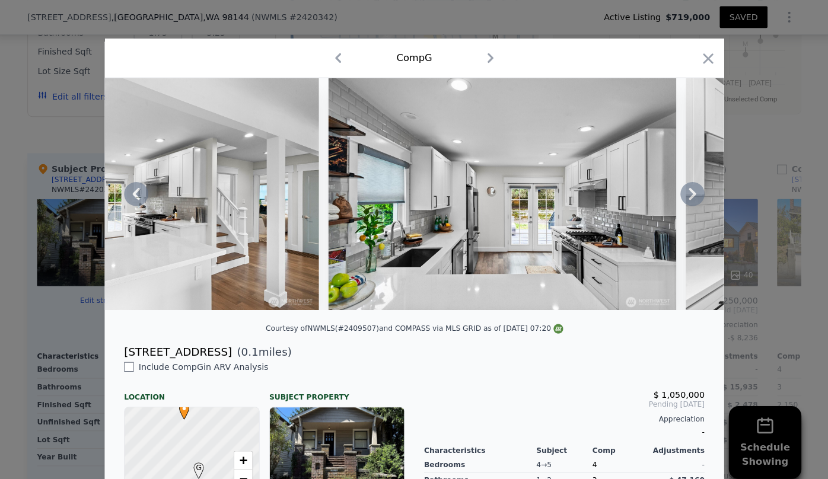
drag, startPoint x: 323, startPoint y: 303, endPoint x: 350, endPoint y: 309, distance: 28.5
click at [350, 304] on div at bounding box center [413, 190] width 607 height 228
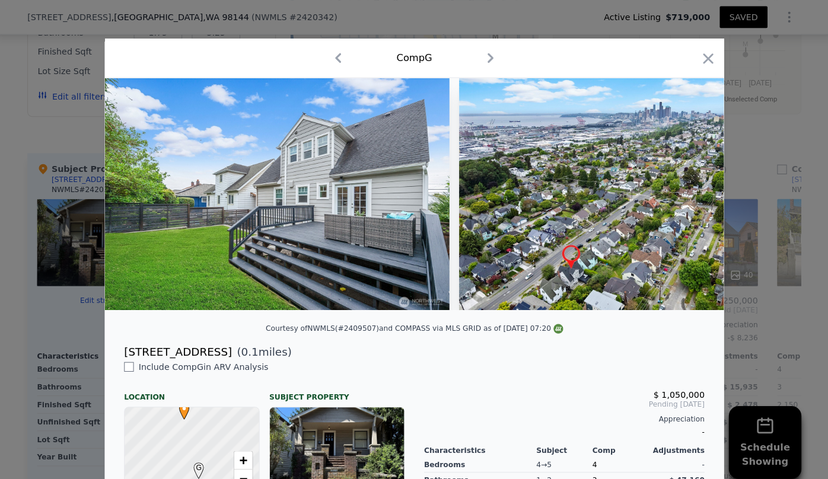
scroll to position [0, 11865]
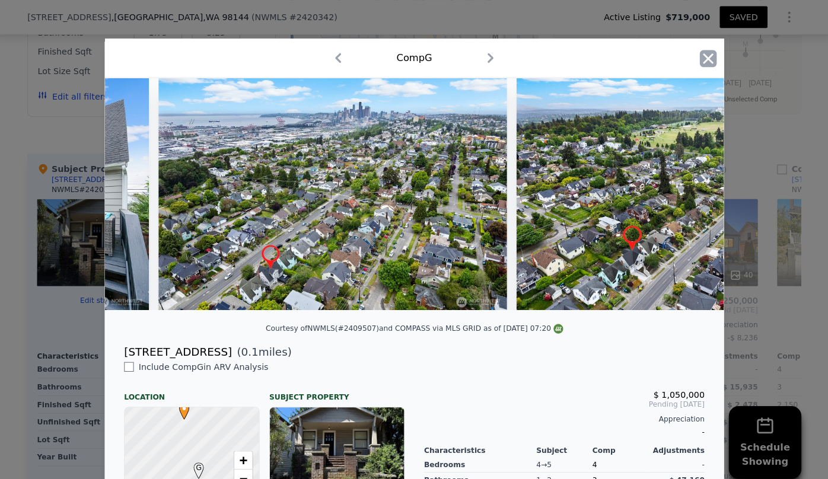
click at [700, 55] on icon "button" at bounding box center [702, 57] width 10 height 10
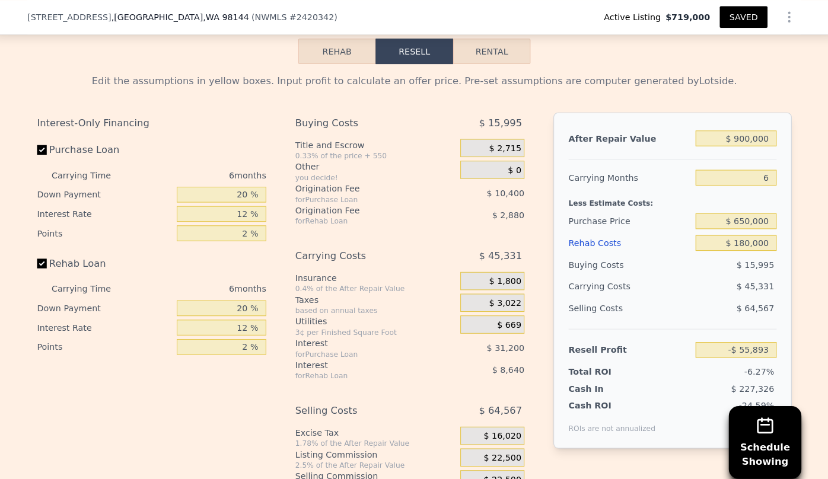
scroll to position [1740, 0]
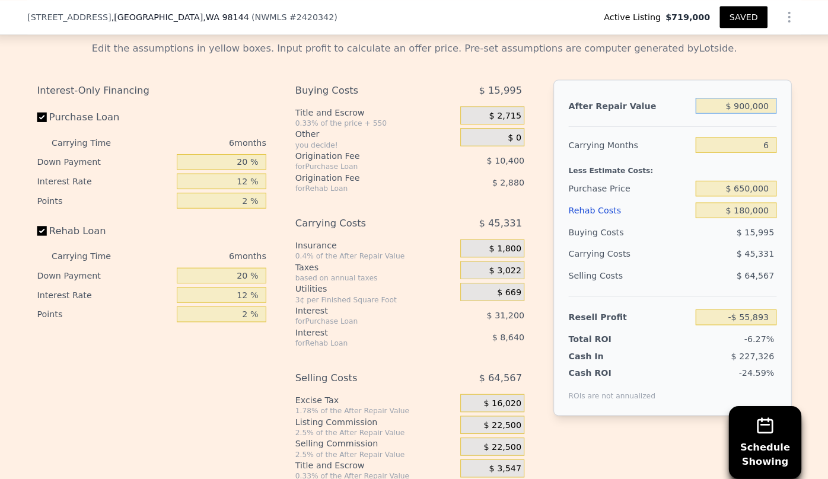
click at [737, 111] on input "$ 900,000" at bounding box center [729, 103] width 79 height 15
type input "$ 90,000"
type input "-$ 806,658"
type input "$ 950,000"
type input "-$ 9,550"
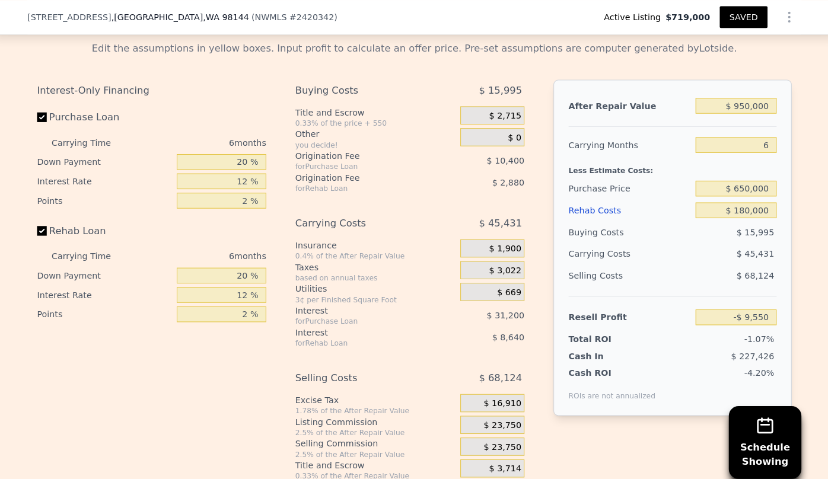
click at [744, 125] on div at bounding box center [667, 119] width 204 height 10
click at [736, 111] on input "$ 950,000" at bounding box center [729, 103] width 79 height 15
type input "$ 90,000"
type input "-$ 806,658"
type input "$ 980,000"
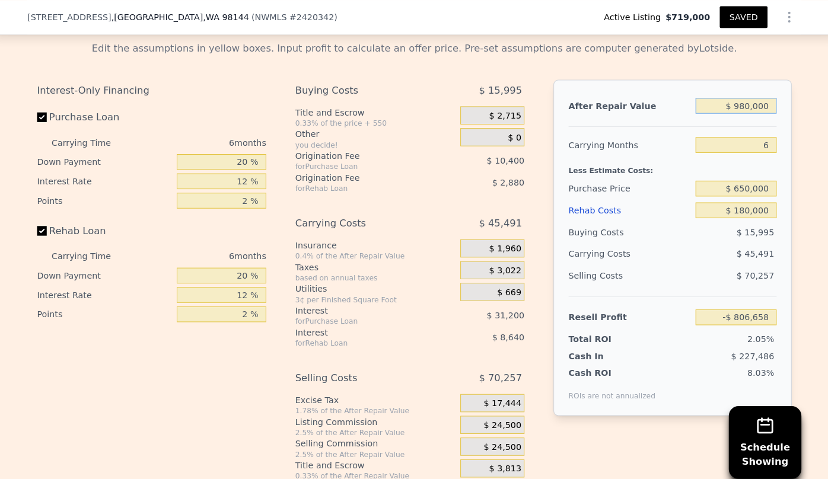
type input "$ 18,257"
type input "$ 0000"
type input "-$ 890,076"
type input "$ 10,000"
type input "-$ 880,807"
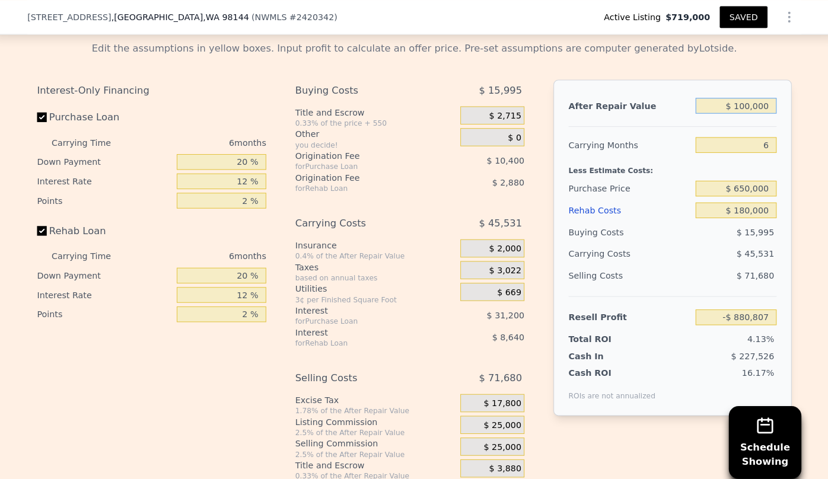
type input "$ 1,000,000"
type input "$ 36,794"
type input "$ 1,000,000"
click at [750, 167] on div "Less Estimate Costs:" at bounding box center [667, 163] width 204 height 21
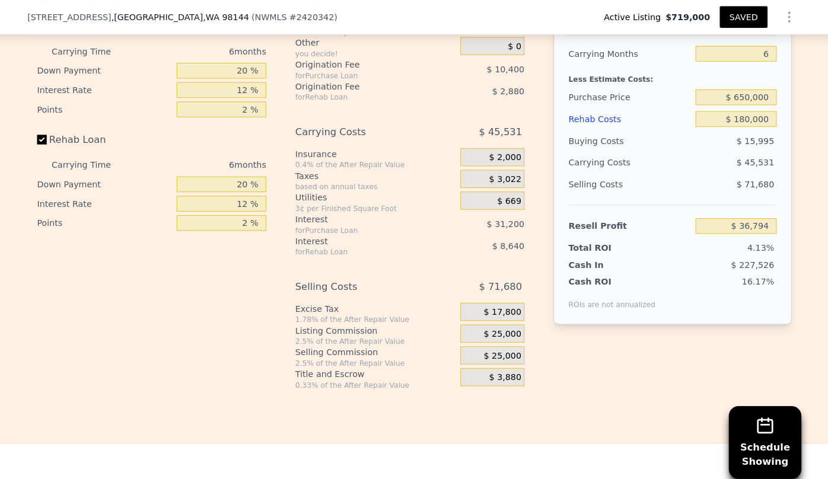
scroll to position [1831, 0]
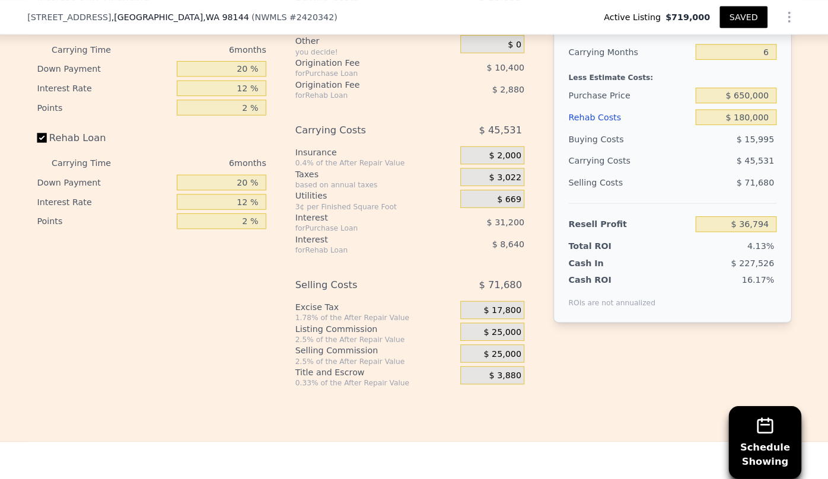
click at [500, 353] on span "$ 25,000" at bounding box center [500, 347] width 37 height 11
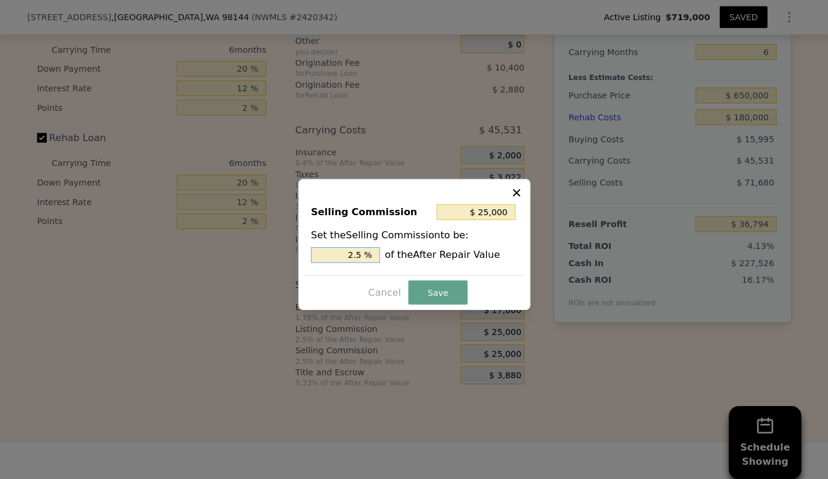
click at [357, 249] on input "2.5 %" at bounding box center [346, 250] width 68 height 15
type input "$ 5,000"
type input ".5 %"
type input "$ 15,000"
type input "1.5 %"
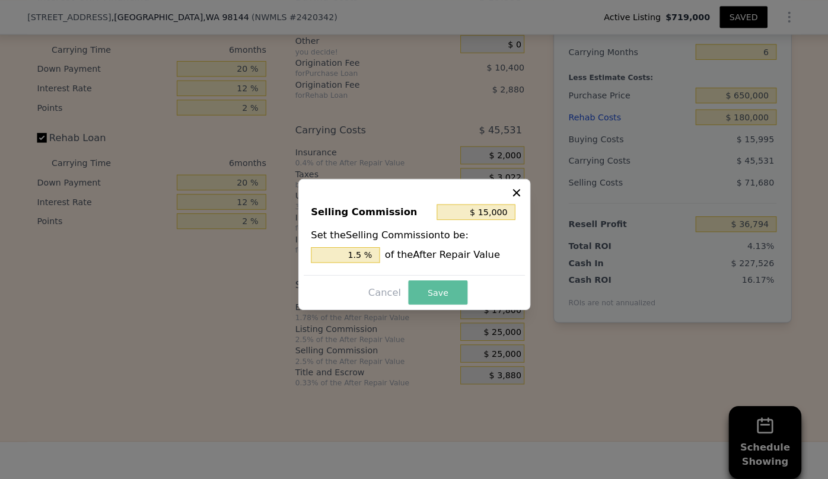
click at [436, 282] on button "Save" at bounding box center [437, 287] width 58 height 24
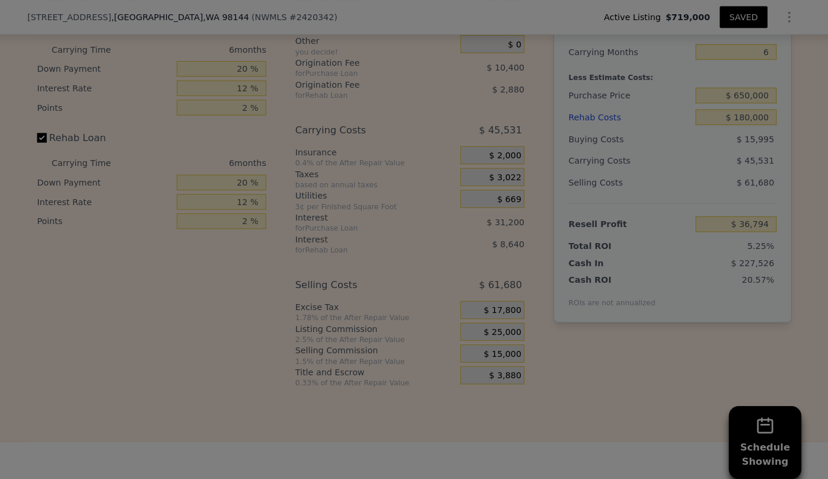
type input "$ 46,794"
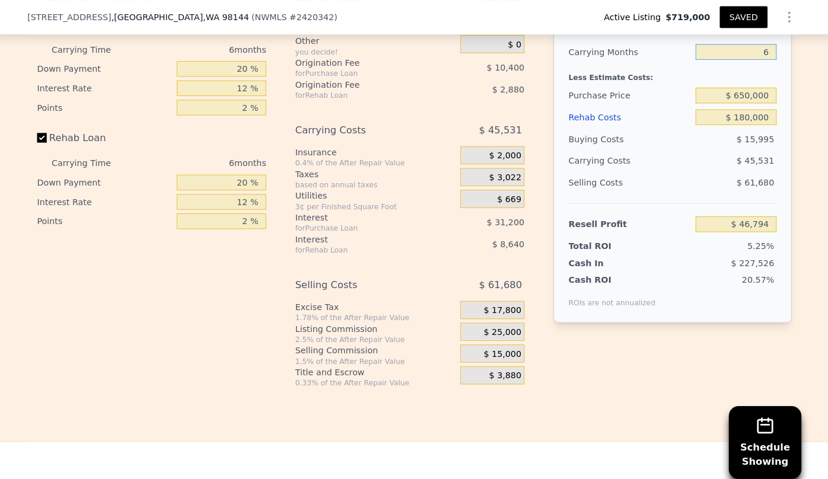
click at [761, 56] on input "6" at bounding box center [729, 50] width 79 height 15
type input "1"
type input "$ 84,736"
type input "10"
type input "$ 16,441"
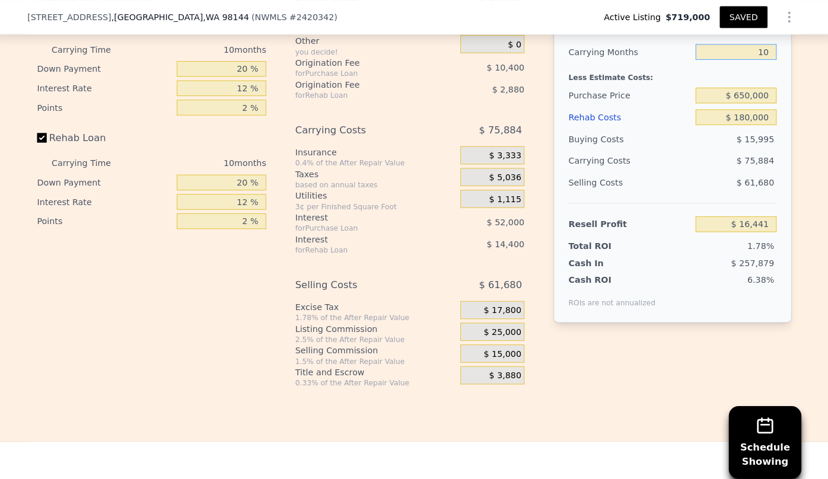
type input "10"
click at [703, 199] on div "Selling Costs $ 61,680" at bounding box center [667, 183] width 204 height 31
click at [727, 20] on button "SAVED" at bounding box center [736, 16] width 47 height 21
drag, startPoint x: 30, startPoint y: 14, endPoint x: 97, endPoint y: 14, distance: 66.4
click at [90, 14] on div "3117 15th Ave S , Seattle , WA 98144" at bounding box center [143, 17] width 218 height 12
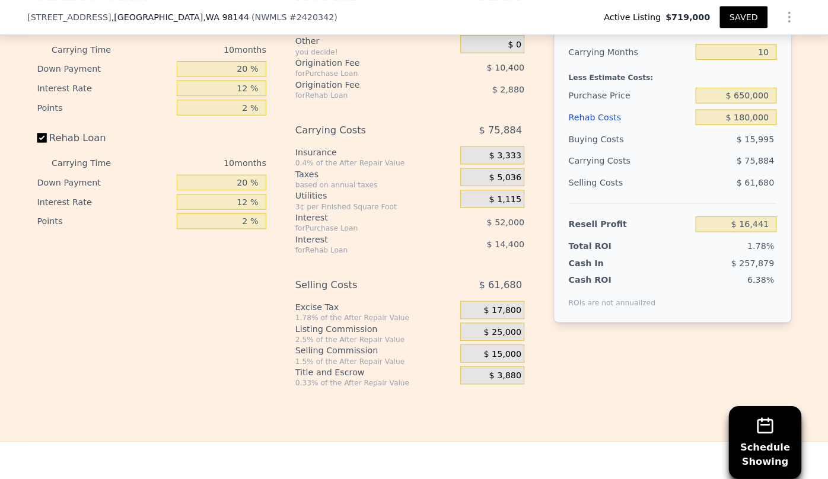
click at [206, 12] on span ", WA 98144" at bounding box center [228, 16] width 45 height 9
drag, startPoint x: 25, startPoint y: 19, endPoint x: 161, endPoint y: 24, distance: 135.9
click at [161, 24] on div "3117 15th Ave S , Seattle , WA 98144 ( NWMLS # 2420342 ) Active Listing $719,00…" at bounding box center [414, 17] width 828 height 34
copy div "3117 15th Ave S , Seattle , WA 98144"
click at [702, 298] on div "6.38%" at bounding box center [712, 285] width 114 height 33
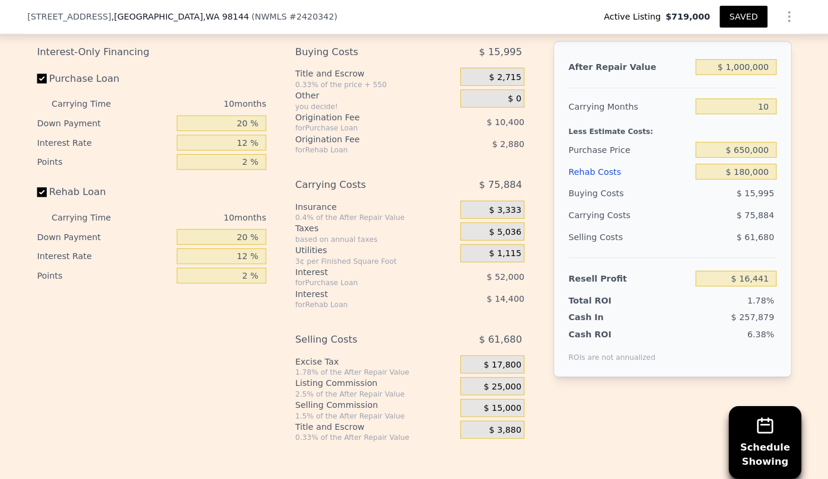
scroll to position [1778, 0]
click at [726, 73] on input "$ 1,000,000" at bounding box center [729, 65] width 79 height 15
type input "$ 000000"
type input "-$ 919,096"
type input "$ 9,000,000"
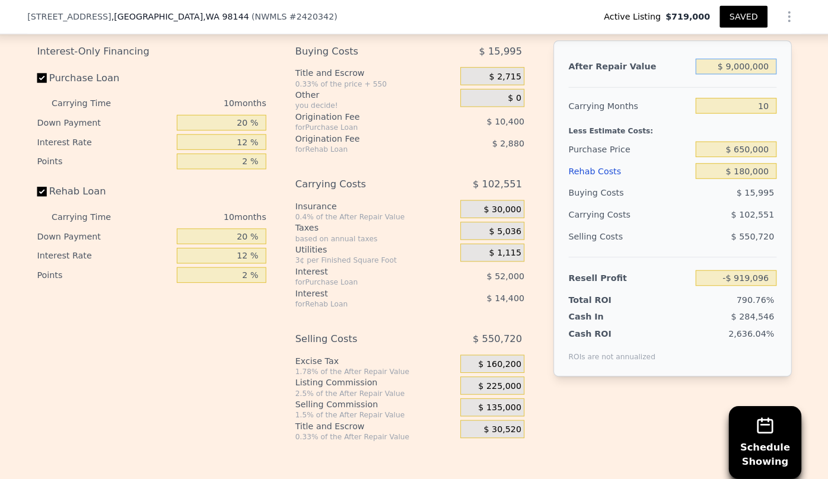
type input "$ 7,500,734"
type input "$ 95,000,000"
type input "$ 87,956,887"
type input "$ 9,500,000"
type input "$ 7,968,502"
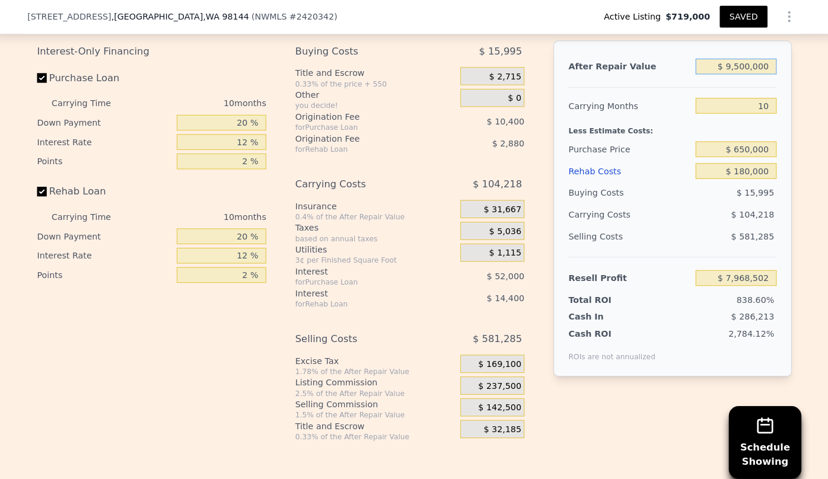
type input "$ 950,000"
type input "-$ 30,337"
type input "$ 950,000"
click at [678, 96] on div "After Repair Value $ 950,000 Carrying Months 10 Less Estimate Costs: Purchase P…" at bounding box center [667, 205] width 234 height 330
click at [747, 17] on button "SAVED" at bounding box center [736, 16] width 47 height 21
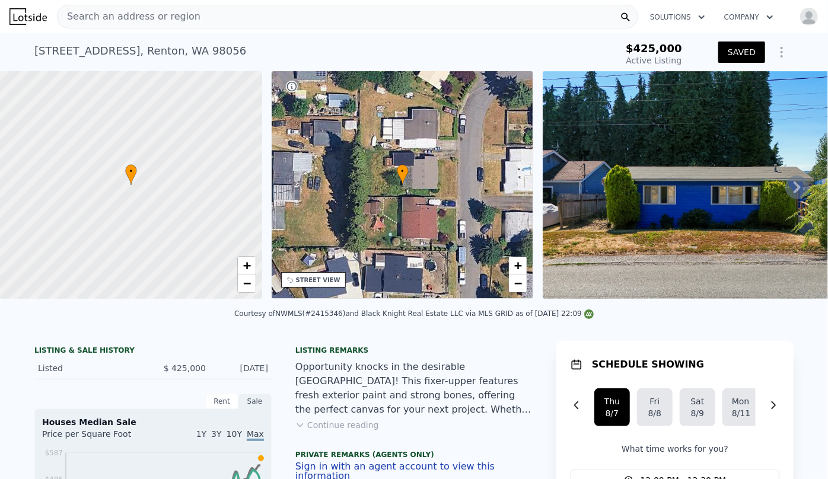
click at [148, 6] on div "Search an address or region" at bounding box center [129, 16] width 143 height 23
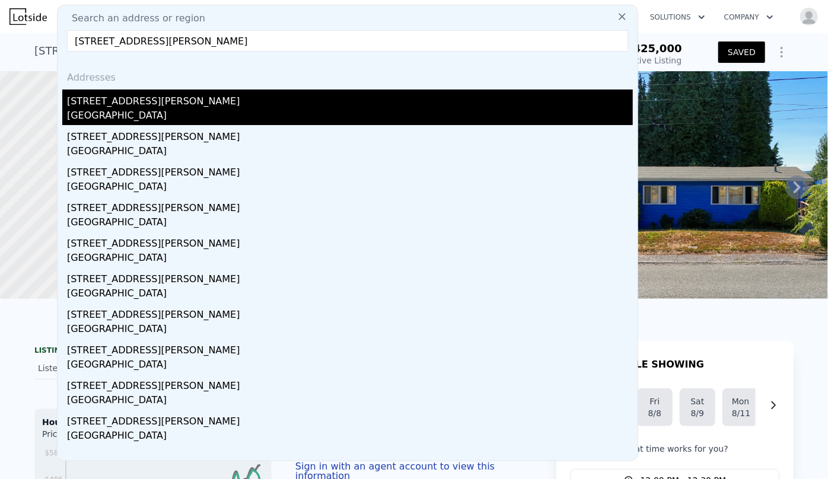
type input "2420 S Brandon Street, Seattle, WA 98108"
click at [165, 101] on div "[STREET_ADDRESS][PERSON_NAME]" at bounding box center [350, 99] width 566 height 19
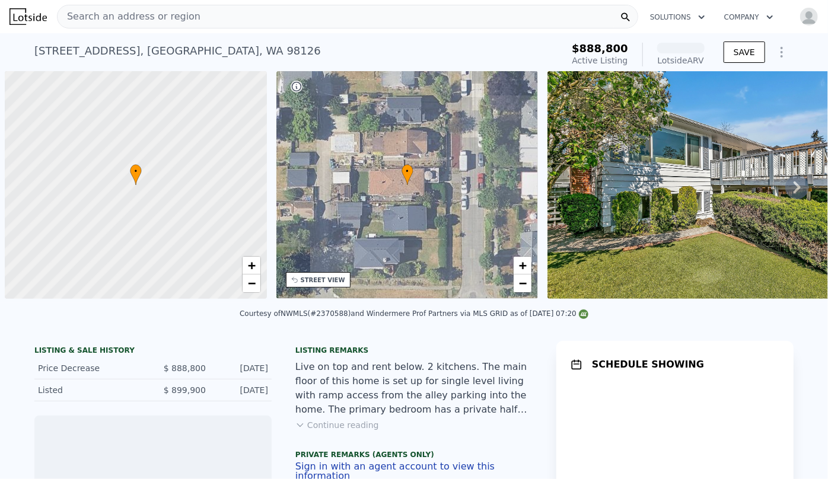
scroll to position [0, 5]
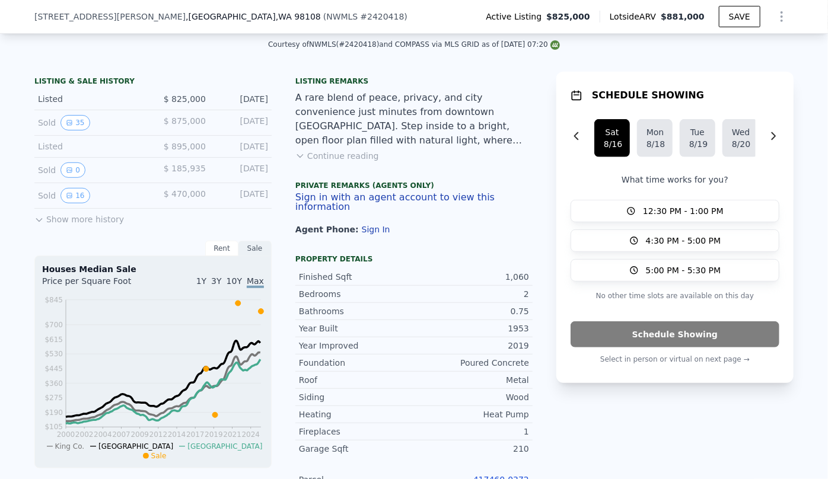
scroll to position [534, 0]
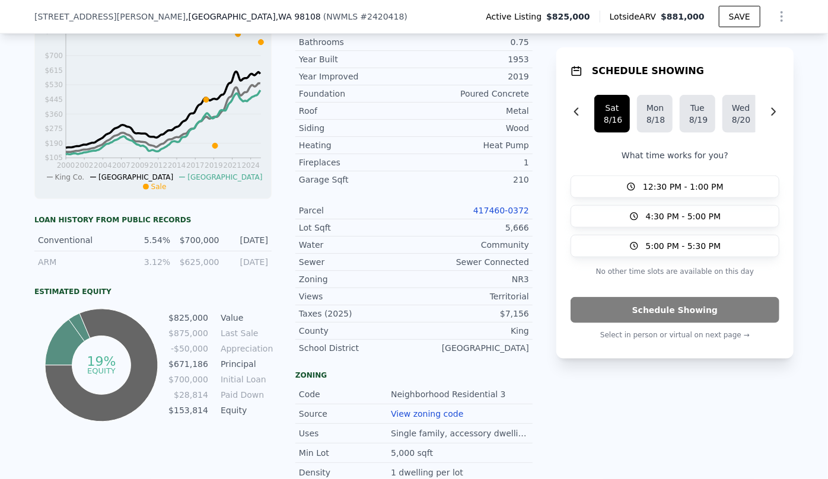
click at [513, 206] on link "417460-0372" at bounding box center [501, 210] width 56 height 9
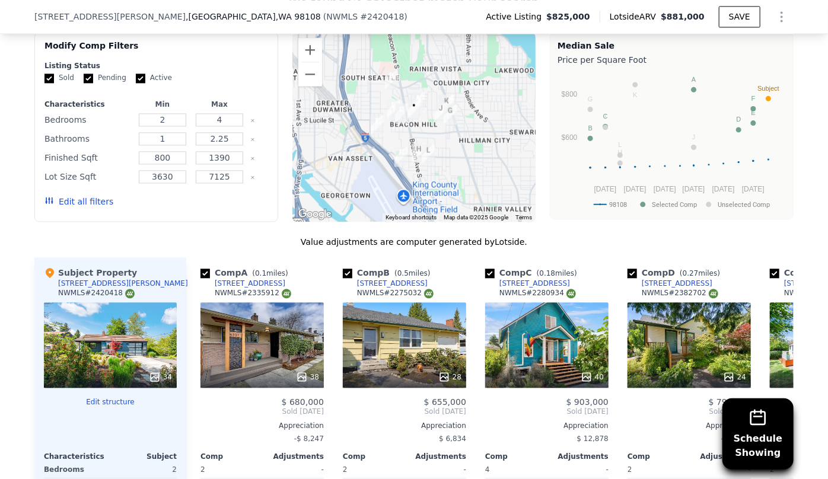
scroll to position [1289, 0]
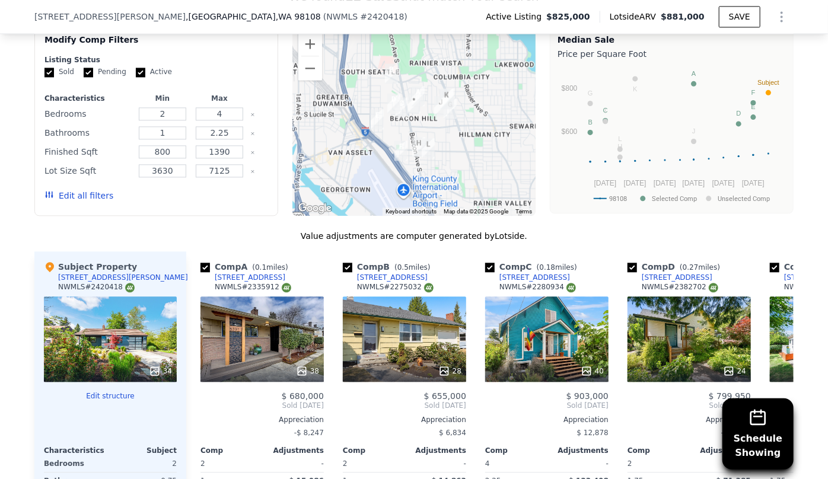
click at [71, 196] on button "Edit all filters" at bounding box center [78, 196] width 69 height 12
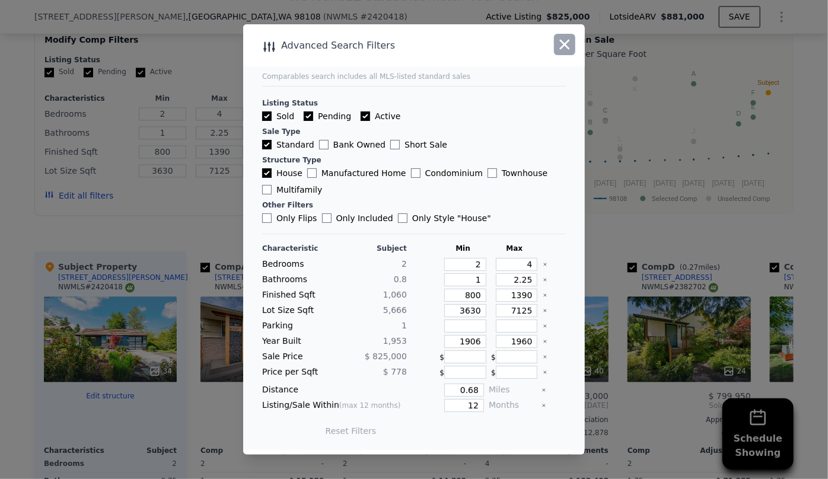
click at [567, 42] on icon "button" at bounding box center [565, 45] width 10 height 10
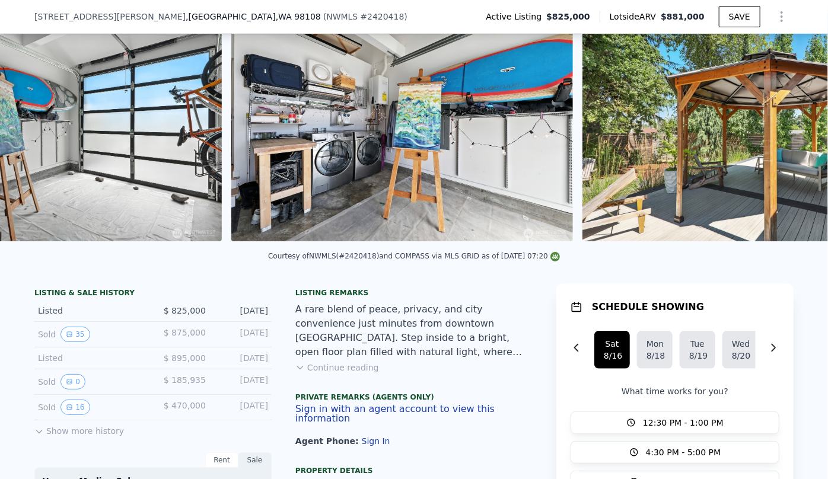
scroll to position [0, 0]
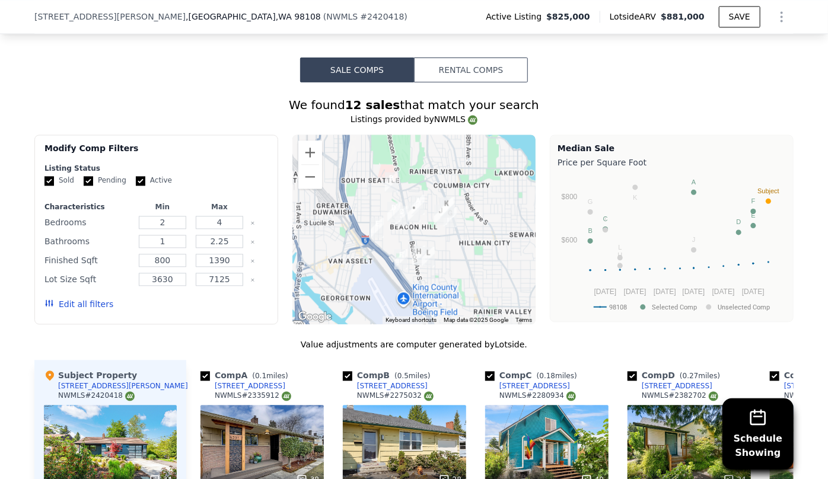
click at [64, 305] on button "Edit all filters" at bounding box center [78, 304] width 69 height 12
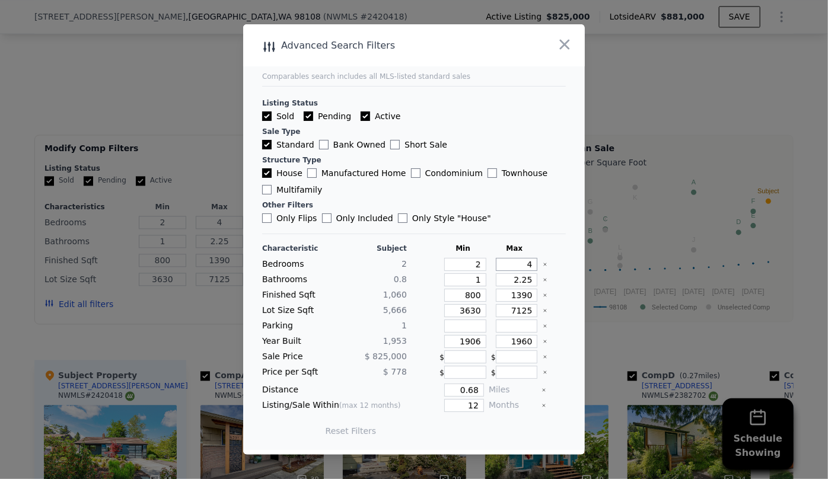
click at [519, 263] on input "4" at bounding box center [517, 264] width 42 height 13
type input "2"
drag, startPoint x: 475, startPoint y: 268, endPoint x: 469, endPoint y: 267, distance: 6.0
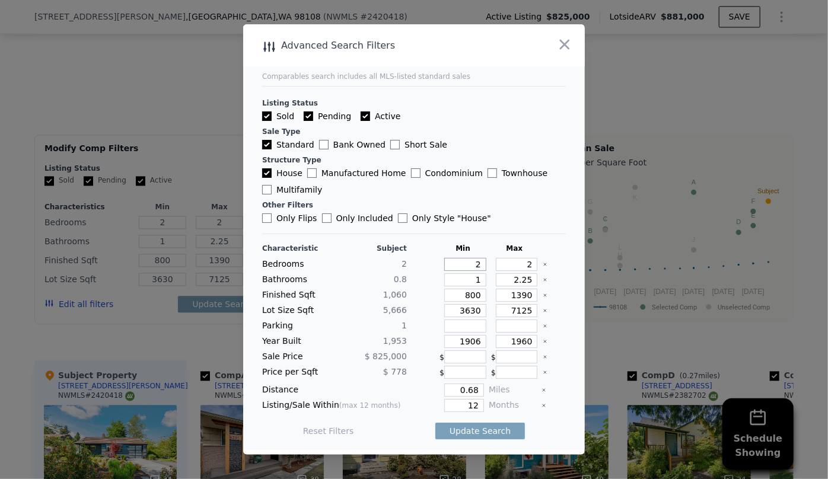
click at [469, 267] on input "2" at bounding box center [465, 264] width 42 height 13
type input "1"
drag, startPoint x: 527, startPoint y: 281, endPoint x: 507, endPoint y: 280, distance: 19.6
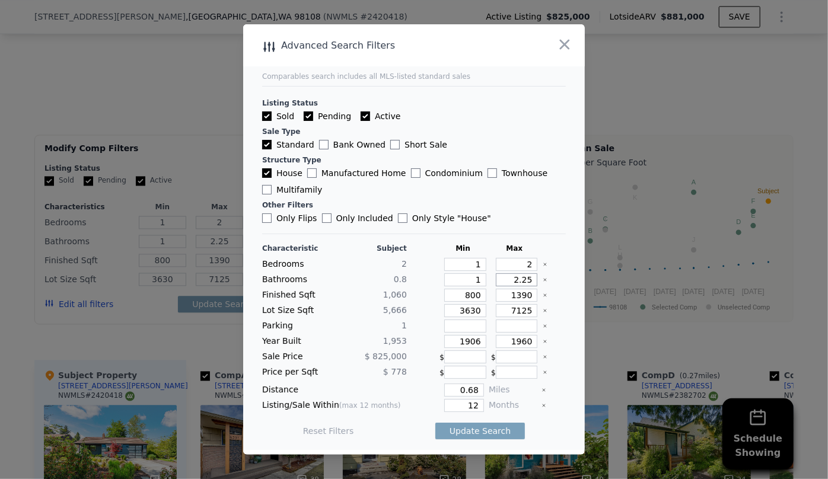
click at [508, 280] on input "2.25" at bounding box center [517, 279] width 42 height 13
drag, startPoint x: 474, startPoint y: 311, endPoint x: 434, endPoint y: 311, distance: 40.3
click at [439, 311] on div "3630" at bounding box center [462, 310] width 47 height 13
drag, startPoint x: 477, startPoint y: 338, endPoint x: 445, endPoint y: 339, distance: 32.6
click at [445, 339] on input "1906" at bounding box center [465, 341] width 42 height 13
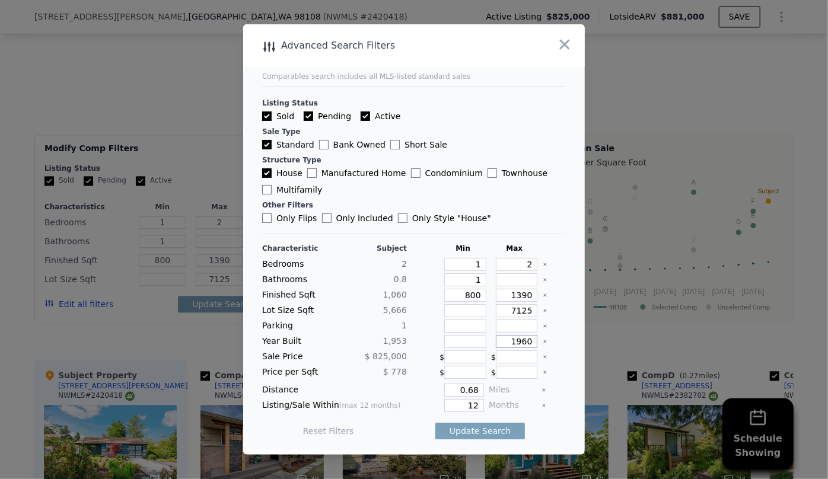
click at [521, 342] on input "1960" at bounding box center [517, 341] width 42 height 13
type input "1990"
drag, startPoint x: 473, startPoint y: 406, endPoint x: 459, endPoint y: 407, distance: 13.7
click at [460, 407] on input "12" at bounding box center [464, 405] width 40 height 13
type input "6"
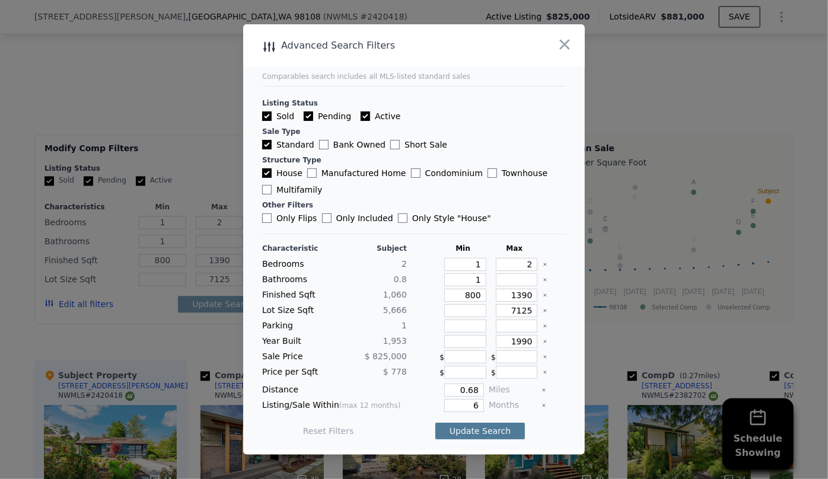
click at [464, 426] on button "Update Search" at bounding box center [480, 431] width 90 height 17
checkbox input "false"
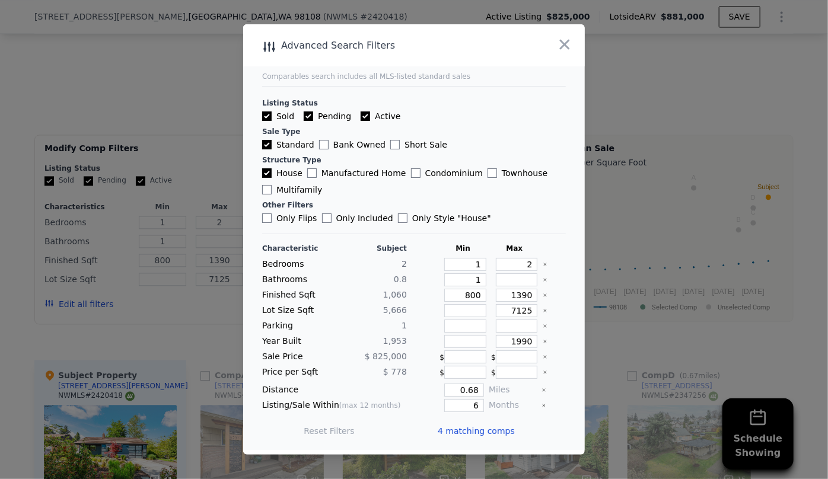
click at [465, 426] on span "4 matching comps" at bounding box center [476, 431] width 77 height 12
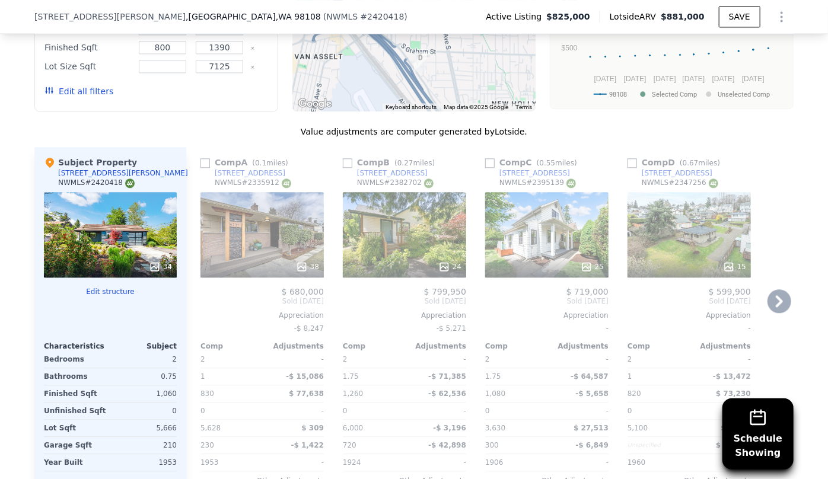
scroll to position [1396, 0]
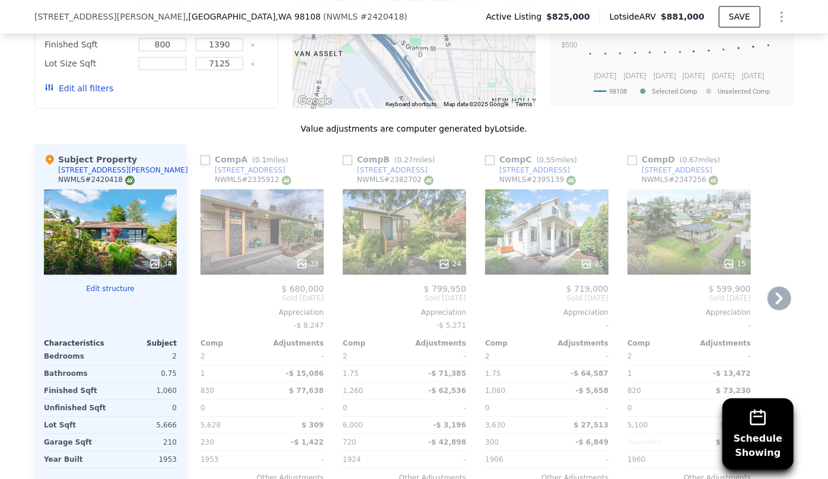
click at [202, 156] on input "checkbox" at bounding box center [204, 159] width 9 height 9
checkbox input "true"
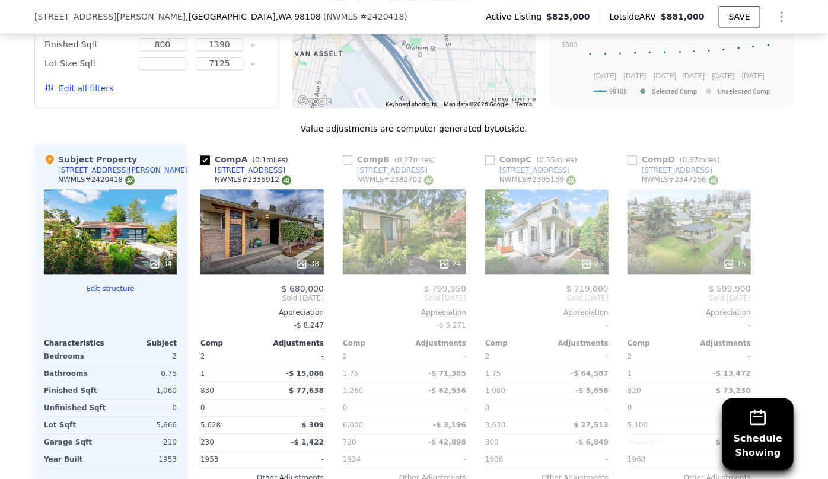
click at [362, 222] on div "24" at bounding box center [404, 231] width 123 height 85
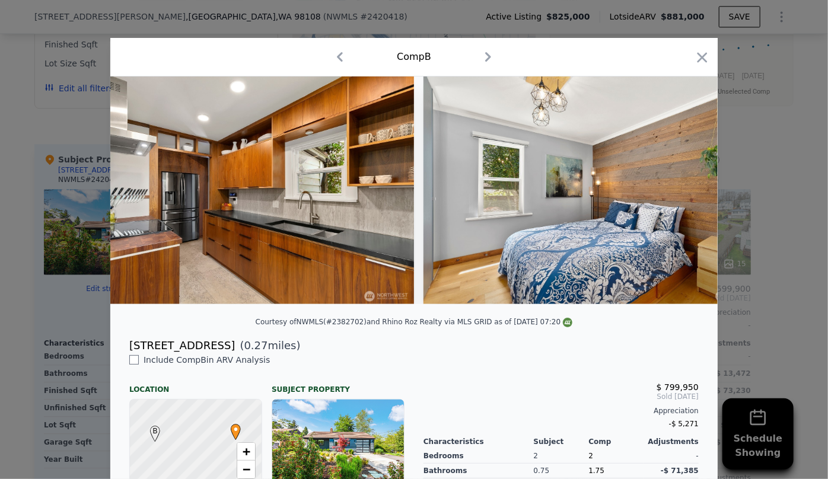
scroll to position [0, 2190]
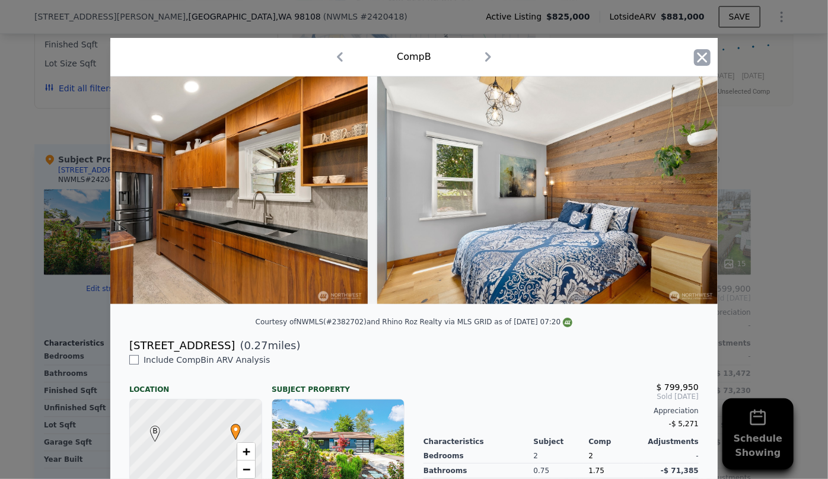
click at [702, 53] on icon "button" at bounding box center [702, 57] width 10 height 10
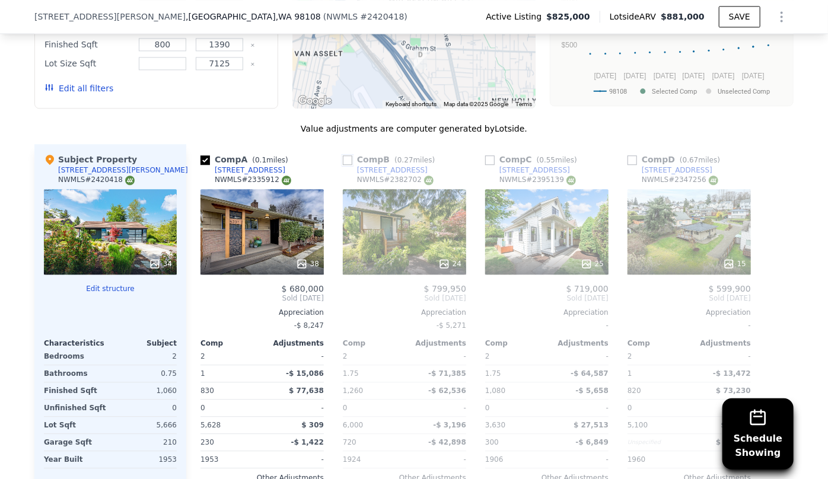
click at [345, 160] on input "checkbox" at bounding box center [347, 159] width 9 height 9
checkbox input "true"
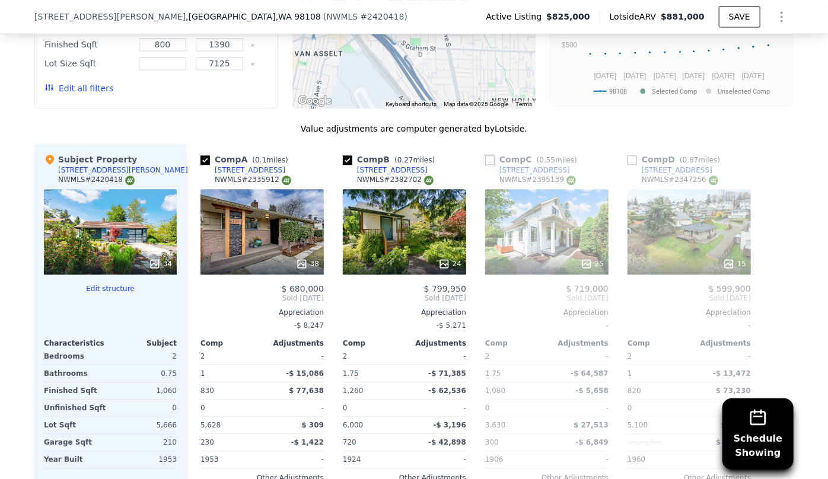
click at [485, 158] on input "checkbox" at bounding box center [489, 159] width 9 height 9
checkbox input "true"
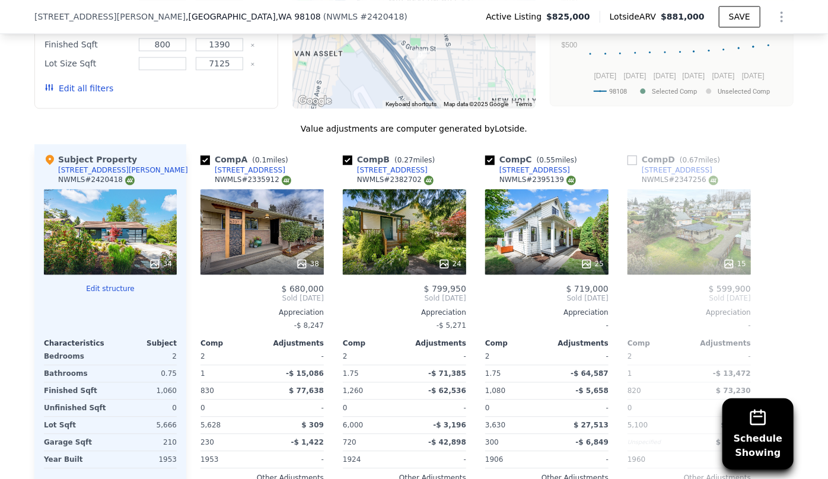
click at [670, 253] on div at bounding box center [688, 263] width 123 height 21
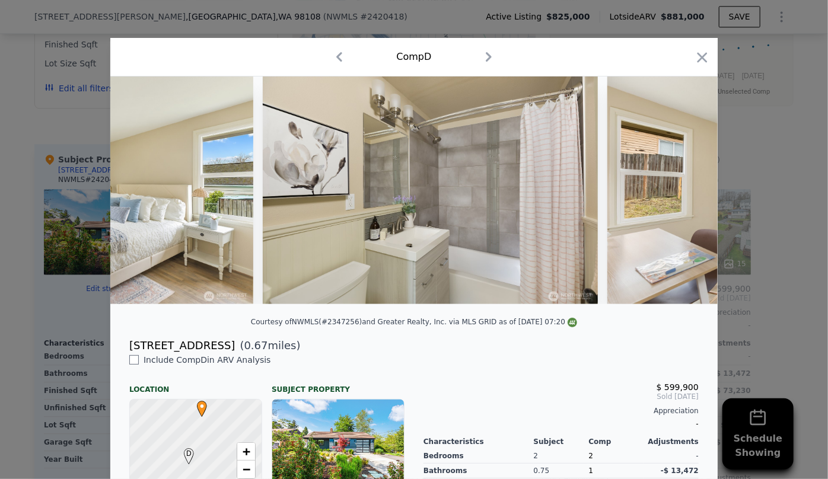
scroll to position [0, 1857]
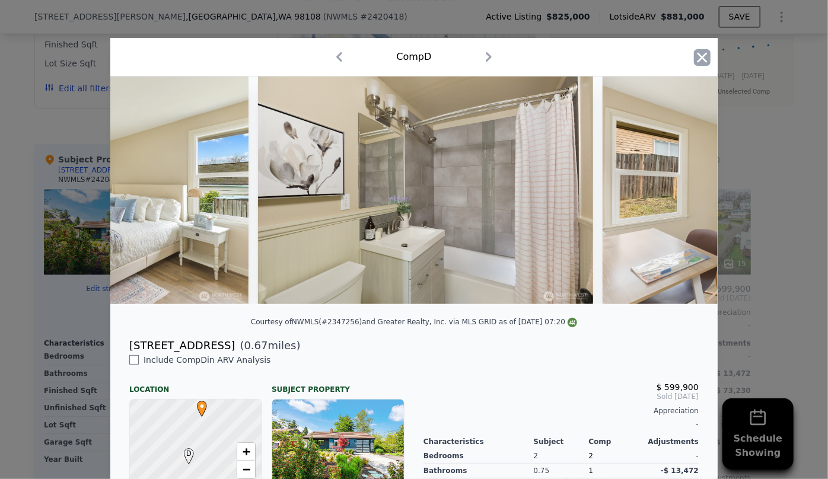
click at [700, 53] on icon "button" at bounding box center [702, 57] width 17 height 17
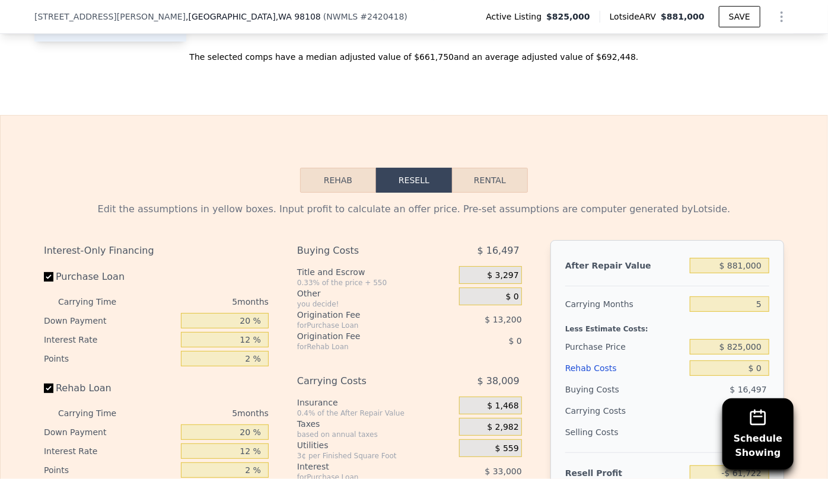
scroll to position [1881, 0]
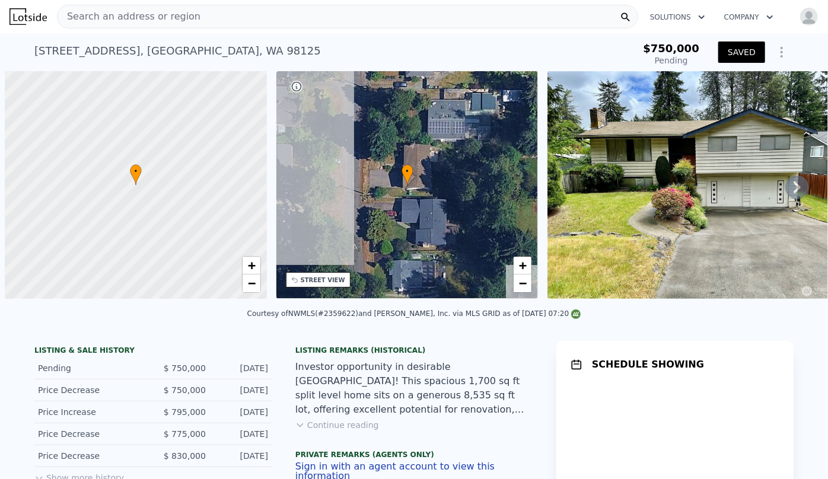
scroll to position [0, 5]
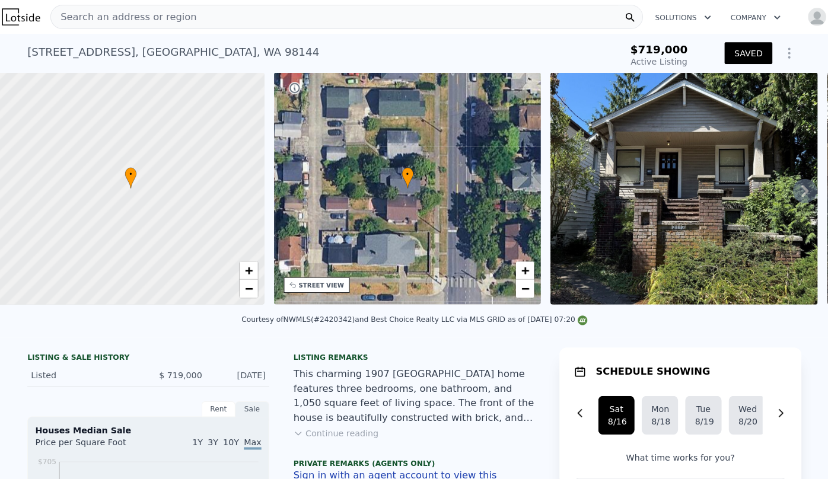
scroll to position [0, 5]
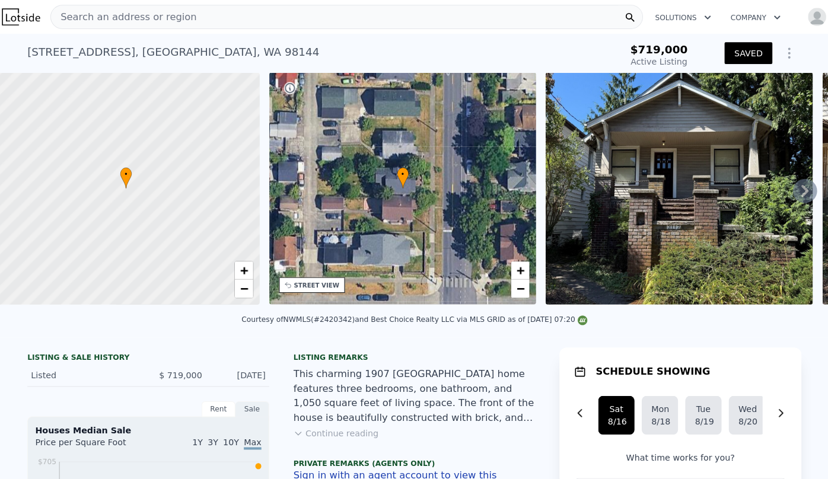
click at [138, 15] on span "Search an address or region" at bounding box center [129, 16] width 143 height 14
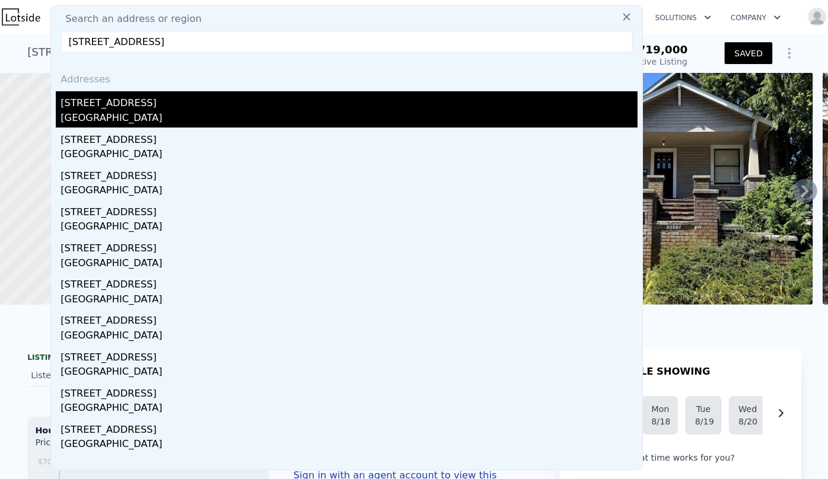
type input "[STREET_ADDRESS]"
click at [151, 93] on div "[STREET_ADDRESS]" at bounding box center [350, 99] width 566 height 19
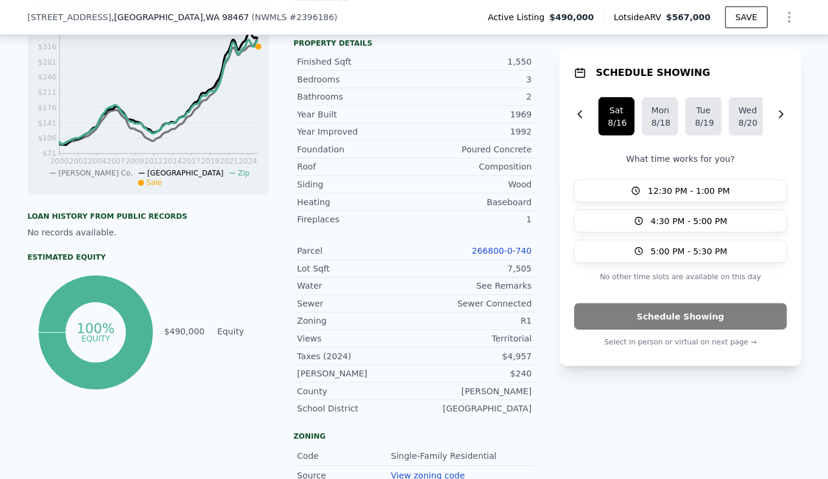
scroll to position [471, 0]
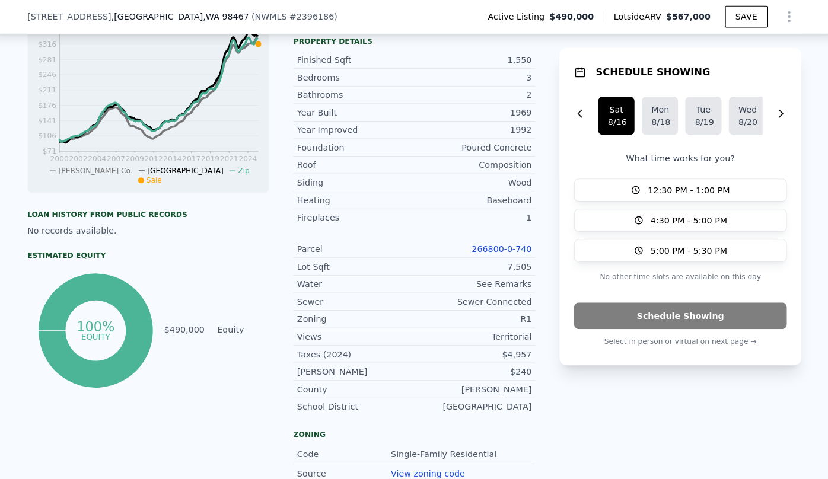
click at [516, 243] on link "266800-0-740" at bounding box center [499, 244] width 59 height 9
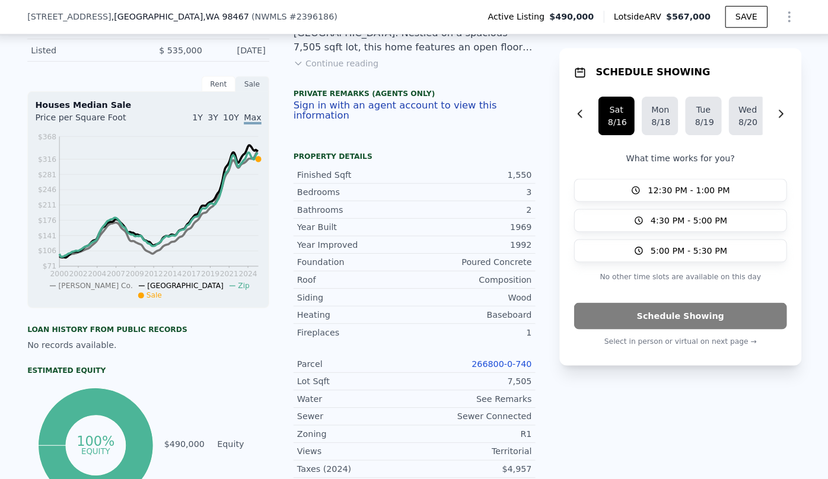
scroll to position [365, 0]
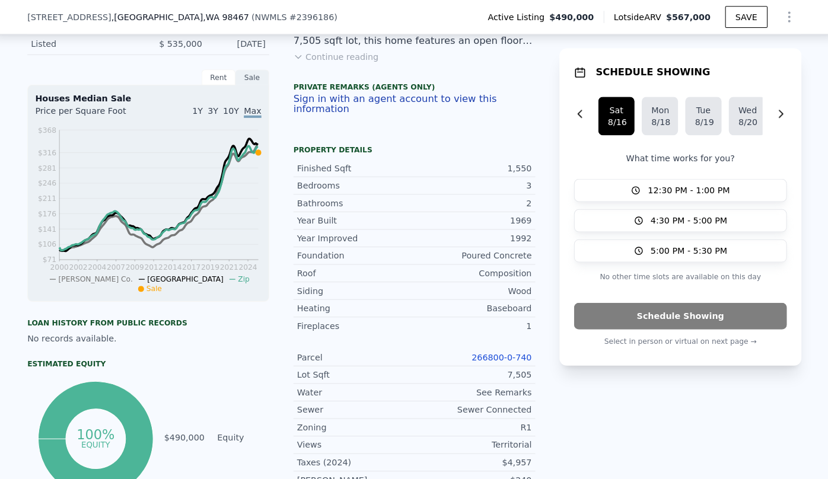
click at [779, 11] on icon "Show Options" at bounding box center [781, 16] width 14 height 14
click at [747, 54] on div "Edit Structure" at bounding box center [727, 48] width 133 height 24
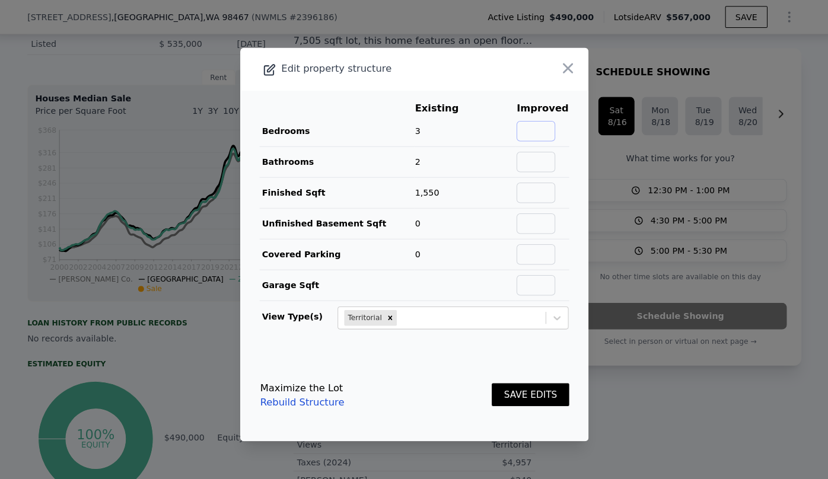
click at [533, 122] on input "text" at bounding box center [533, 129] width 38 height 20
type input "4"
click at [529, 390] on button "SAVE EDITS" at bounding box center [528, 387] width 76 height 23
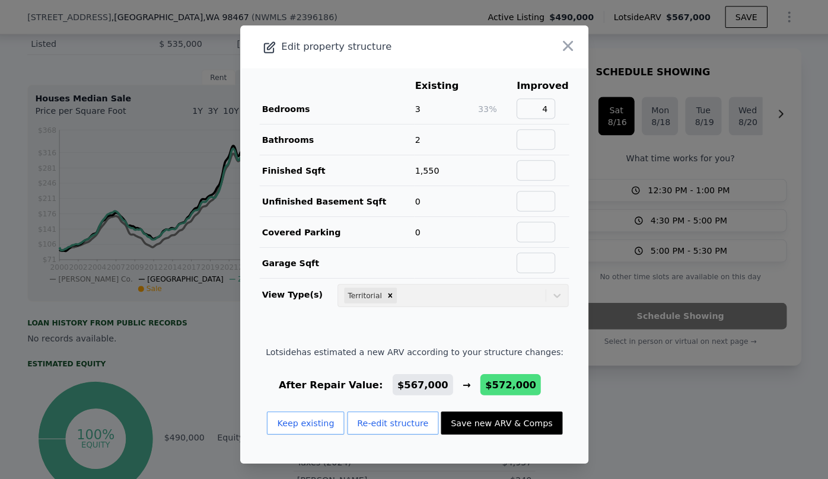
click at [509, 412] on button "Save new ARV & Comps" at bounding box center [499, 415] width 119 height 23
checkbox input "false"
checkbox input "true"
type input "$ 572,000"
type input "$ 6,290"
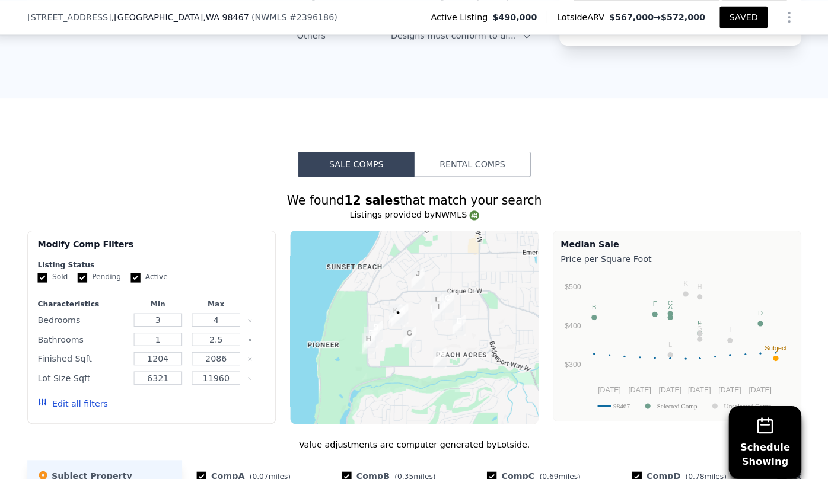
scroll to position [1211, 0]
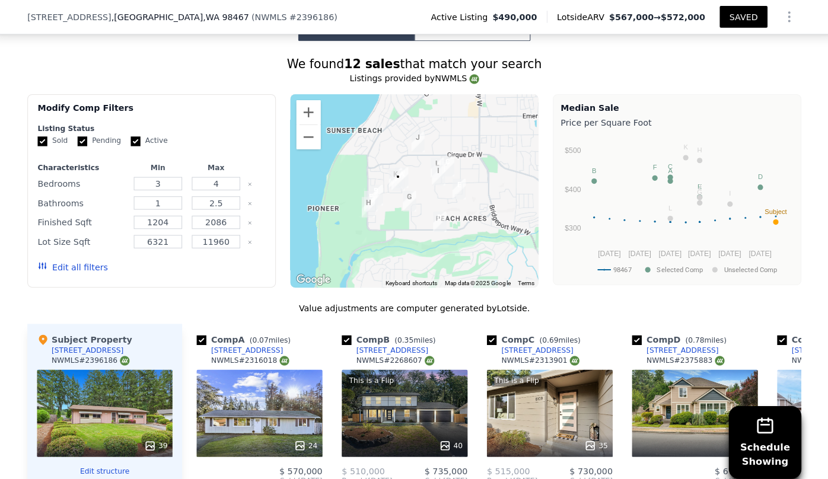
click at [50, 261] on icon "button" at bounding box center [48, 260] width 9 height 9
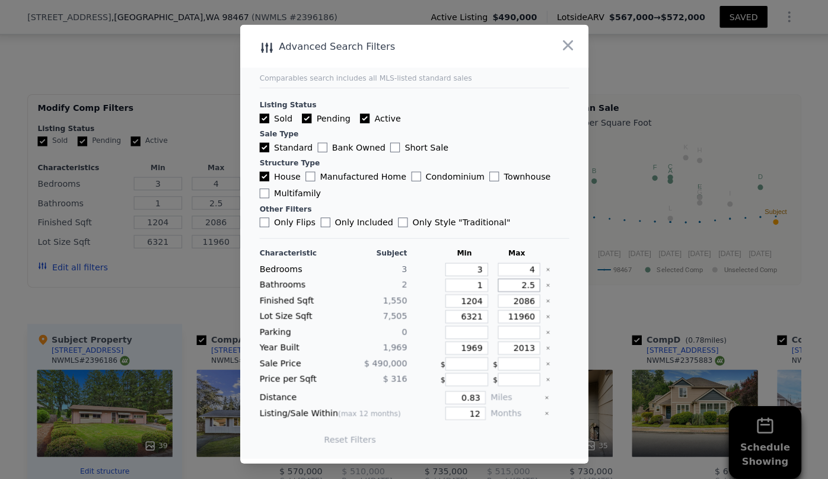
drag, startPoint x: 525, startPoint y: 279, endPoint x: 503, endPoint y: 280, distance: 22.5
click at [503, 280] on input "2.5" at bounding box center [517, 279] width 42 height 13
click at [476, 296] on input "1204" at bounding box center [465, 295] width 42 height 13
drag, startPoint x: 529, startPoint y: 292, endPoint x: 513, endPoint y: 294, distance: 16.1
click at [513, 294] on input "2086" at bounding box center [517, 295] width 42 height 13
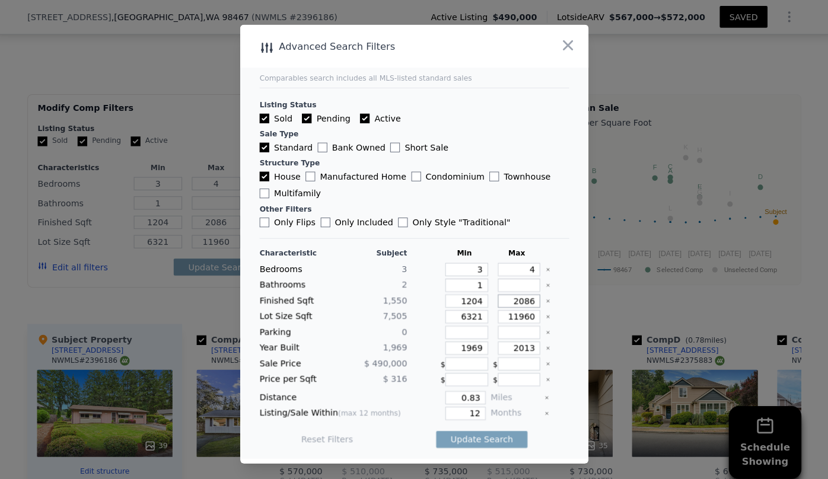
type input "20"
type input "2"
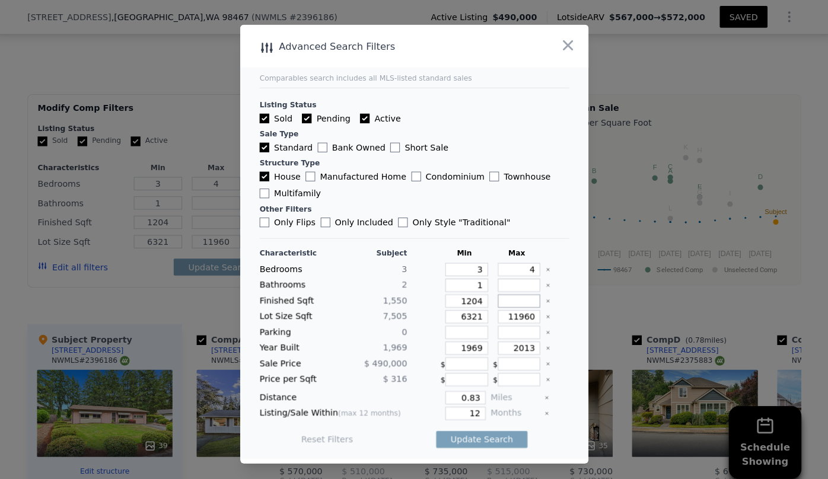
type input "1"
type input "17"
type input "170"
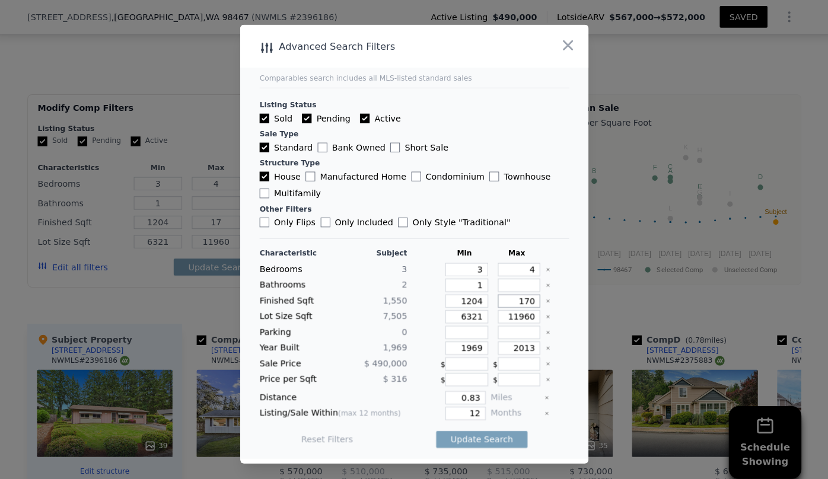
type input "170"
type input "1700"
drag, startPoint x: 473, startPoint y: 314, endPoint x: 433, endPoint y: 314, distance: 39.1
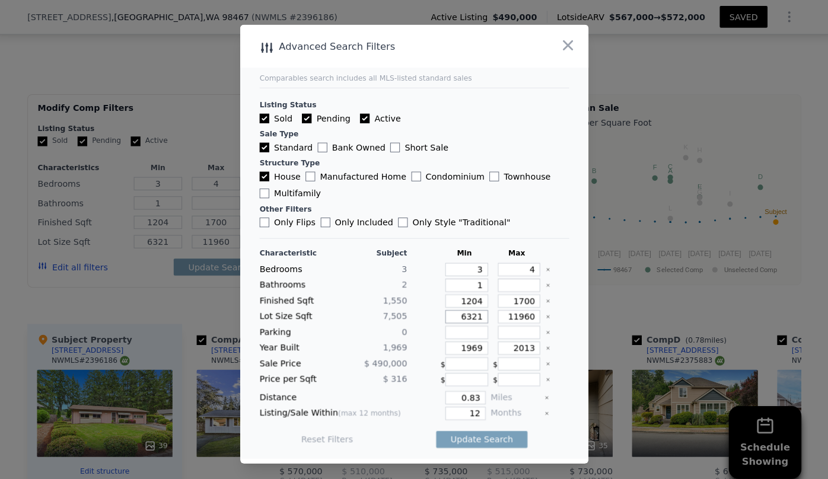
click at [433, 314] on div "Lot Size Sqft 7,505 6321 11960" at bounding box center [414, 310] width 304 height 13
drag, startPoint x: 476, startPoint y: 343, endPoint x: 440, endPoint y: 337, distance: 36.0
click at [444, 337] on input "1969" at bounding box center [465, 341] width 42 height 13
drag, startPoint x: 523, startPoint y: 337, endPoint x: 489, endPoint y: 341, distance: 34.0
click at [496, 341] on input "2013" at bounding box center [517, 341] width 42 height 13
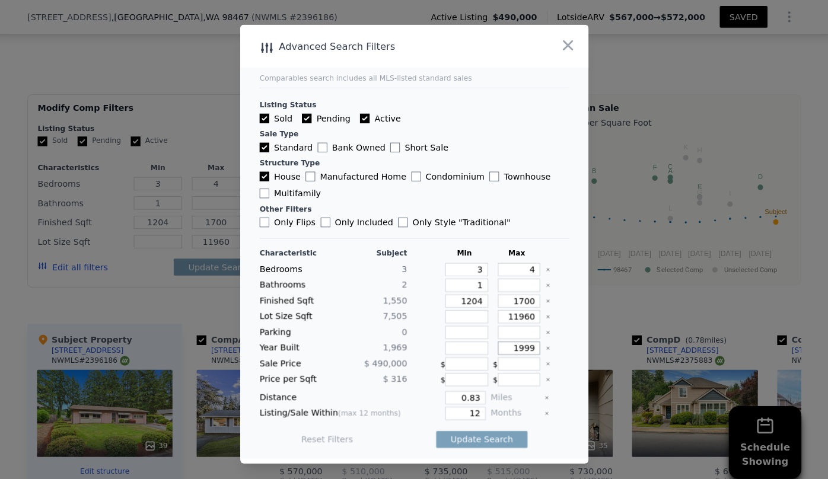
type input "1999"
drag, startPoint x: 477, startPoint y: 390, endPoint x: 467, endPoint y: 391, distance: 10.1
click at [467, 391] on input "0.83" at bounding box center [464, 390] width 40 height 13
type input "5"
type input "0.5"
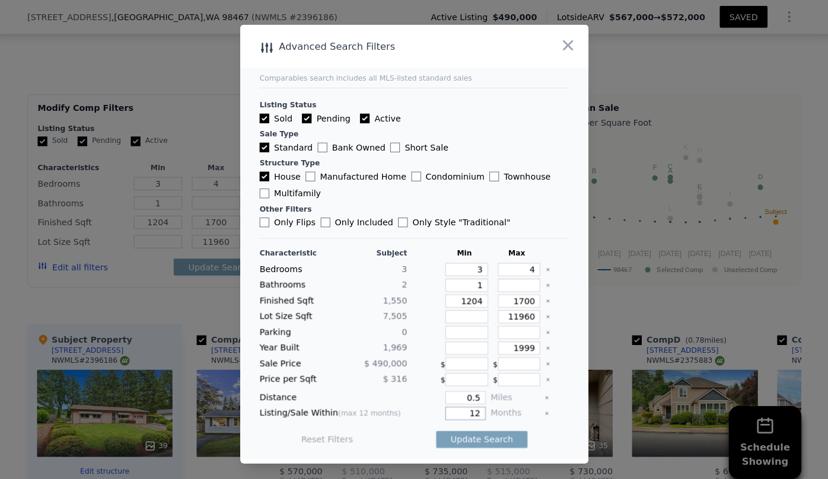
drag, startPoint x: 473, startPoint y: 404, endPoint x: 457, endPoint y: 404, distance: 16.6
click at [457, 404] on input "12" at bounding box center [464, 405] width 40 height 13
type input "6"
click at [461, 429] on button "Update Search" at bounding box center [480, 431] width 90 height 17
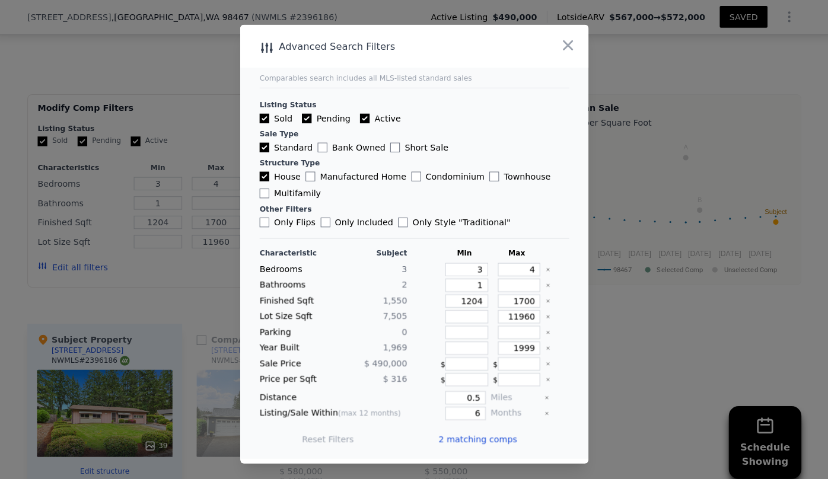
click at [461, 429] on span "2 matching comps" at bounding box center [476, 431] width 77 height 12
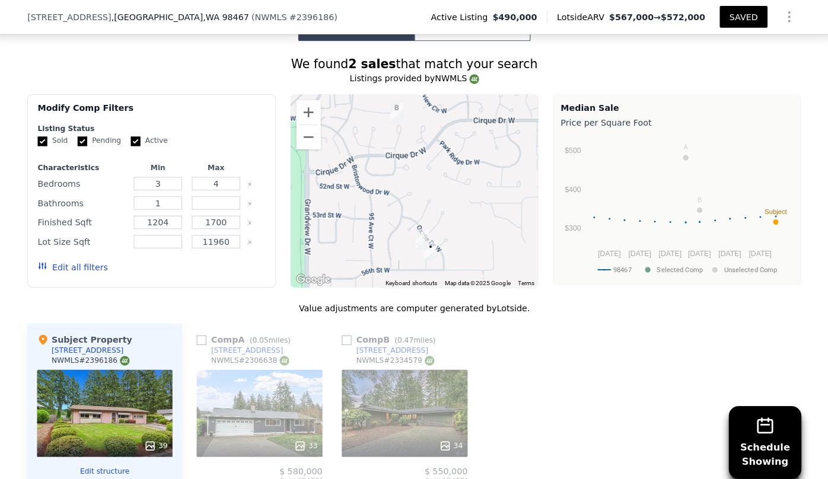
scroll to position [1264, 0]
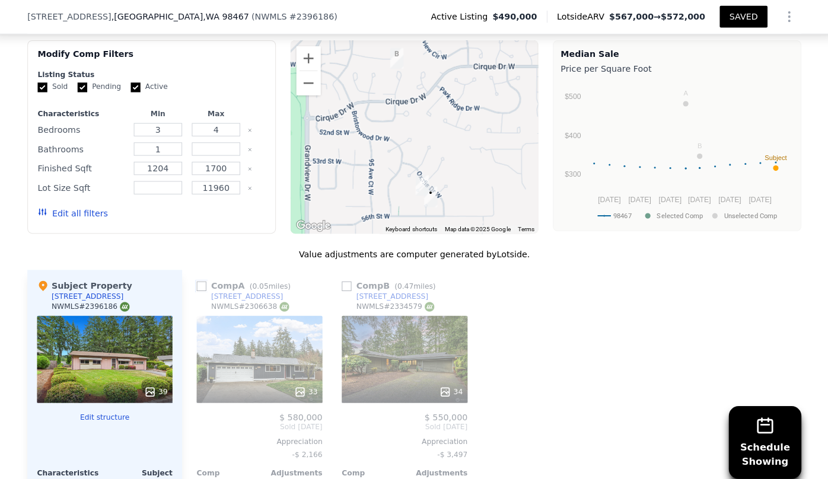
click at [203, 276] on input "checkbox" at bounding box center [204, 280] width 9 height 9
checkbox input "true"
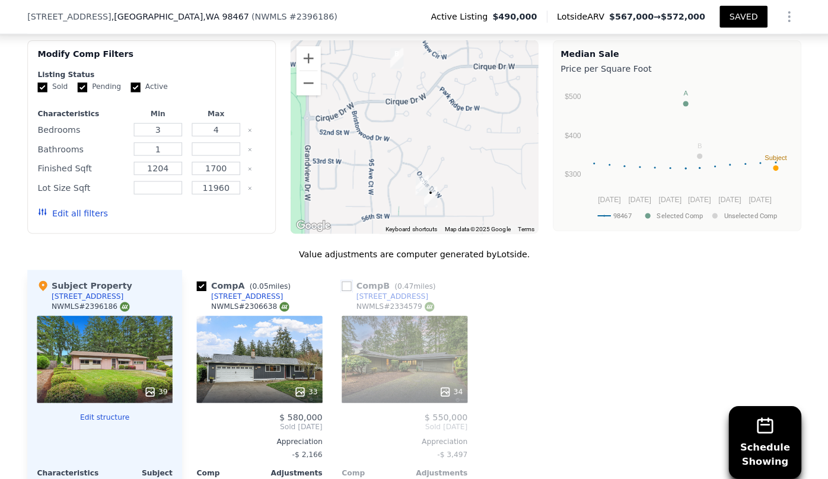
click at [344, 277] on input "checkbox" at bounding box center [347, 280] width 9 height 9
checkbox input "true"
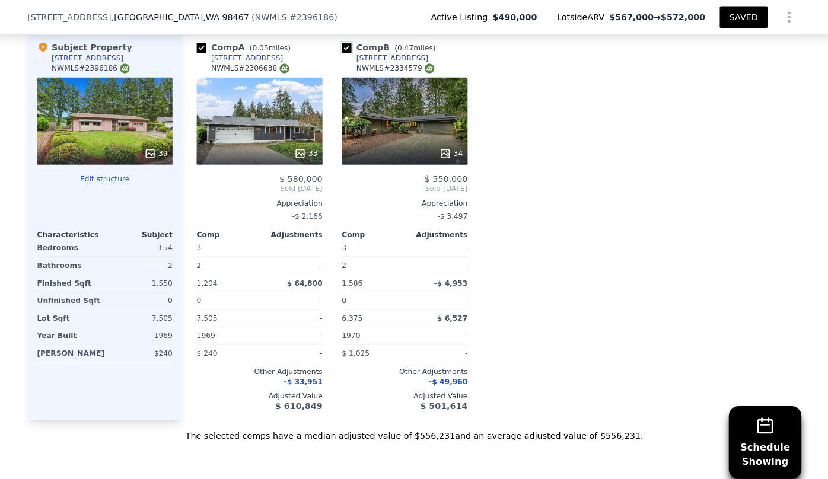
scroll to position [1476, 0]
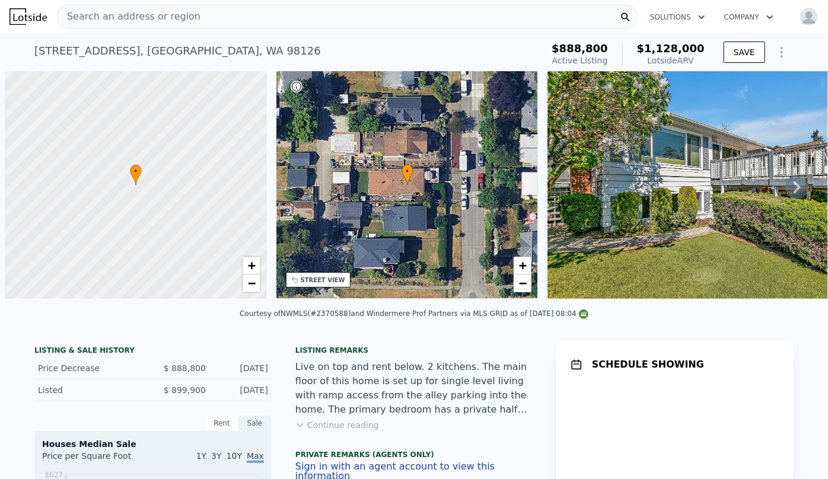
scroll to position [0, 5]
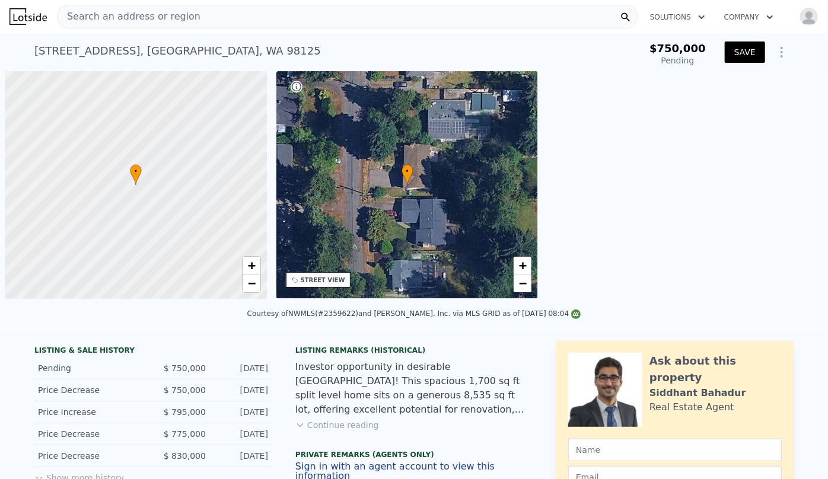
scroll to position [0, 5]
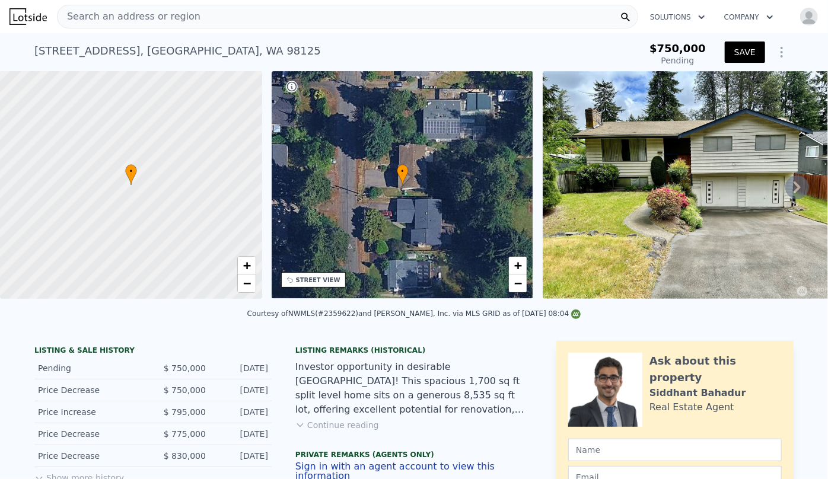
click at [35, 44] on div "[STREET_ADDRESS]" at bounding box center [177, 51] width 286 height 17
drag, startPoint x: 30, startPoint y: 50, endPoint x: 118, endPoint y: 49, distance: 87.8
click at [118, 49] on div "13032 27th Ave NE , Seattle , WA 98125" at bounding box center [177, 51] width 286 height 17
copy div "13032 27th Ave NE"
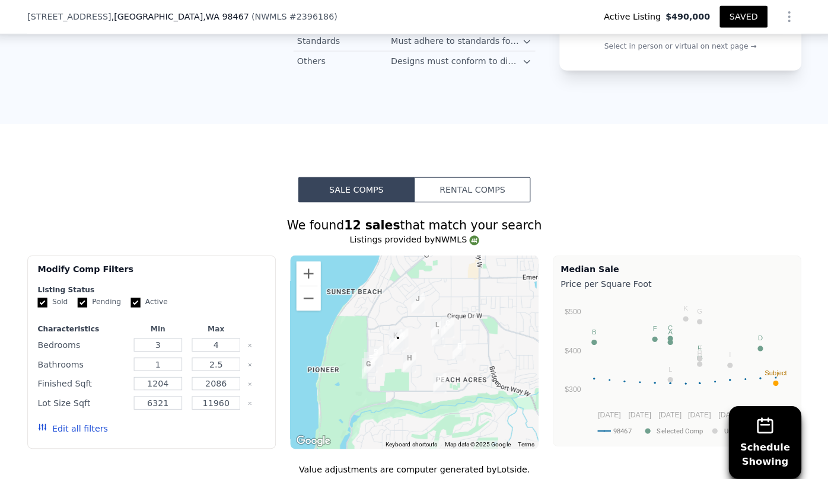
scroll to position [735, 0]
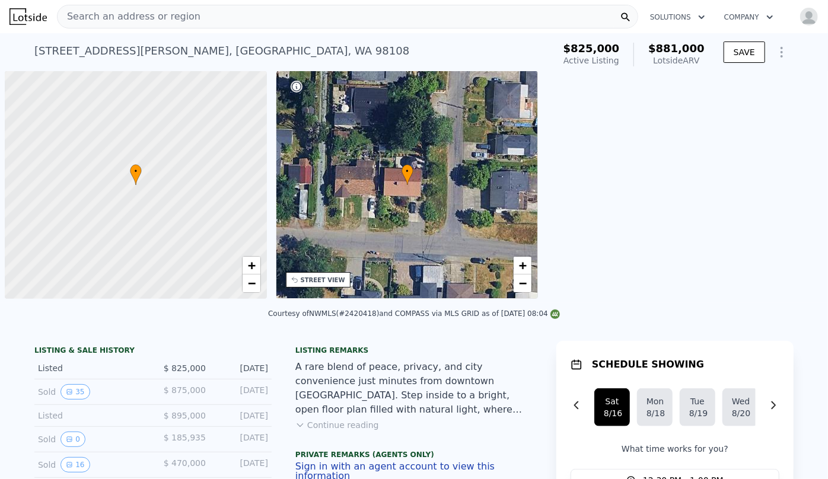
scroll to position [0, 5]
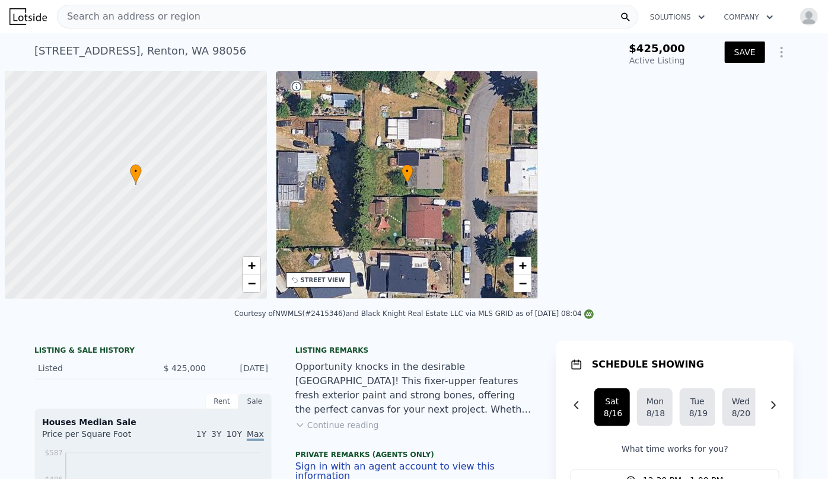
scroll to position [0, 5]
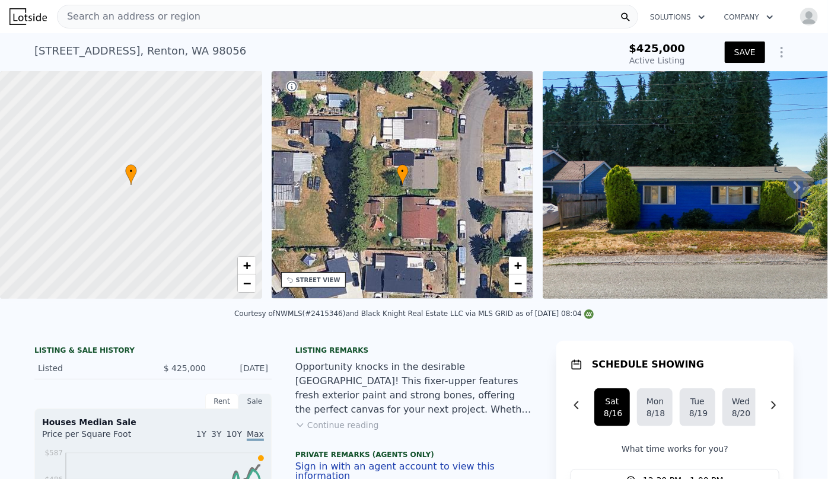
type input "$ 530,000"
type input "$ 39,391"
